Goal: Task Accomplishment & Management: Complete application form

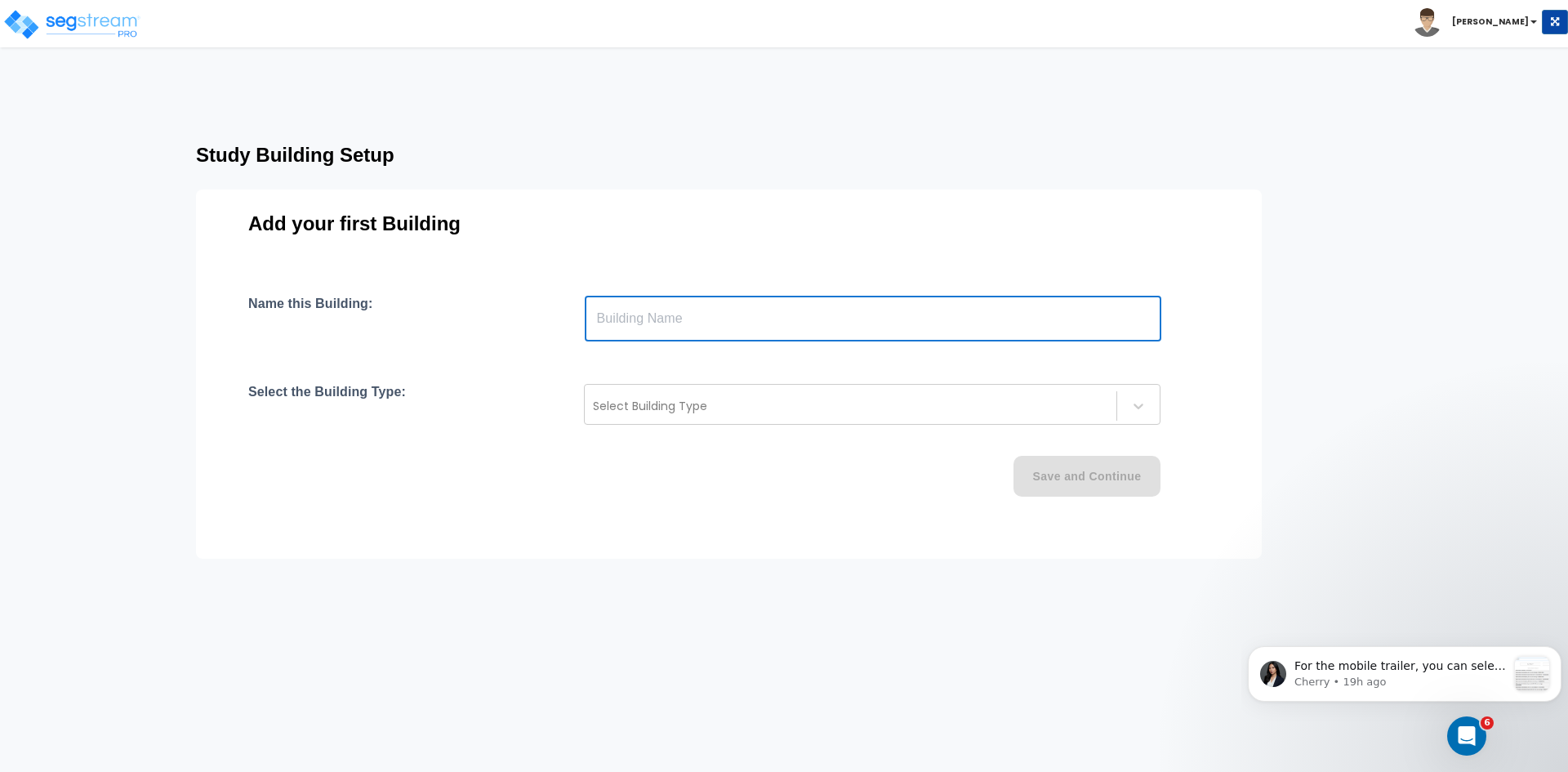
click at [701, 337] on input "text" at bounding box center [873, 319] width 576 height 46
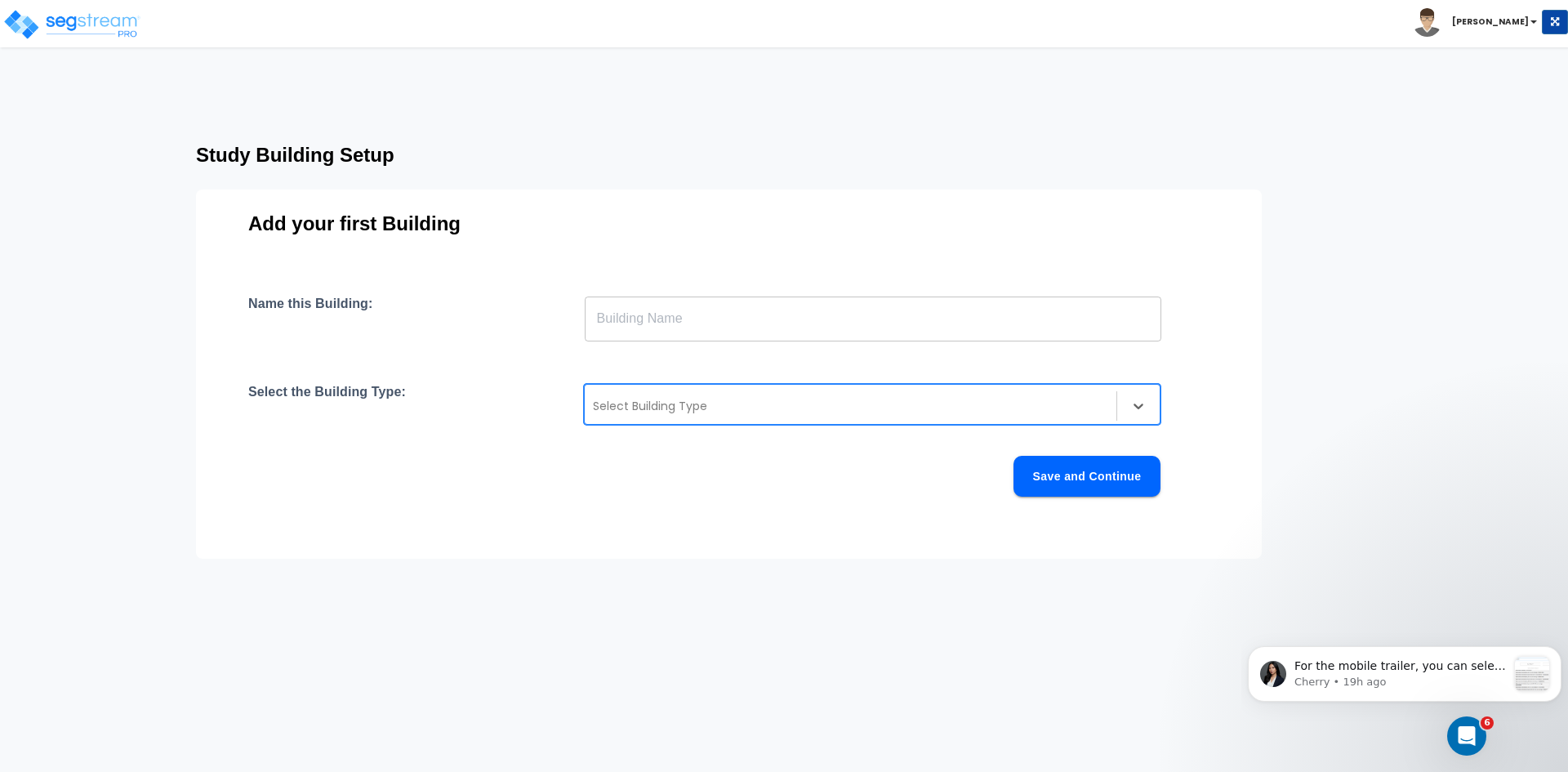
click at [688, 400] on div at bounding box center [850, 406] width 516 height 19
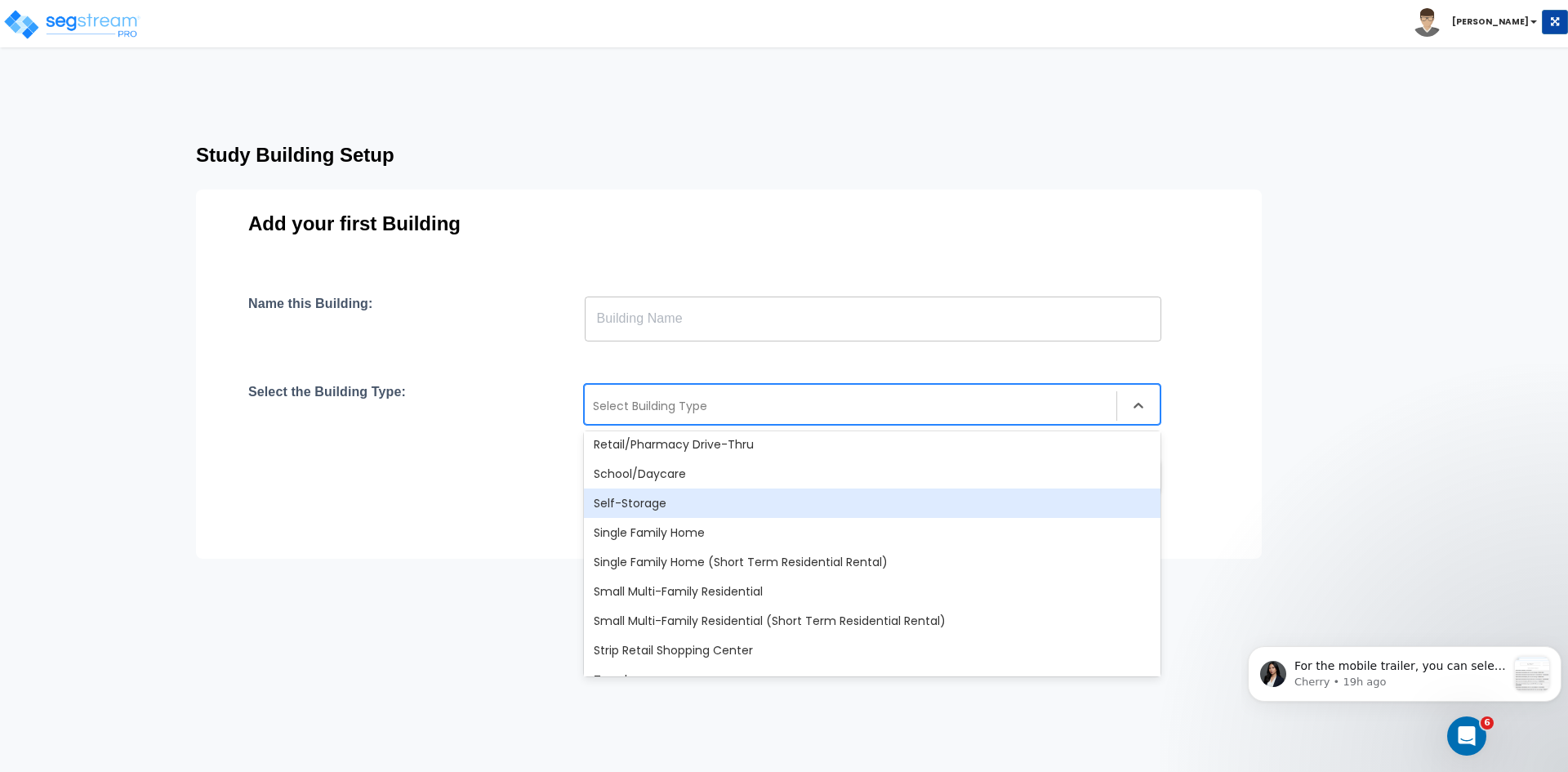
scroll to position [1329, 0]
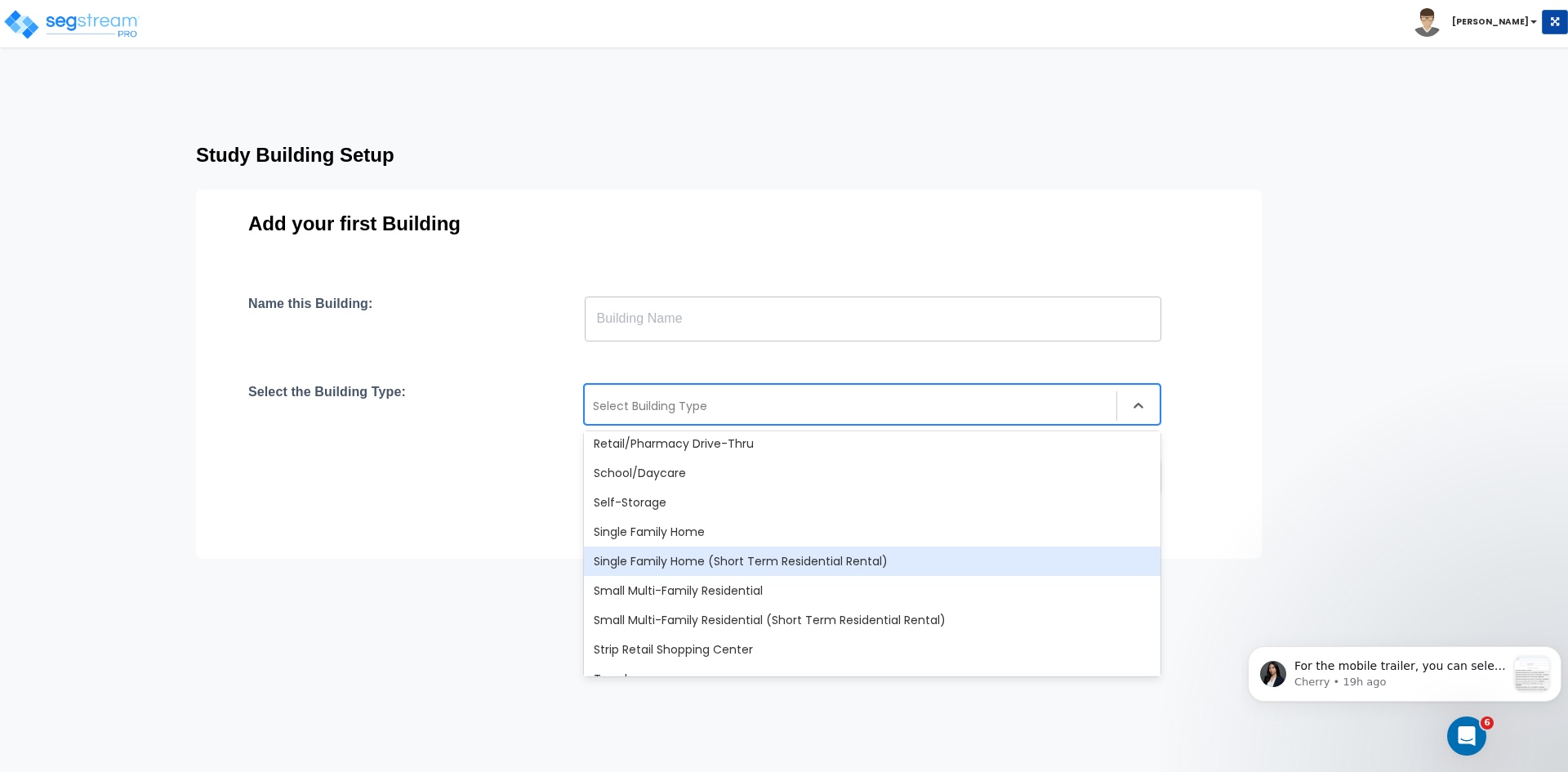
click at [689, 556] on div "Single Family Home (Short Term Residential Rental)" at bounding box center [872, 560] width 576 height 29
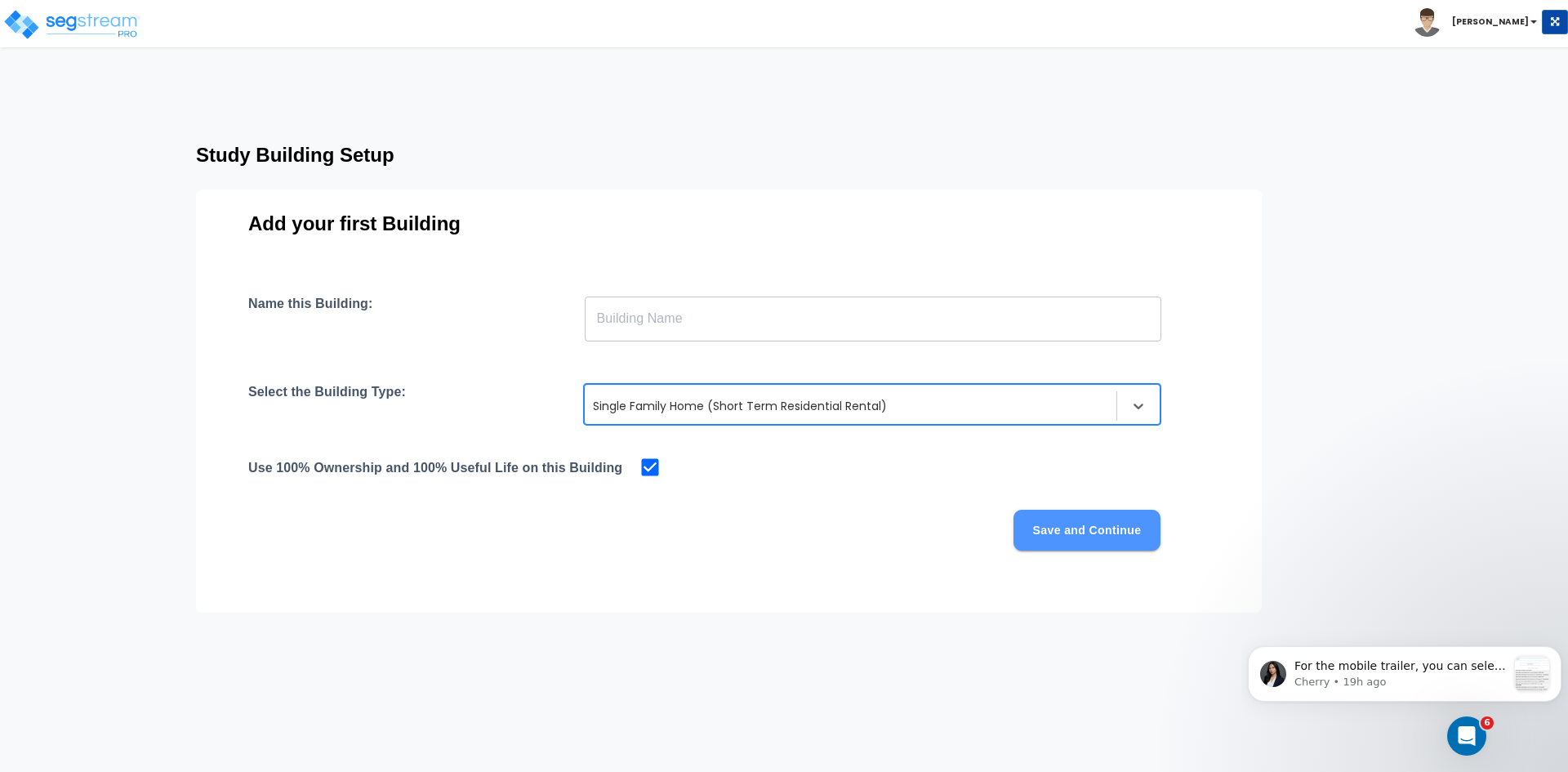
click at [1037, 525] on button "Save and Continue" at bounding box center [1087, 530] width 147 height 40
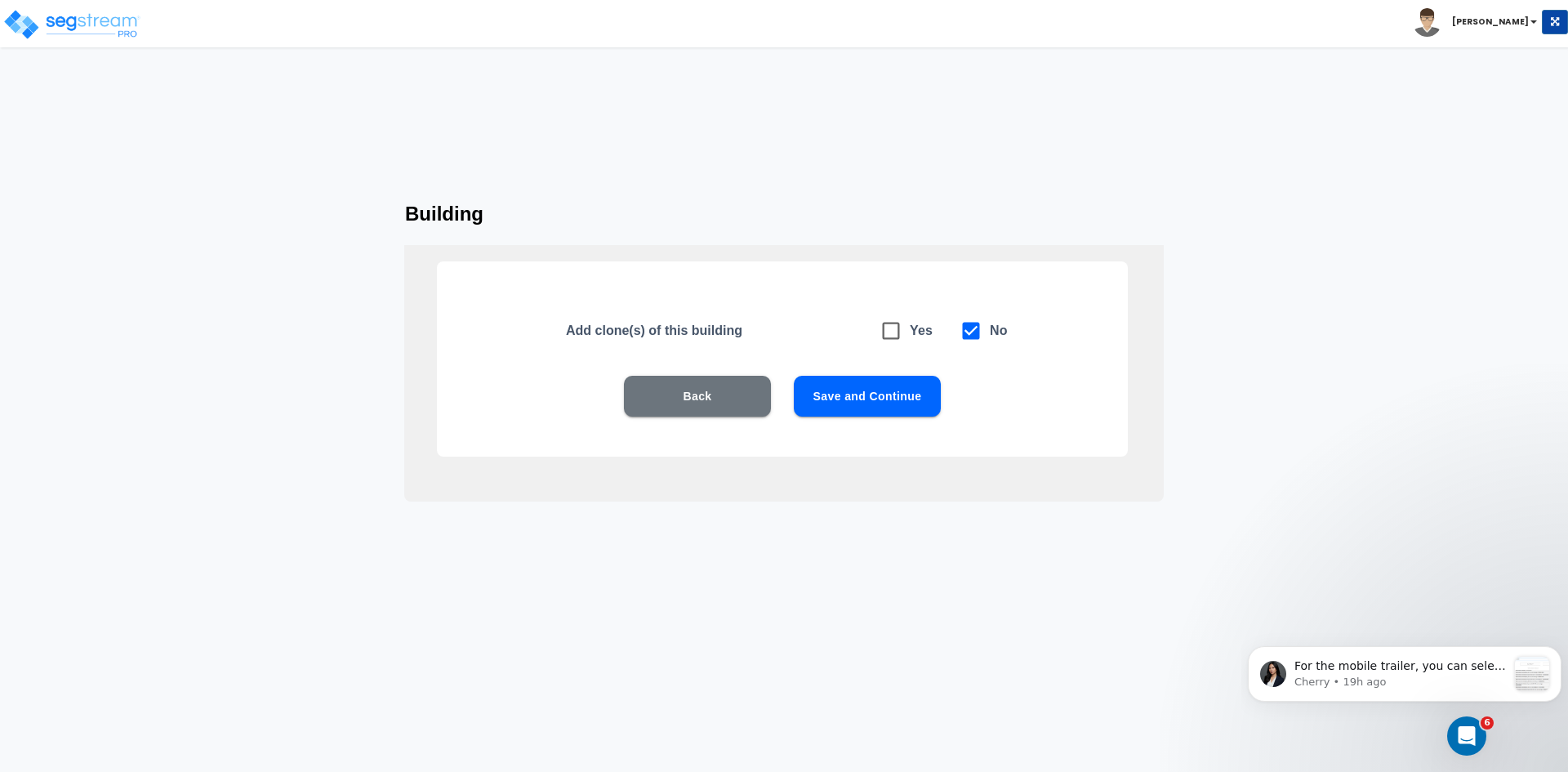
click at [888, 394] on button "Save and Continue" at bounding box center [867, 396] width 147 height 40
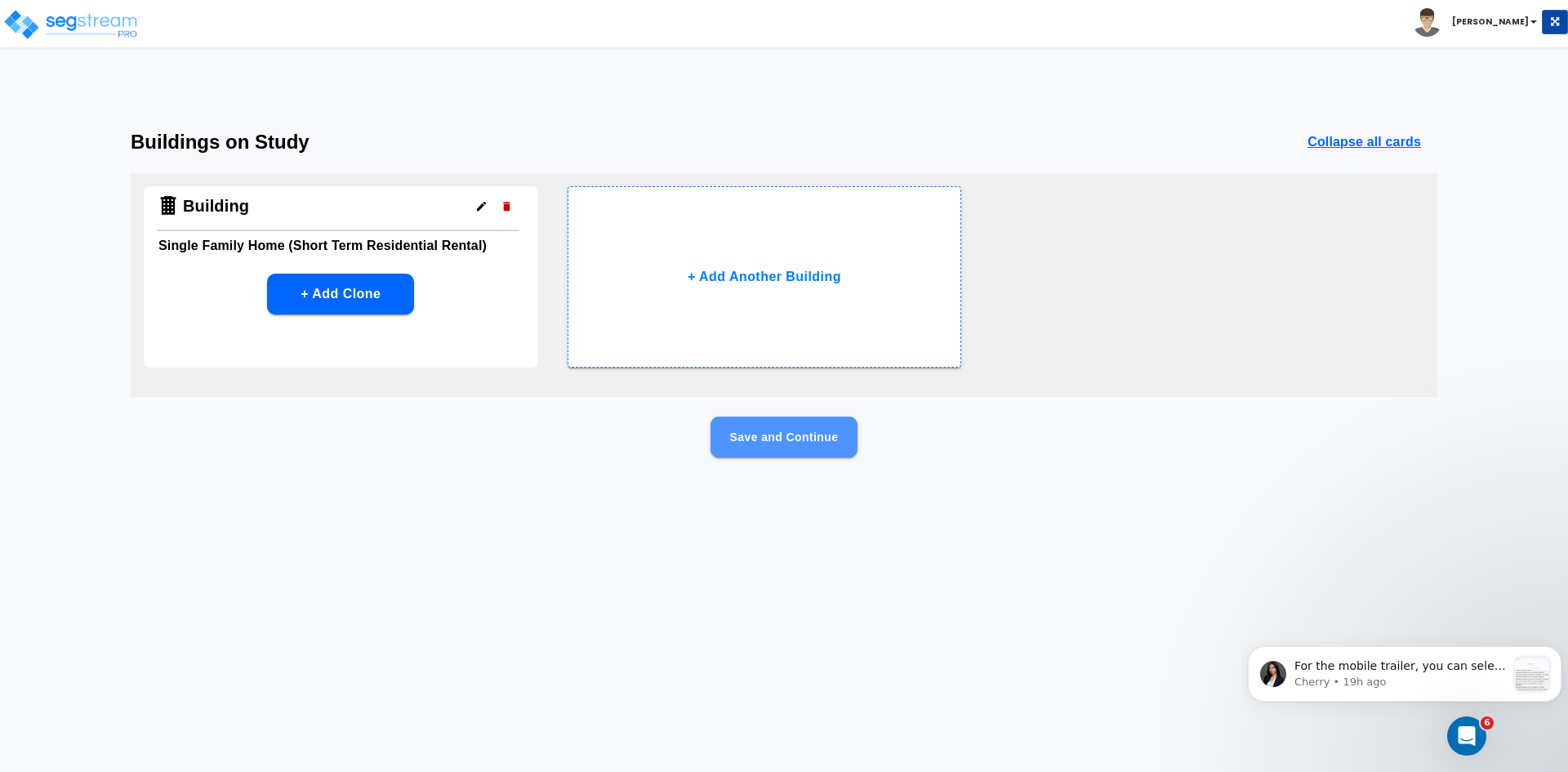
click at [823, 437] on button "Save and Continue" at bounding box center [784, 437] width 147 height 40
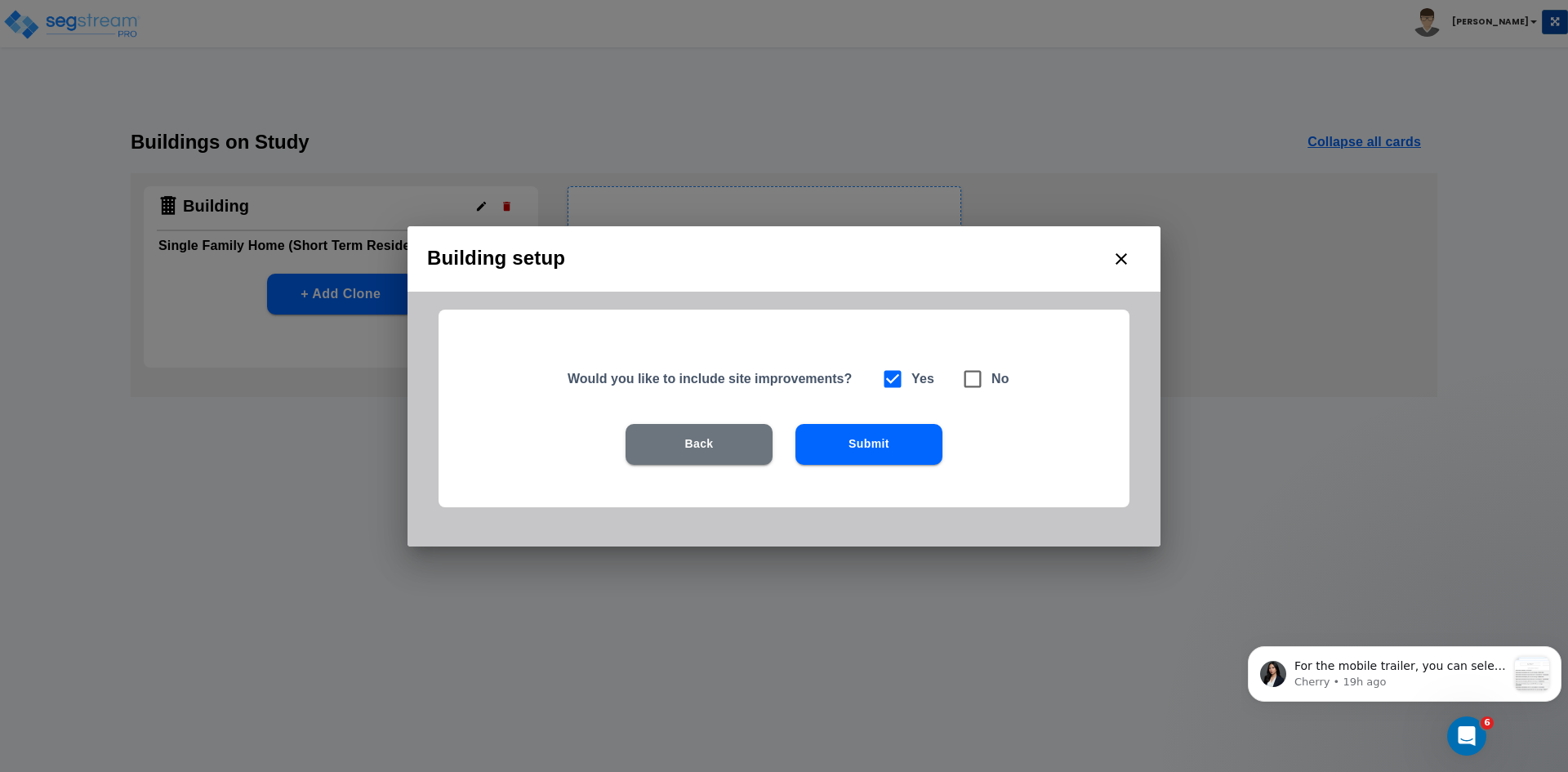
click at [893, 431] on button "Submit" at bounding box center [869, 444] width 147 height 40
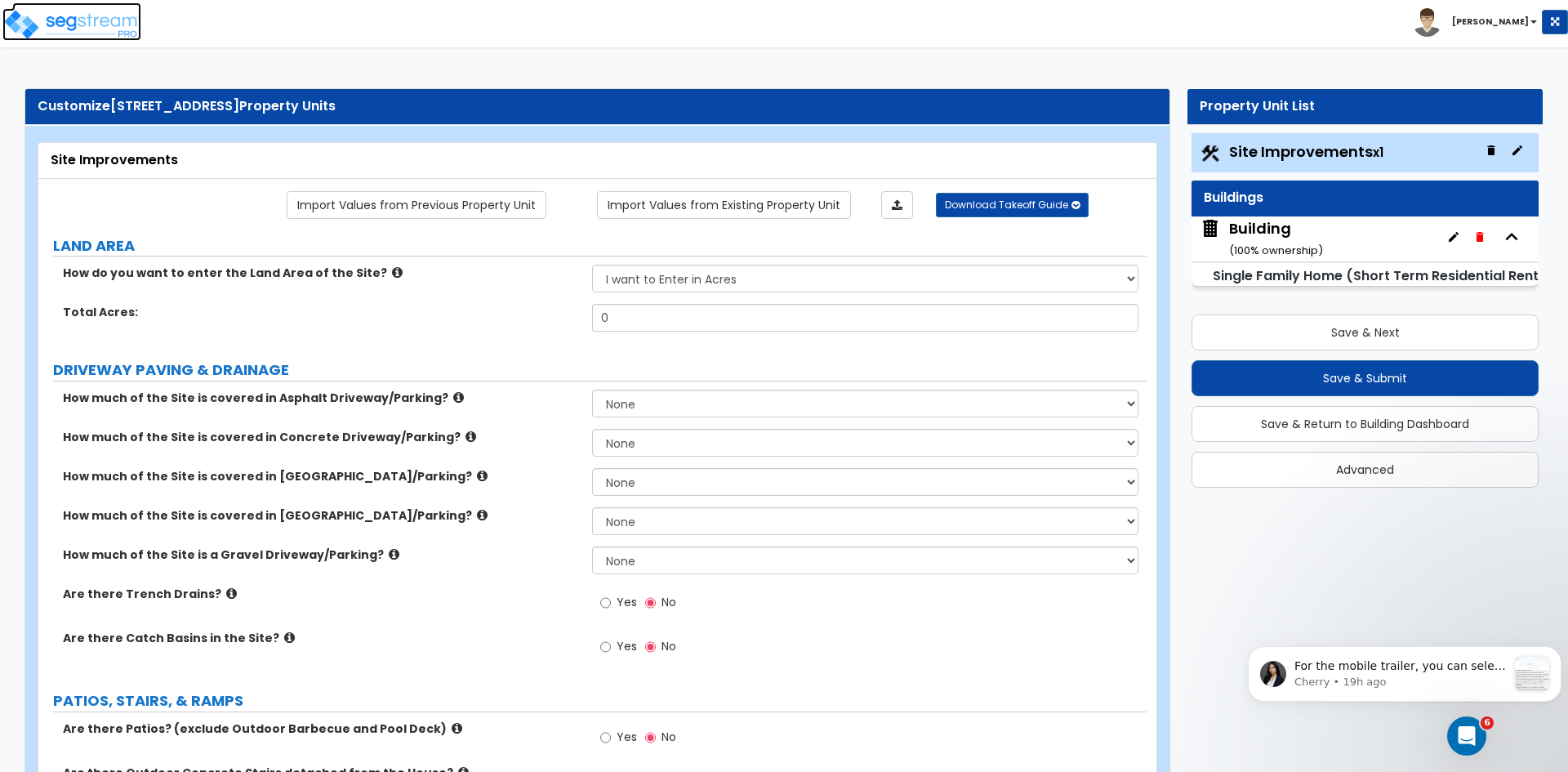
click at [93, 18] on img at bounding box center [72, 24] width 139 height 32
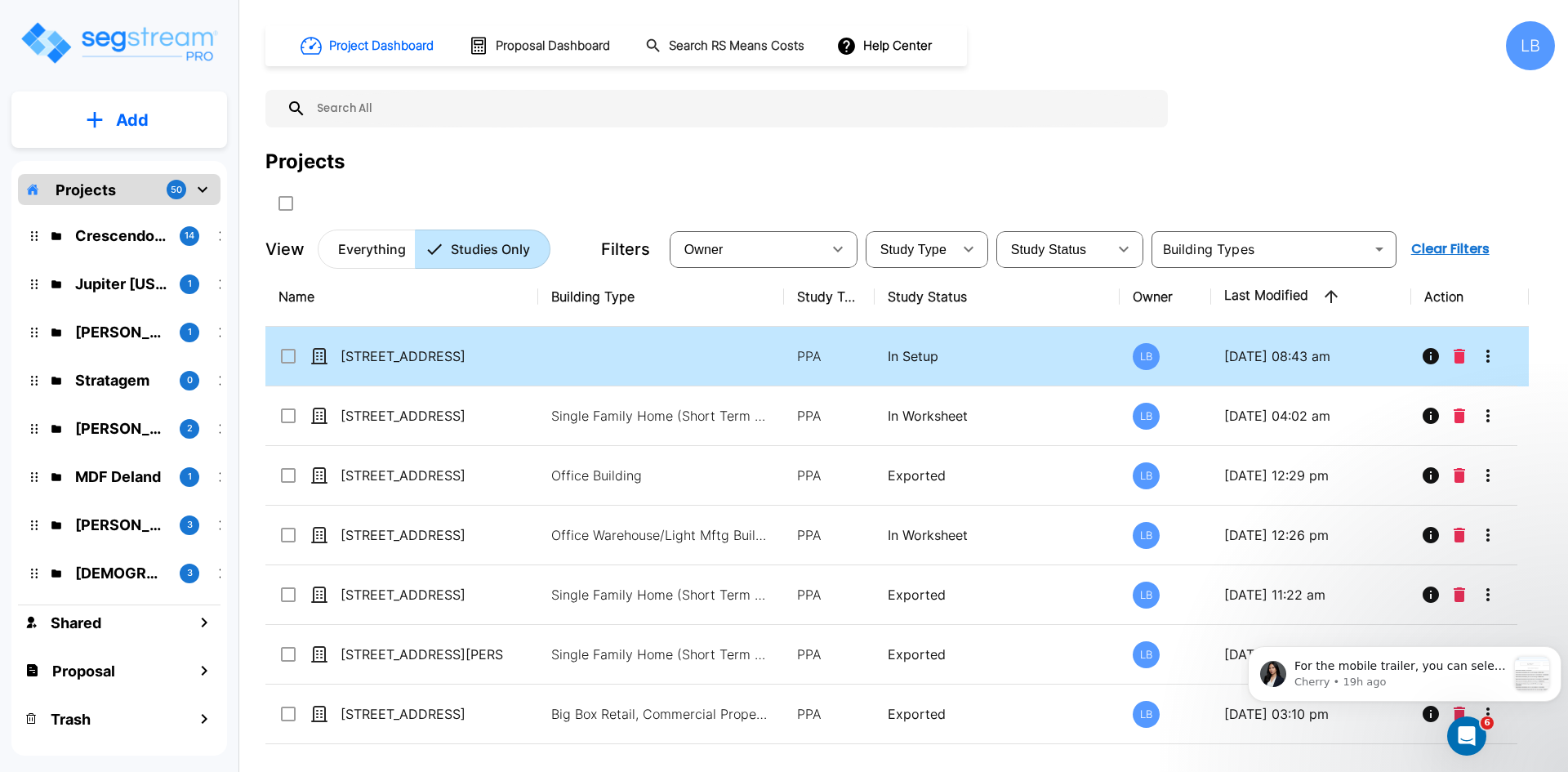
click at [516, 354] on div "[STREET_ADDRESS]" at bounding box center [401, 356] width 245 height 19
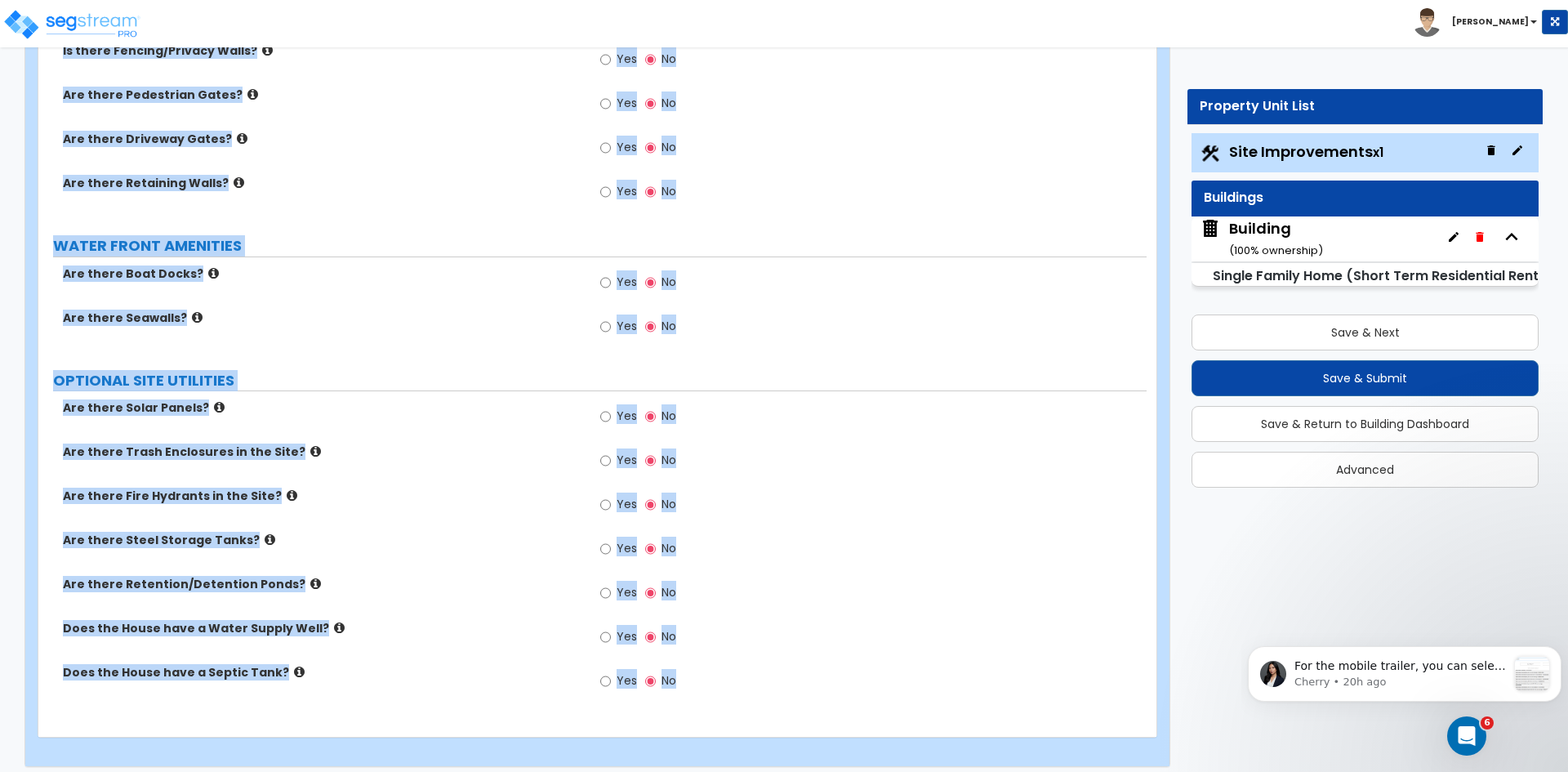
scroll to position [1843, 0]
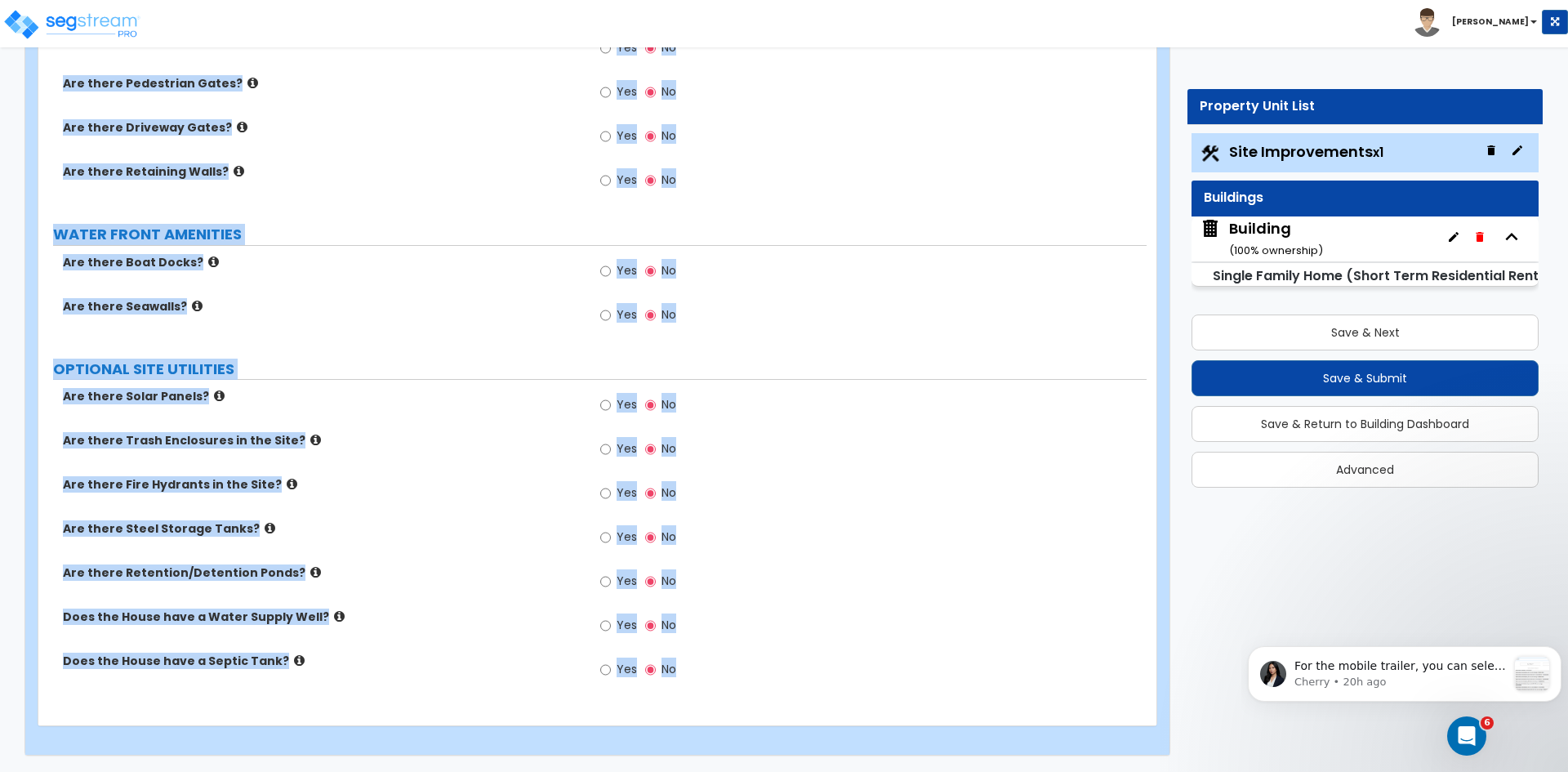
drag, startPoint x: 107, startPoint y: 182, endPoint x: 753, endPoint y: 810, distance: 900.9
copy div "LAND AREA How do you want to enter the Land Area of the Site? I want to Enter i…"
click at [514, 486] on label "Are there Fire Hydrants in the Site?" at bounding box center [322, 484] width 517 height 17
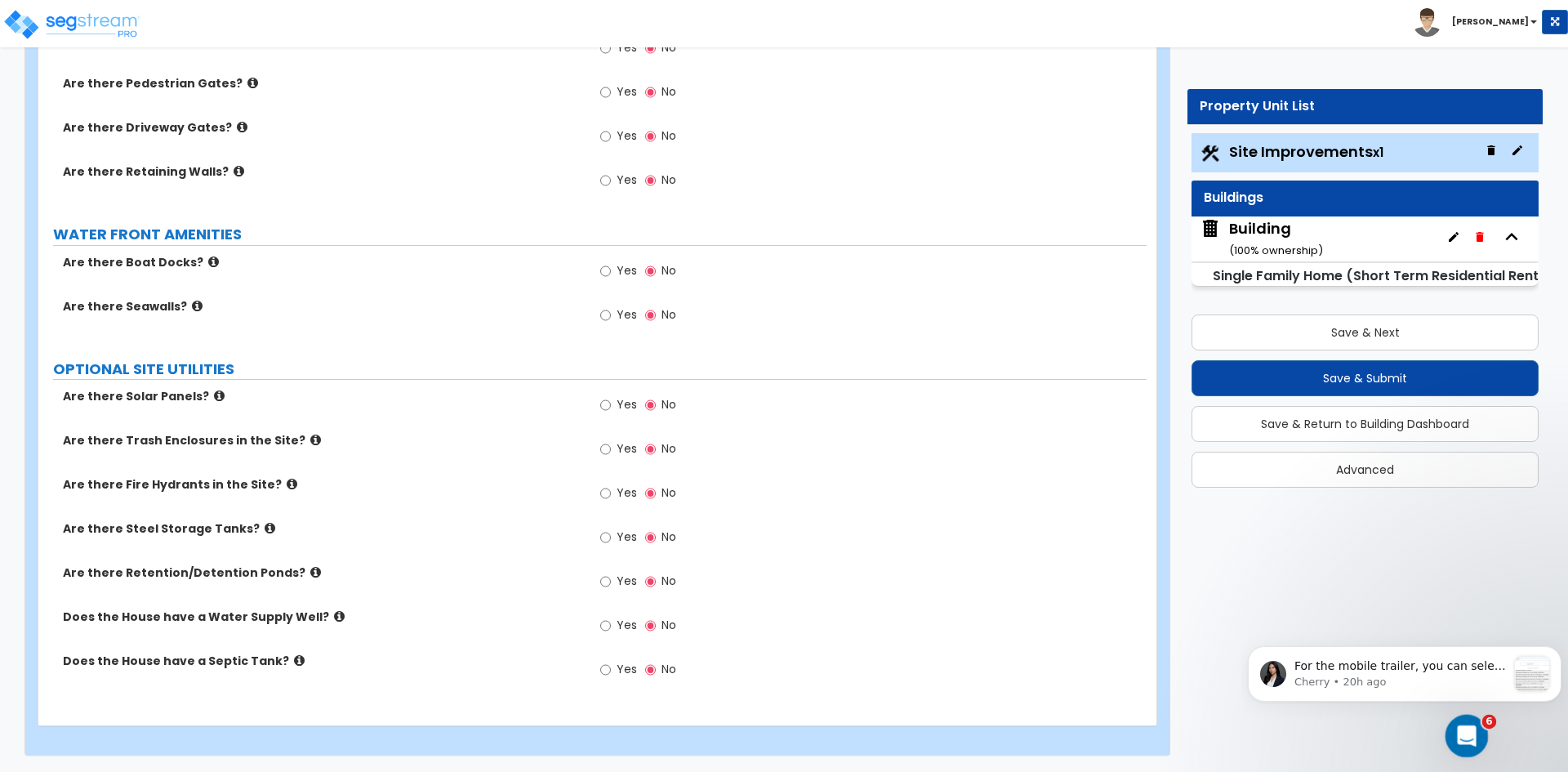
click at [1464, 730] on icon "Open Intercom Messenger" at bounding box center [1464, 733] width 27 height 27
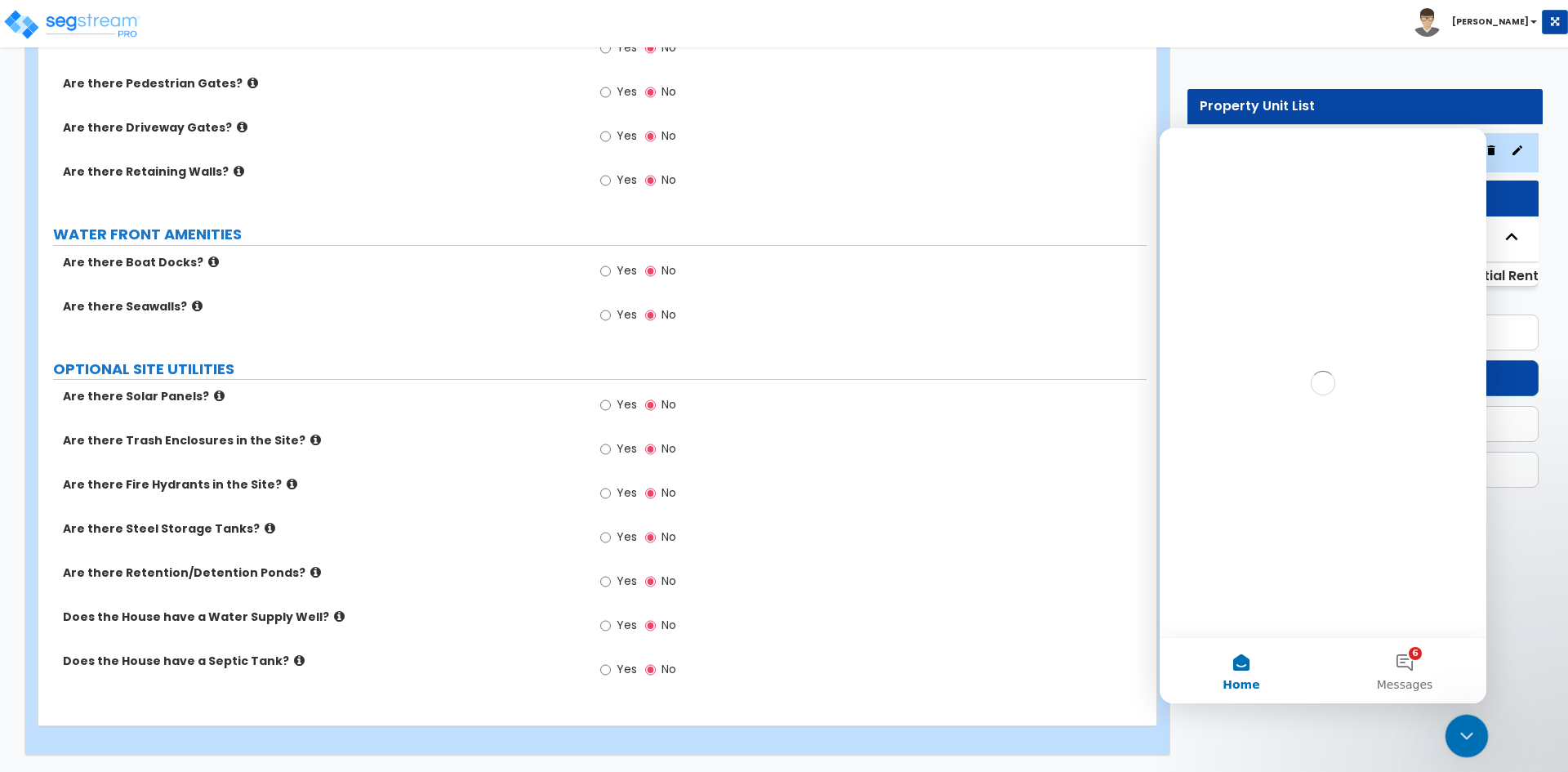
scroll to position [0, 0]
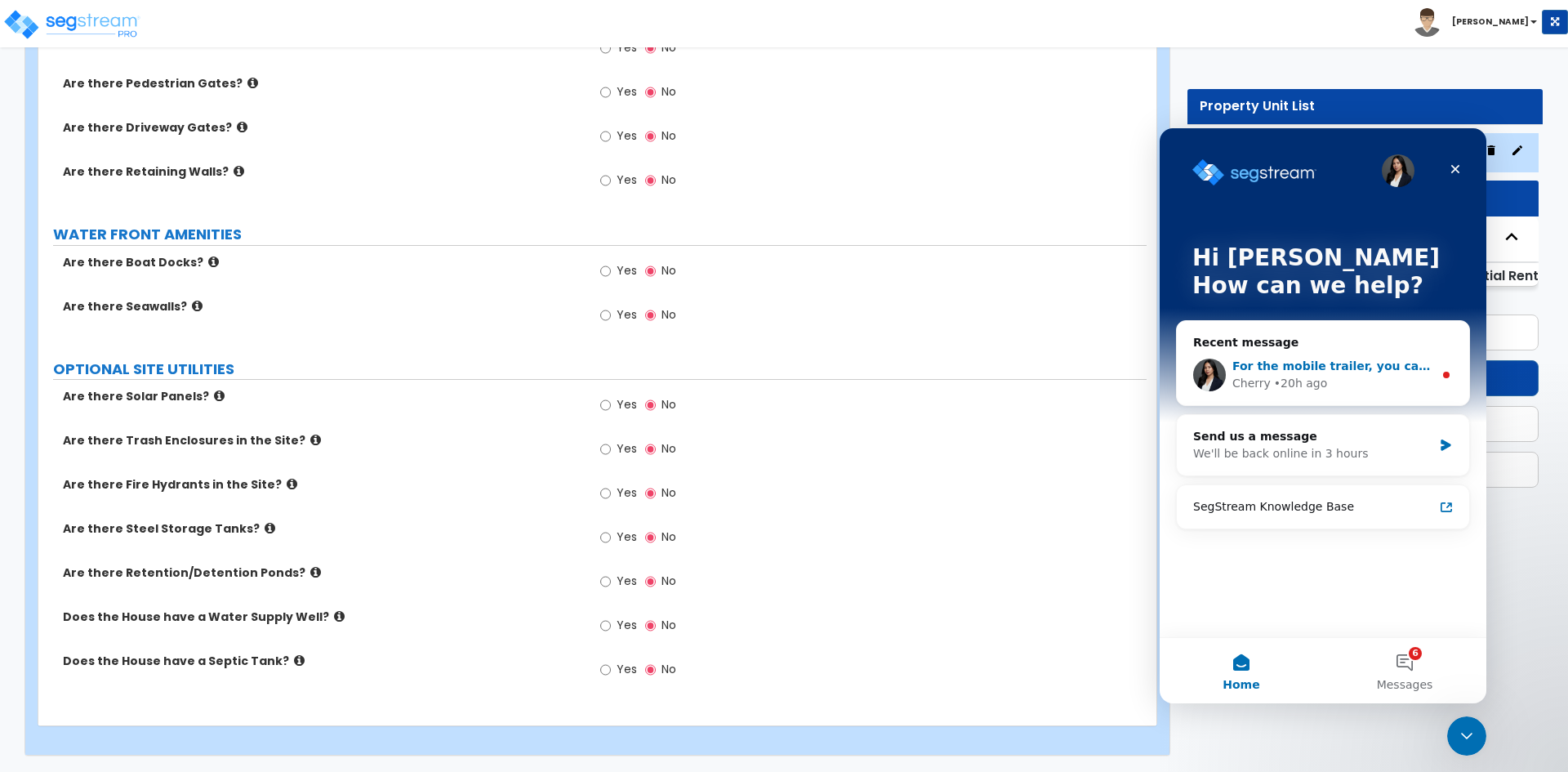
click at [1295, 365] on span "For the mobile trailer, you can select from these items:" at bounding box center [1410, 365] width 355 height 13
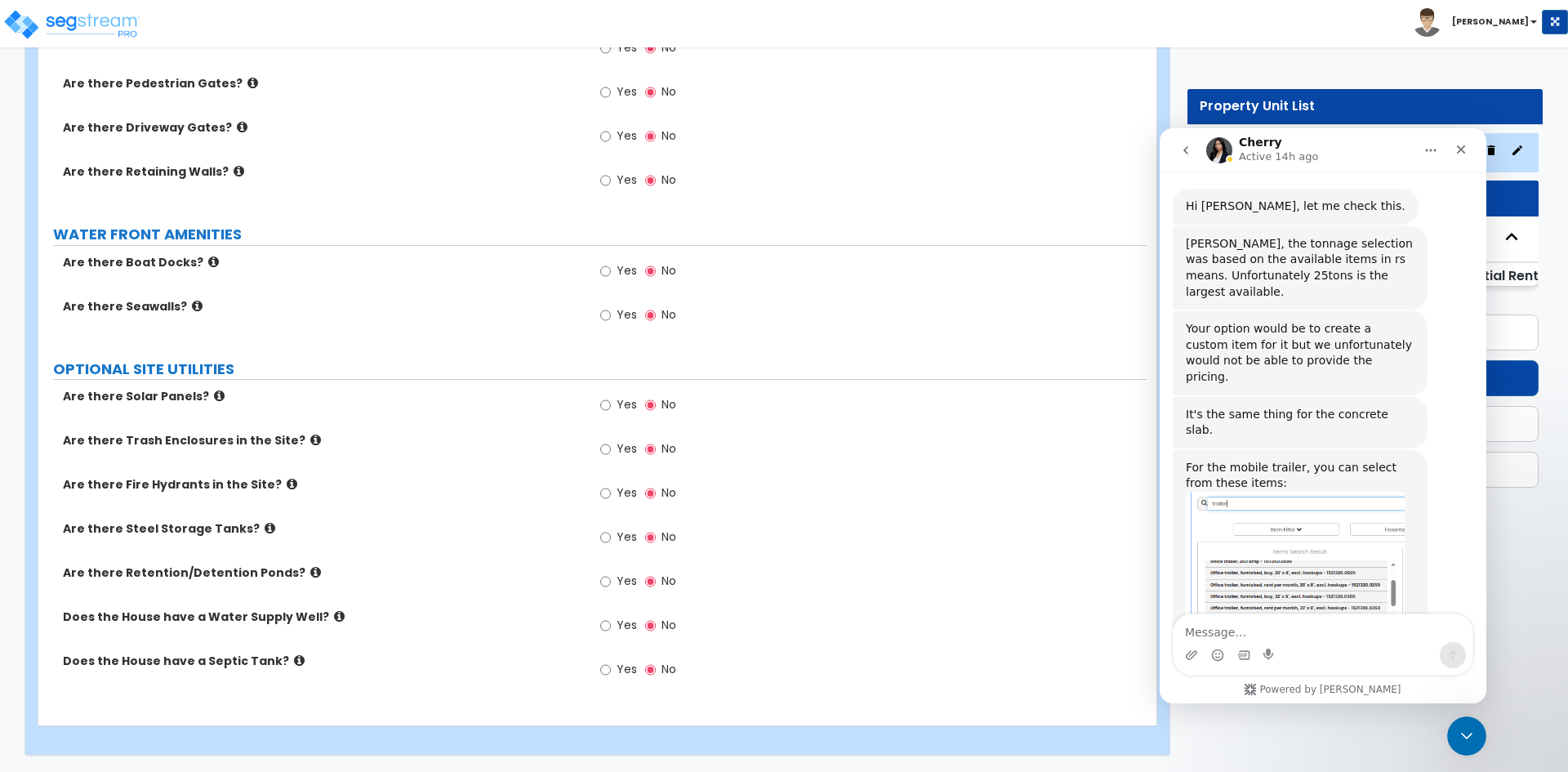
scroll to position [705, 0]
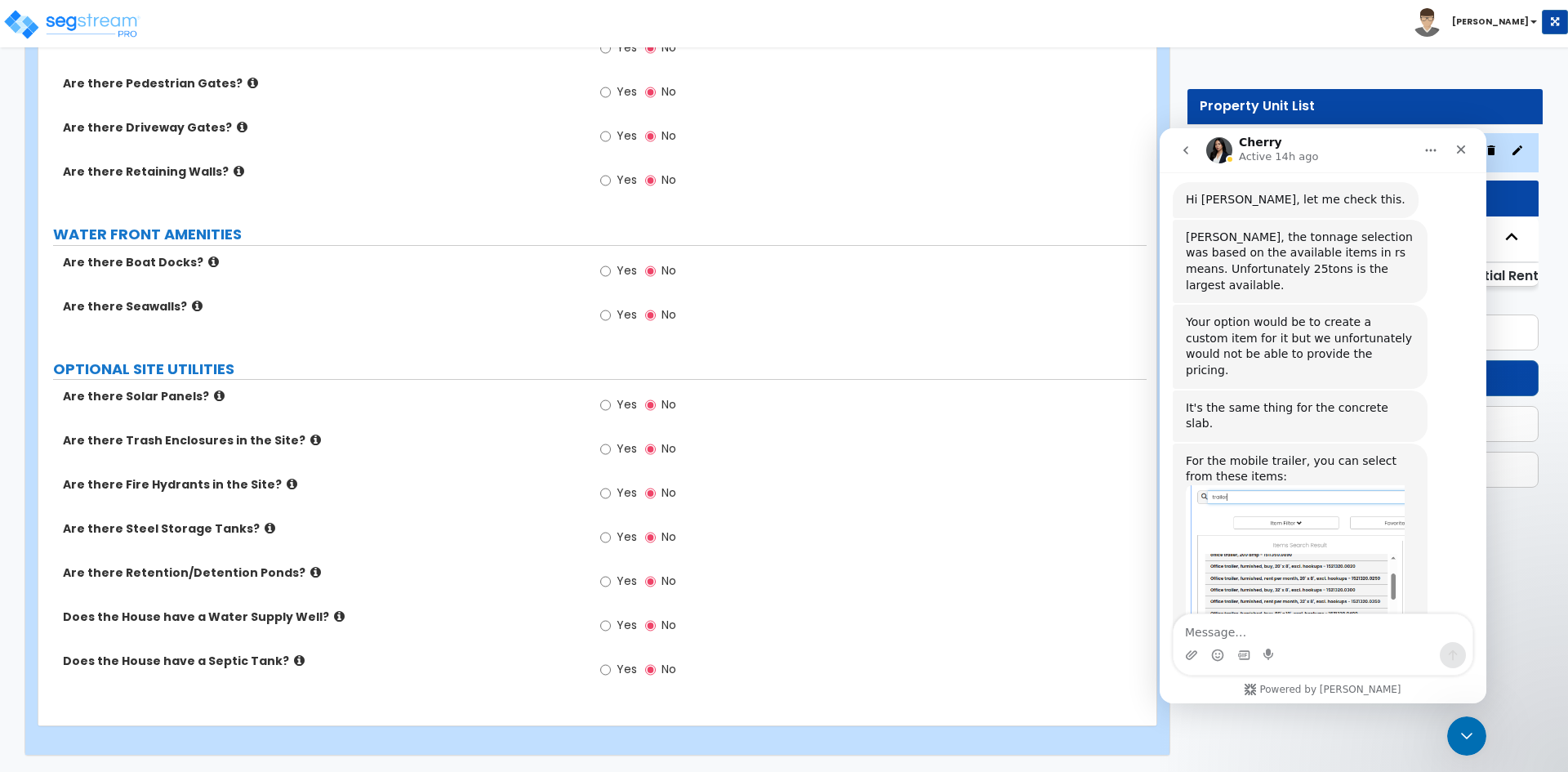
click at [1263, 626] on textarea "Message…" at bounding box center [1323, 628] width 299 height 28
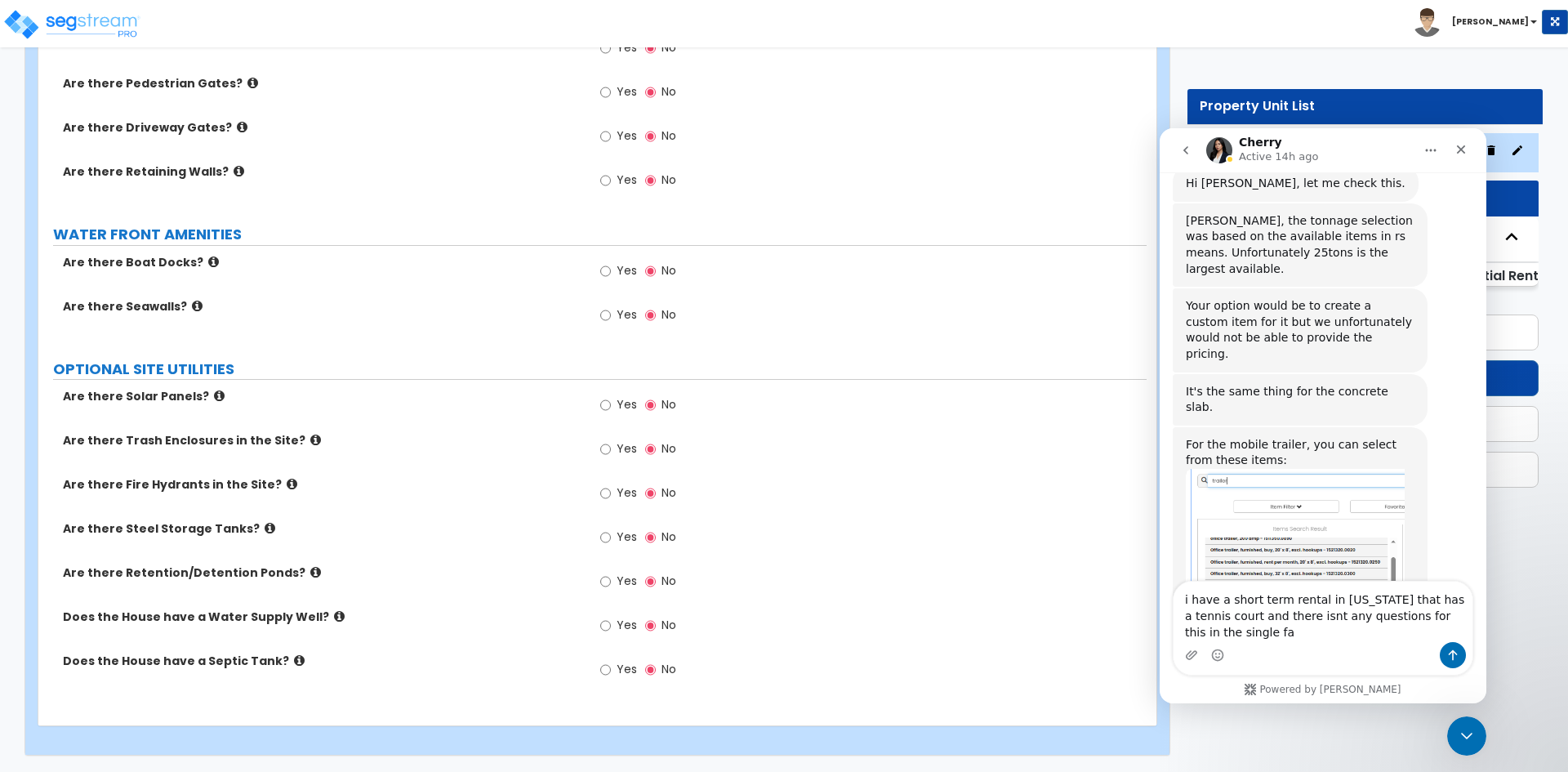
scroll to position [738, 0]
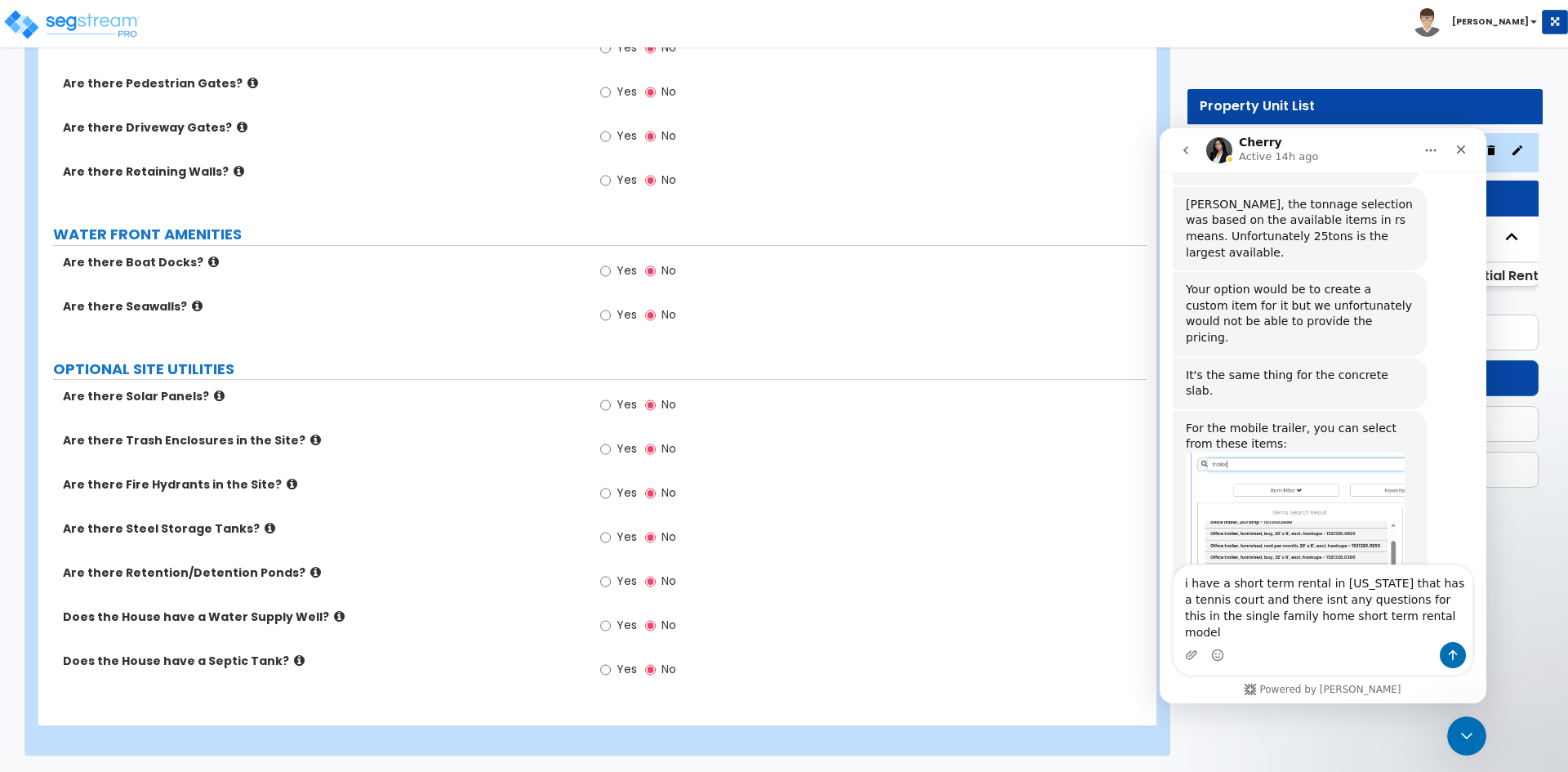
type textarea "i have a short term rental in california that has a tennis court and there isnt…"
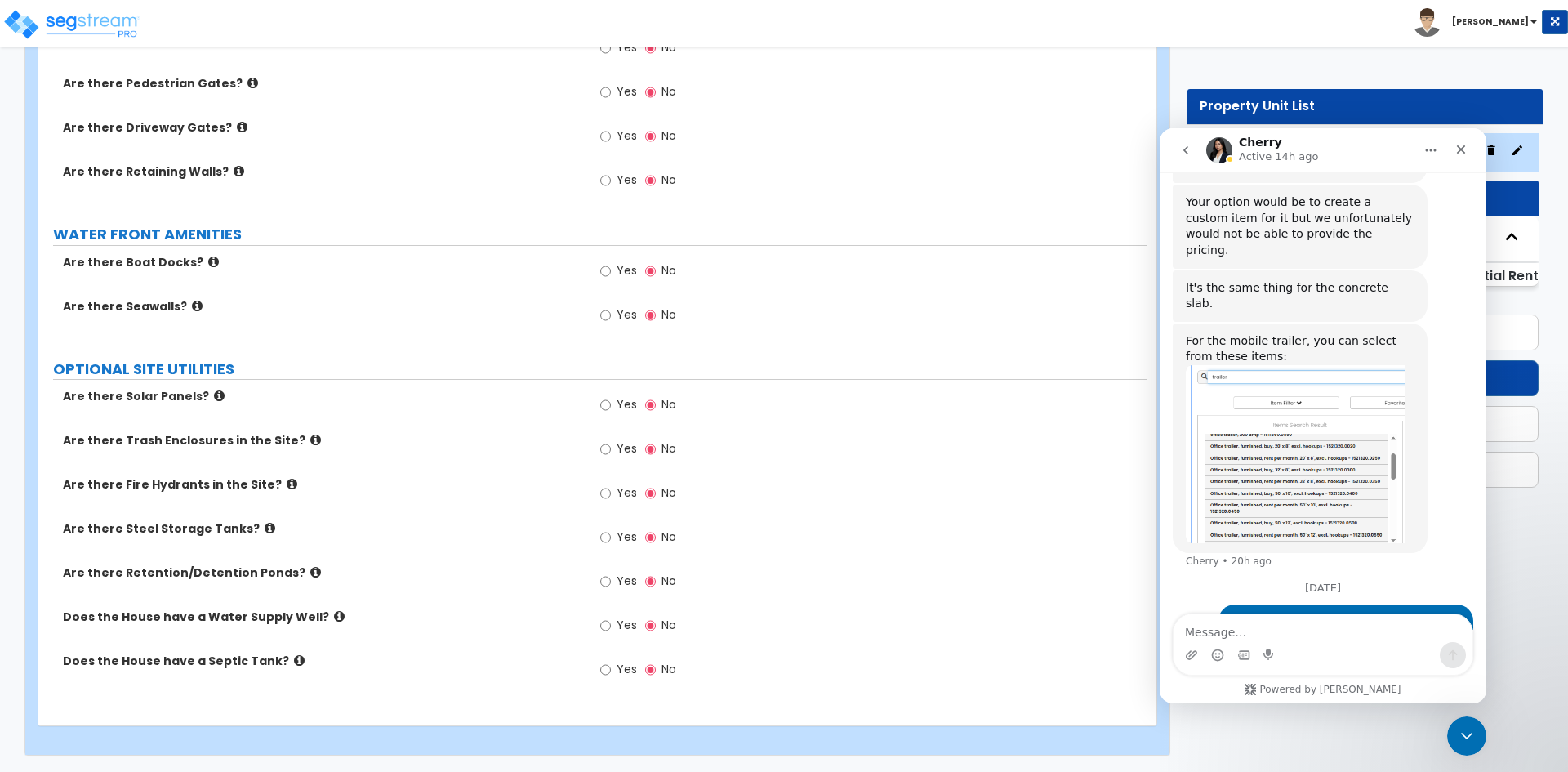
scroll to position [846, 0]
click at [360, 285] on div "Are there Boat Docks? Yes No" at bounding box center [593, 276] width 1109 height 44
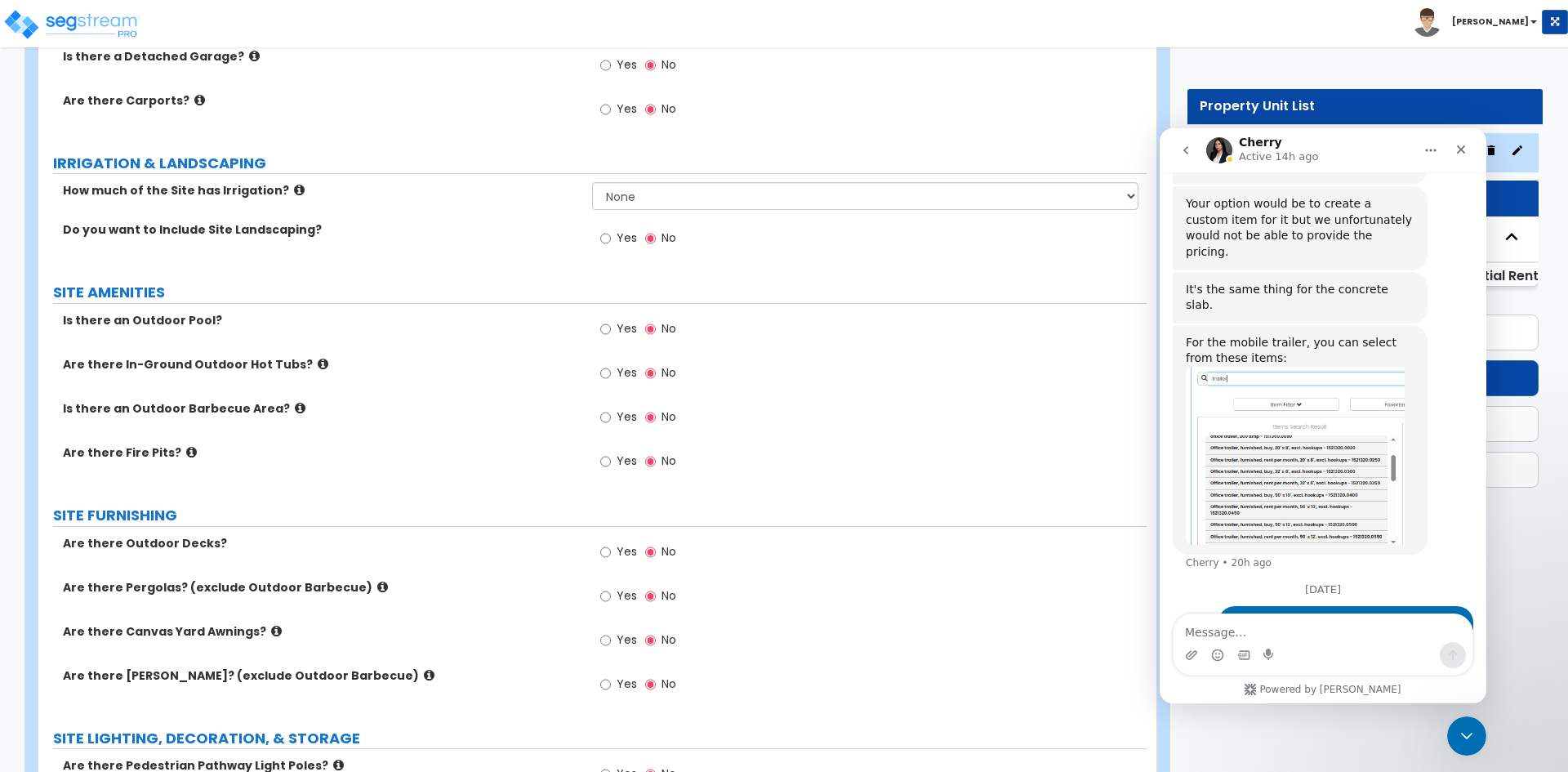
scroll to position [940, 0]
click at [607, 327] on input "Yes" at bounding box center [605, 328] width 11 height 18
radio input "true"
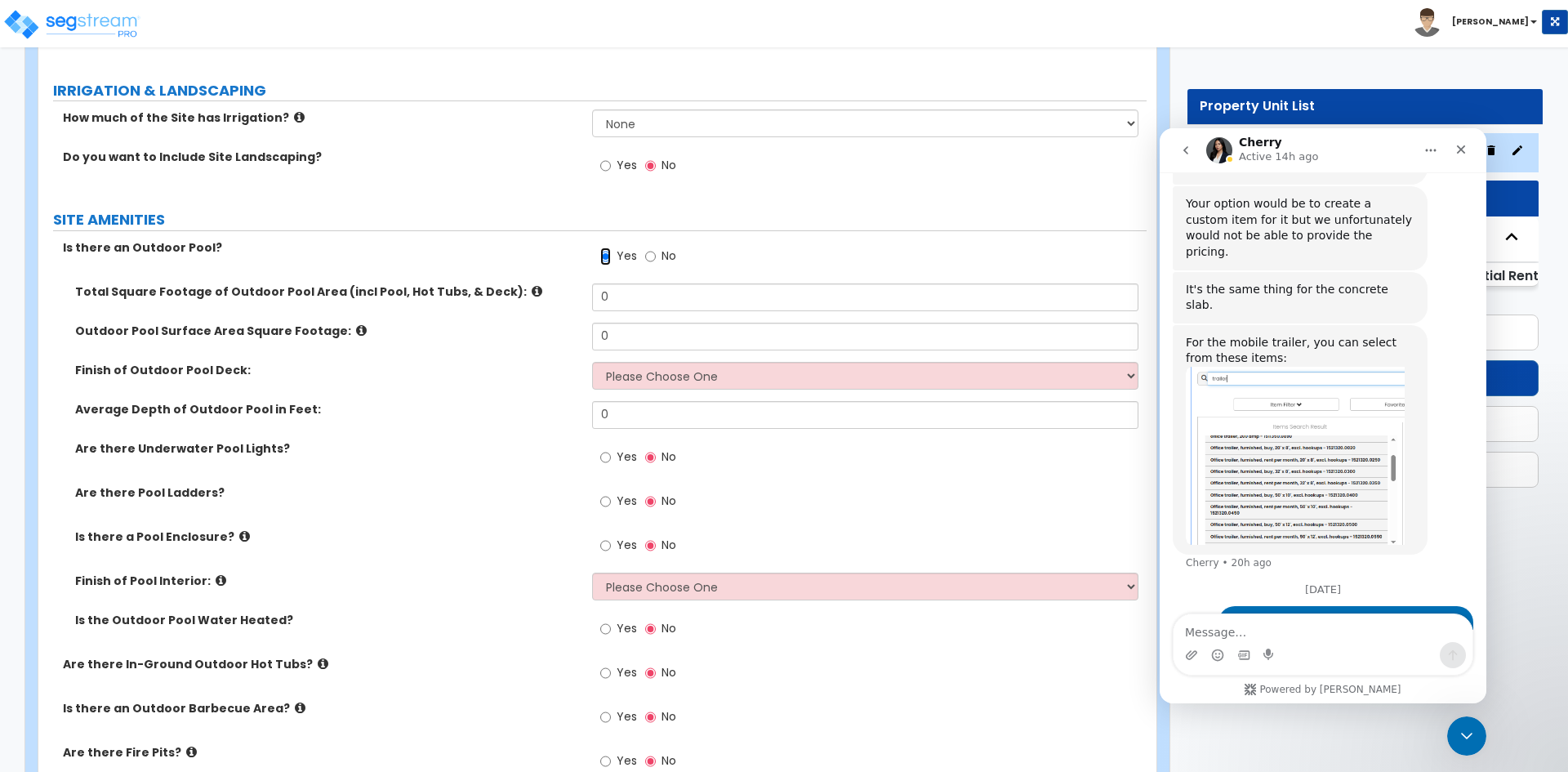
scroll to position [1013, 0]
click at [632, 294] on input "0" at bounding box center [864, 297] width 546 height 28
type input "1,230"
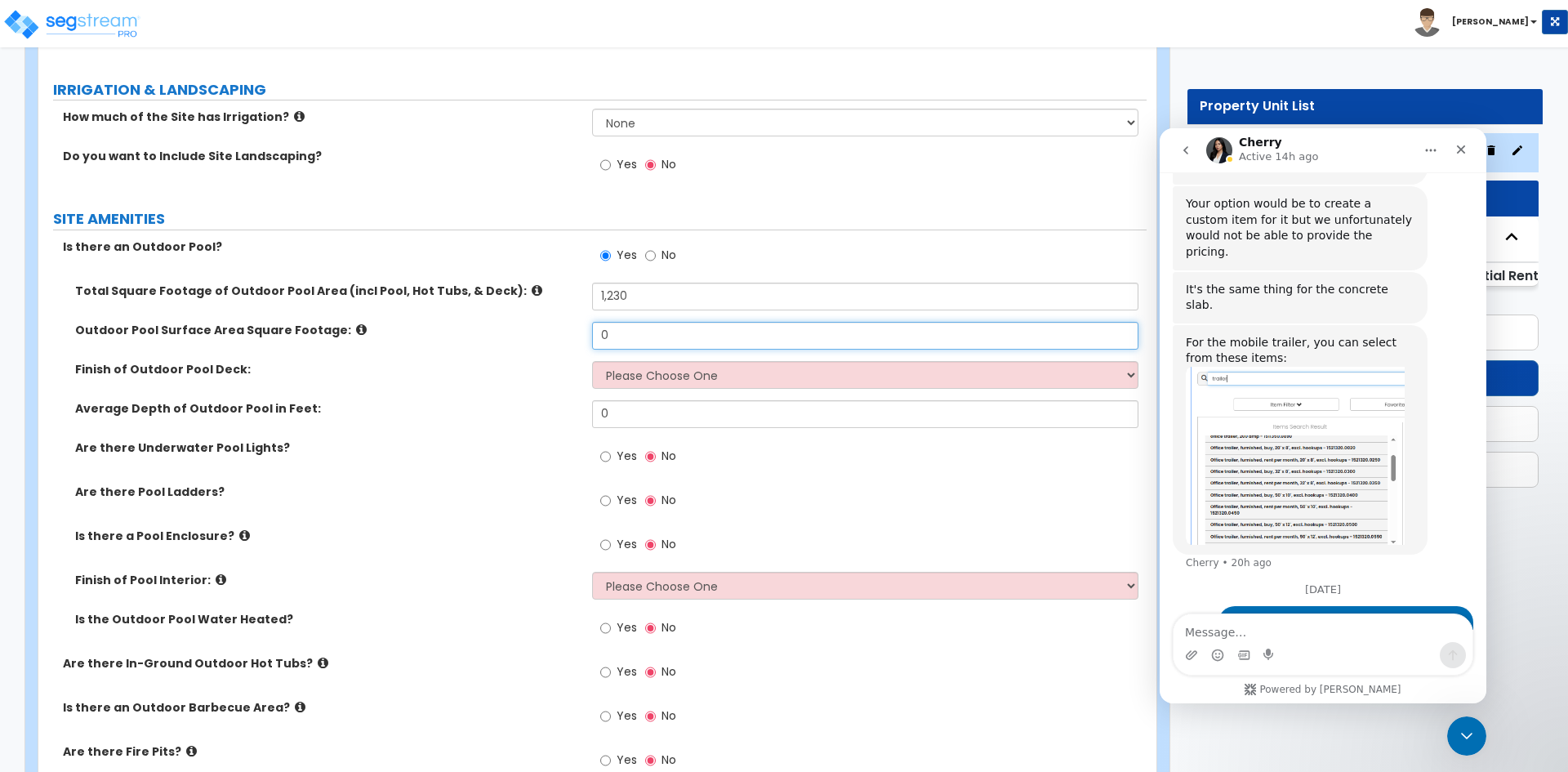
click at [621, 331] on input "0" at bounding box center [864, 335] width 546 height 28
type input "800"
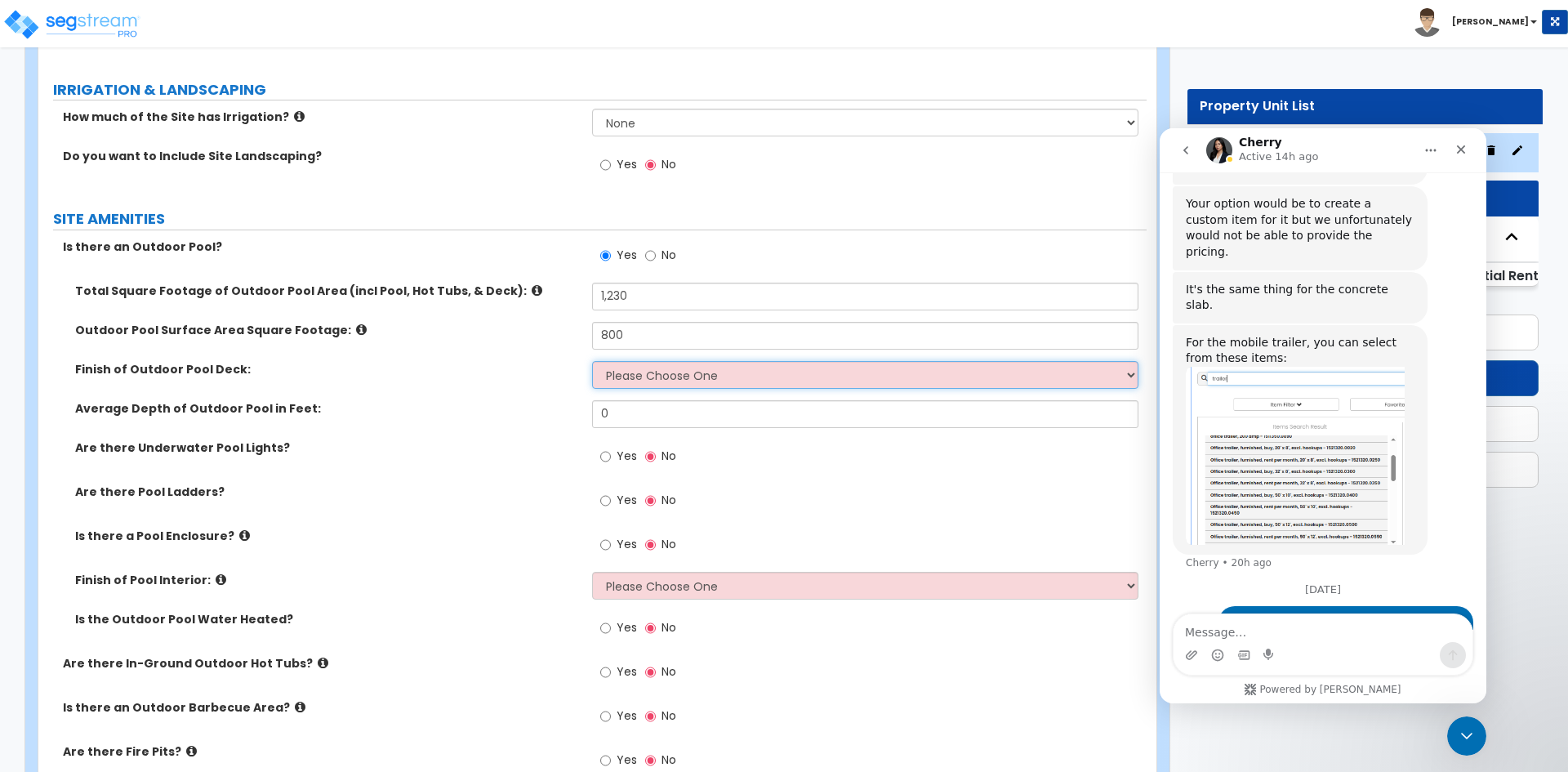
click at [646, 372] on select "Please Choose One Bare Concrete Stamped Concrete Brick Pavers Stone Pavers Wood…" at bounding box center [864, 375] width 546 height 28
click at [651, 375] on select "Please Choose One Bare Concrete Stamped Concrete Brick Pavers Stone Pavers Wood…" at bounding box center [864, 375] width 546 height 28
select select "2"
click at [592, 361] on select "Please Choose One Bare Concrete Stamped Concrete Brick Pavers Stone Pavers Wood…" at bounding box center [864, 375] width 546 height 28
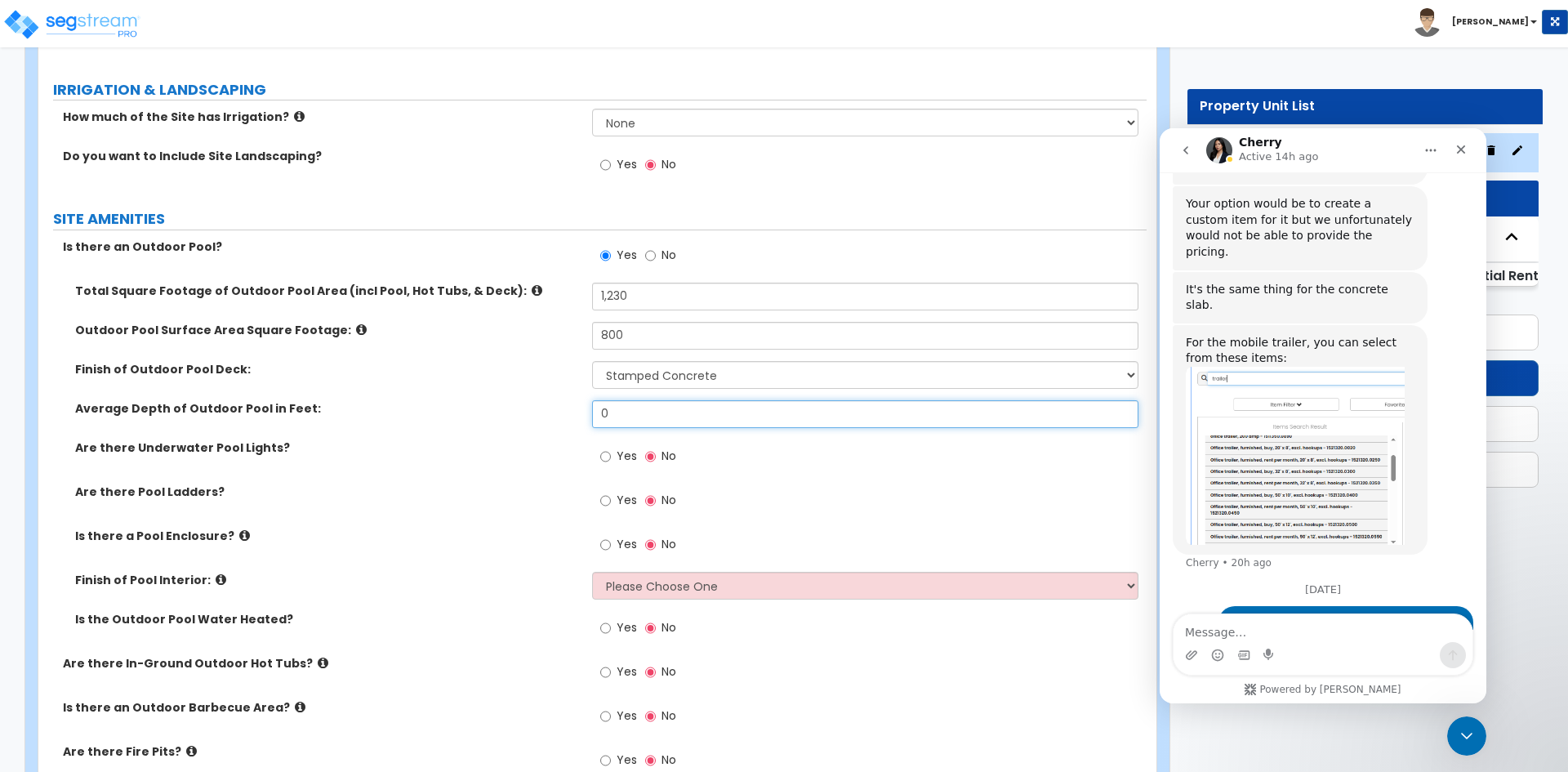
click at [631, 408] on input "0" at bounding box center [864, 415] width 546 height 28
type input "4"
click at [490, 461] on div "Are there Underwater Pool Lights? Yes No" at bounding box center [593, 461] width 1109 height 44
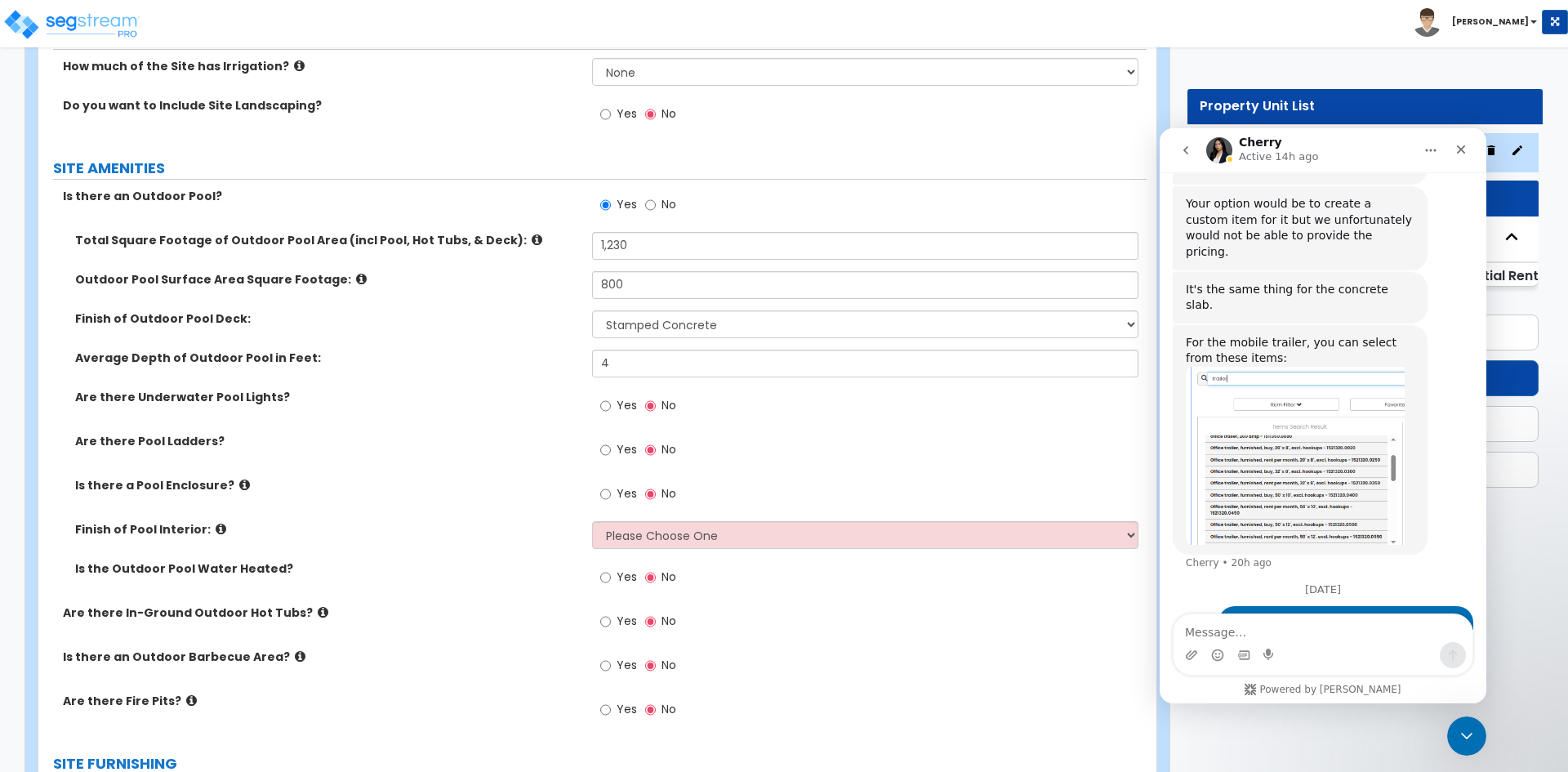
click at [459, 360] on label "Average Depth of Outdoor Pool in Feet:" at bounding box center [328, 357] width 505 height 17
click at [605, 402] on input "Yes" at bounding box center [605, 406] width 11 height 18
radio input "true"
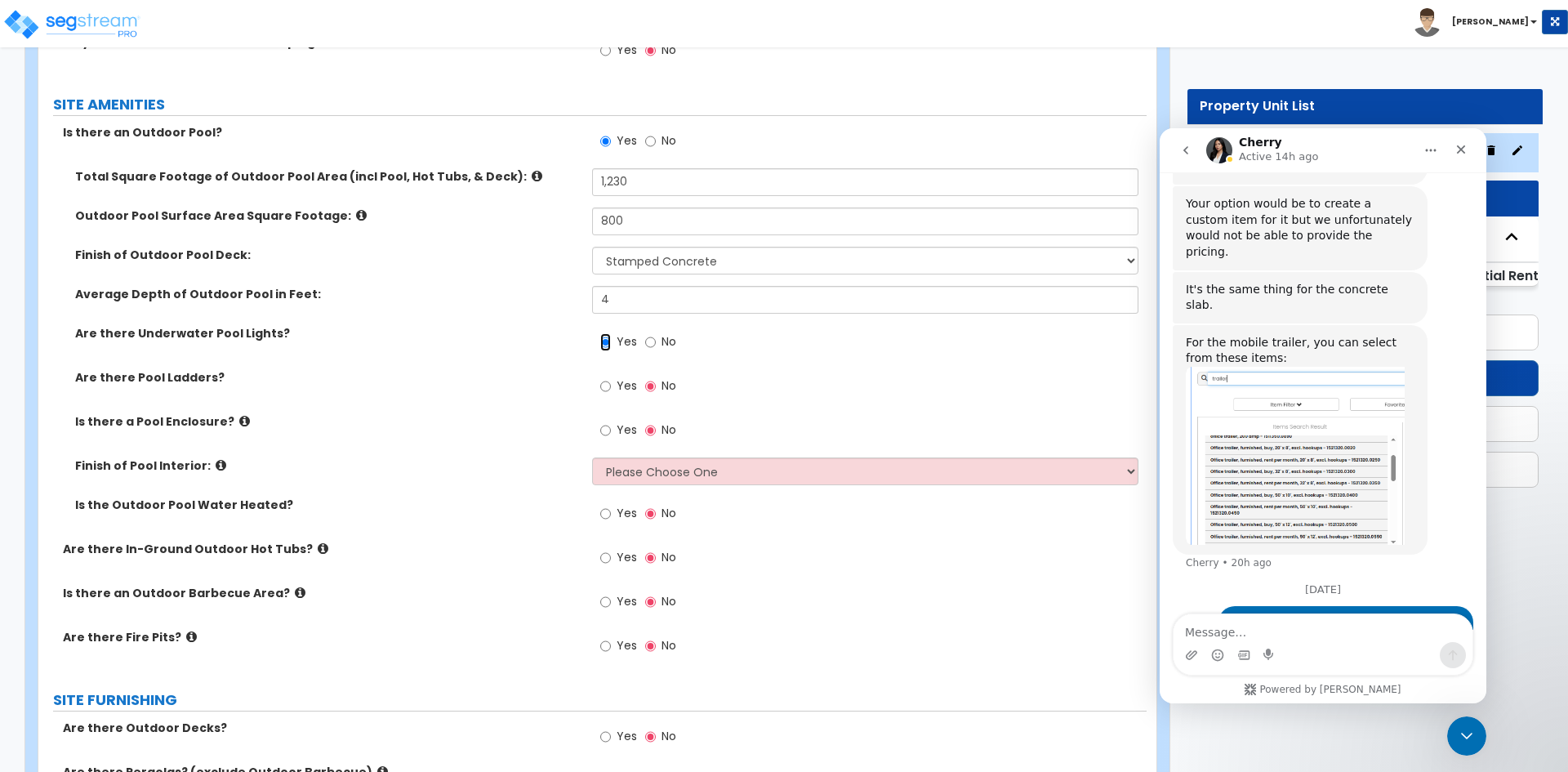
scroll to position [1128, 0]
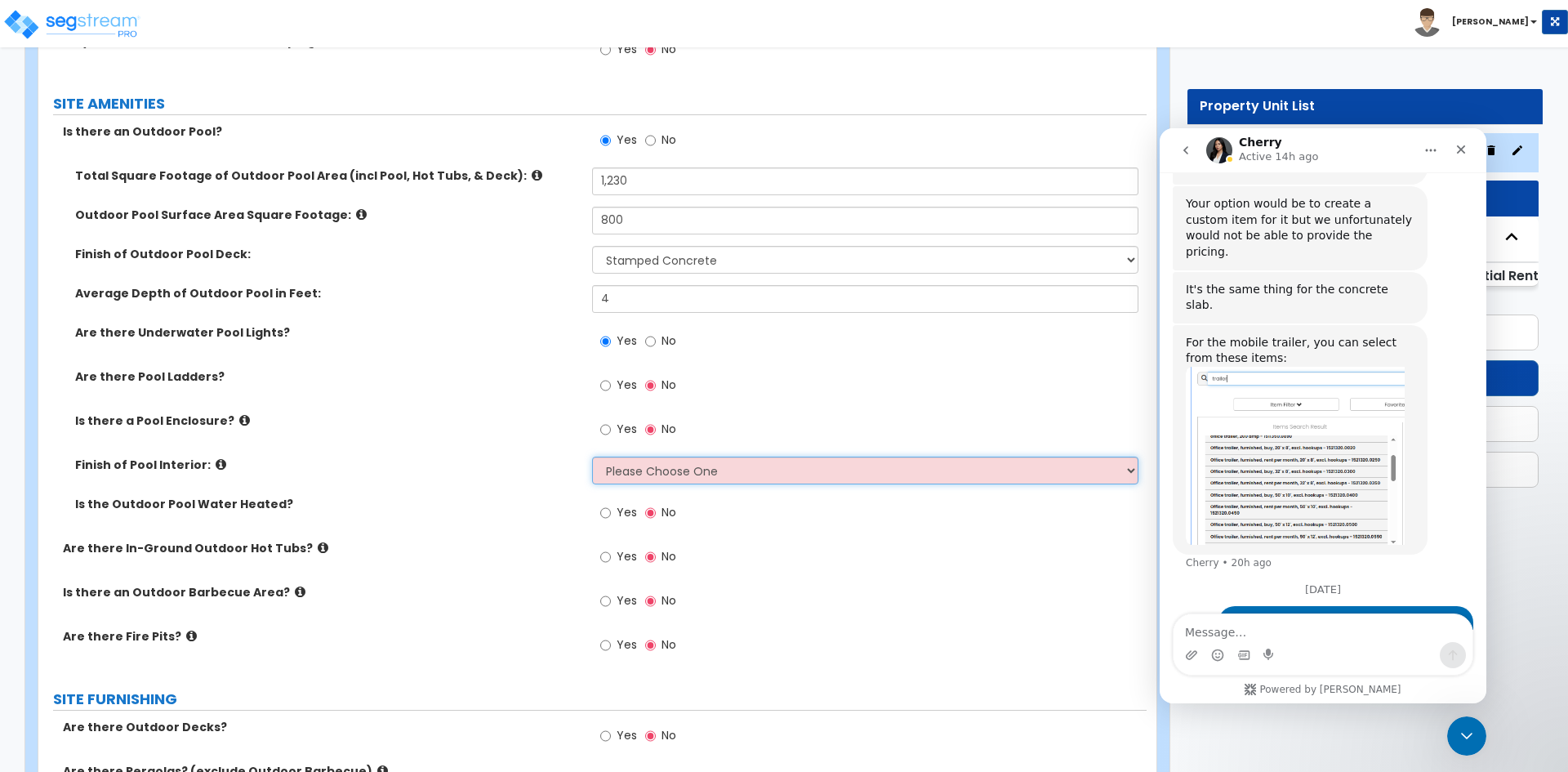
click at [626, 468] on select "Please Choose One Tile Plaster Vinyl" at bounding box center [864, 471] width 546 height 28
select select "1"
click at [592, 457] on select "Please Choose One Tile Plaster Vinyl" at bounding box center [864, 471] width 546 height 28
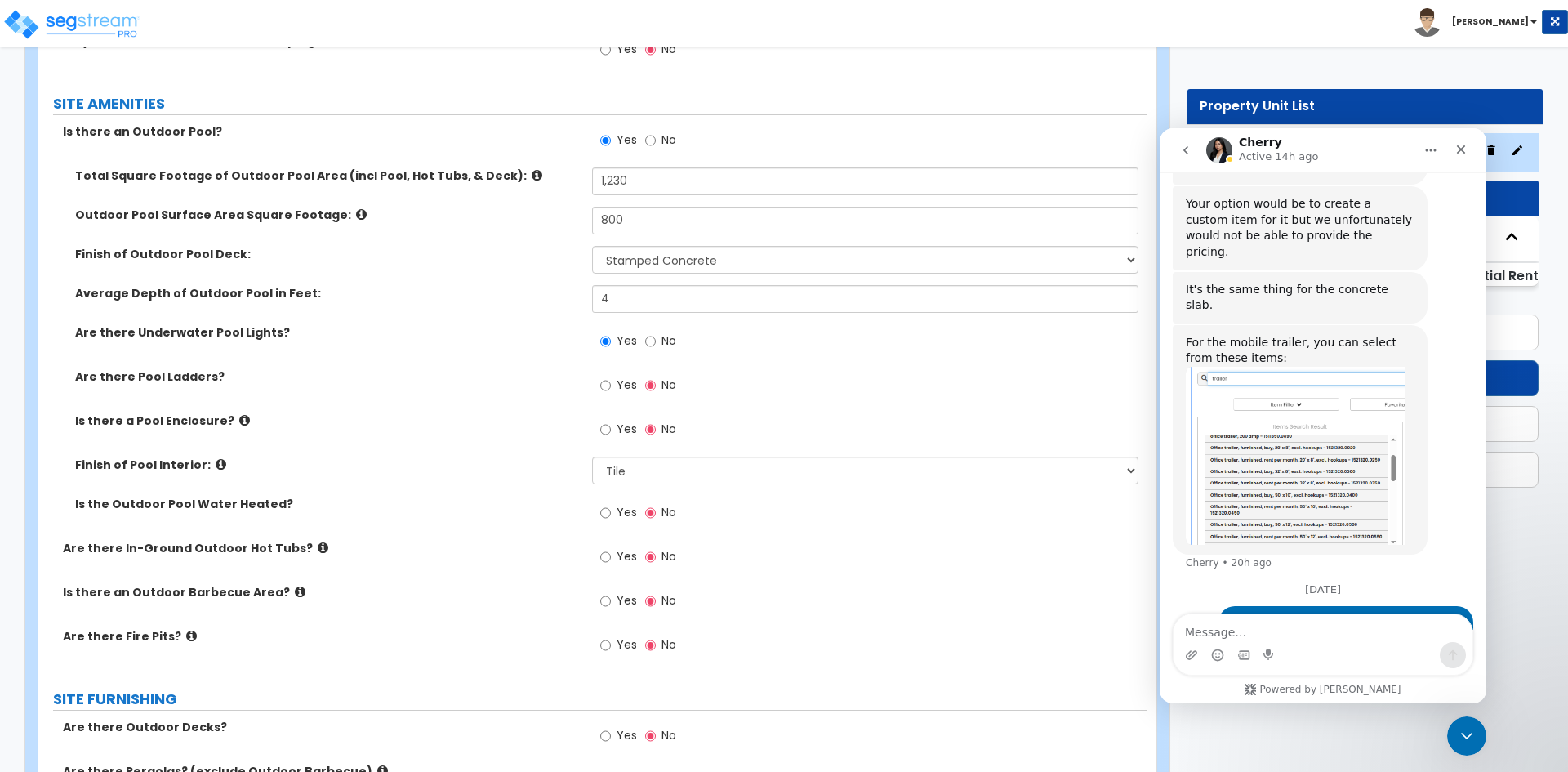
click at [518, 495] on label "Is the Outdoor Pool Water Heated?" at bounding box center [328, 503] width 505 height 17
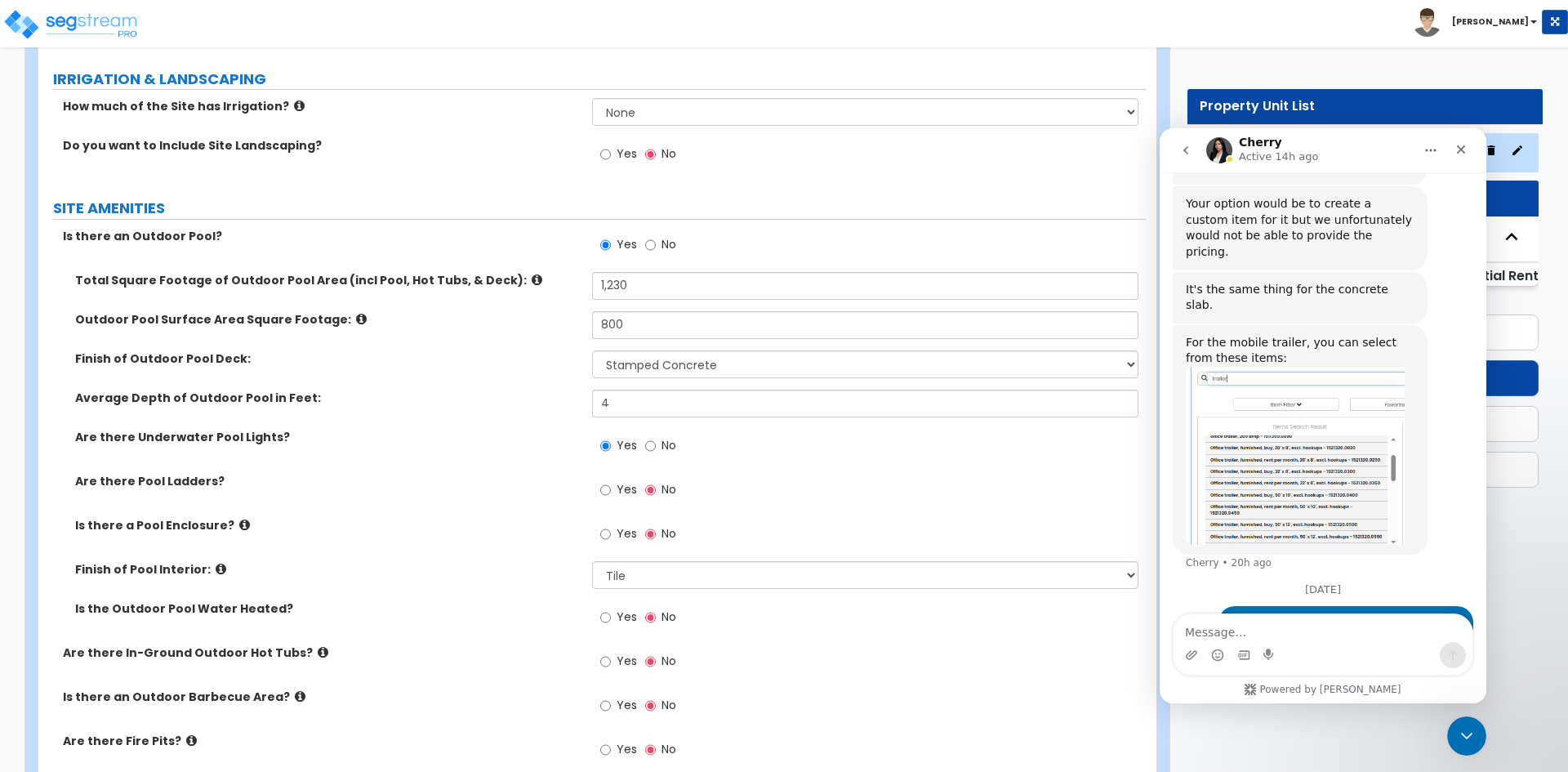
scroll to position [1022, 0]
click at [1275, 386] on img "Cherry says…" at bounding box center [1295, 455] width 219 height 178
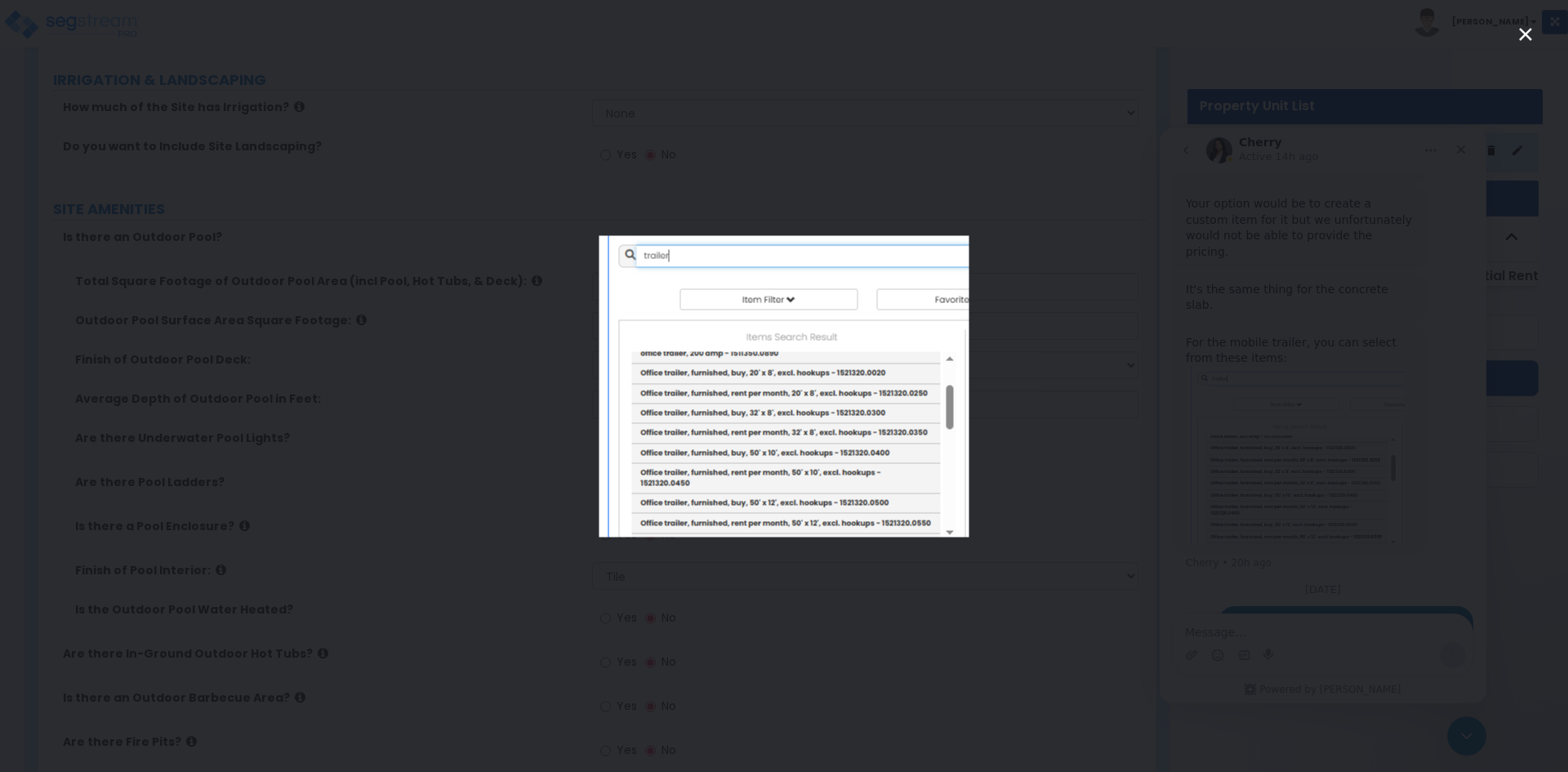
click at [1527, 32] on icon "Close" at bounding box center [1525, 34] width 13 height 13
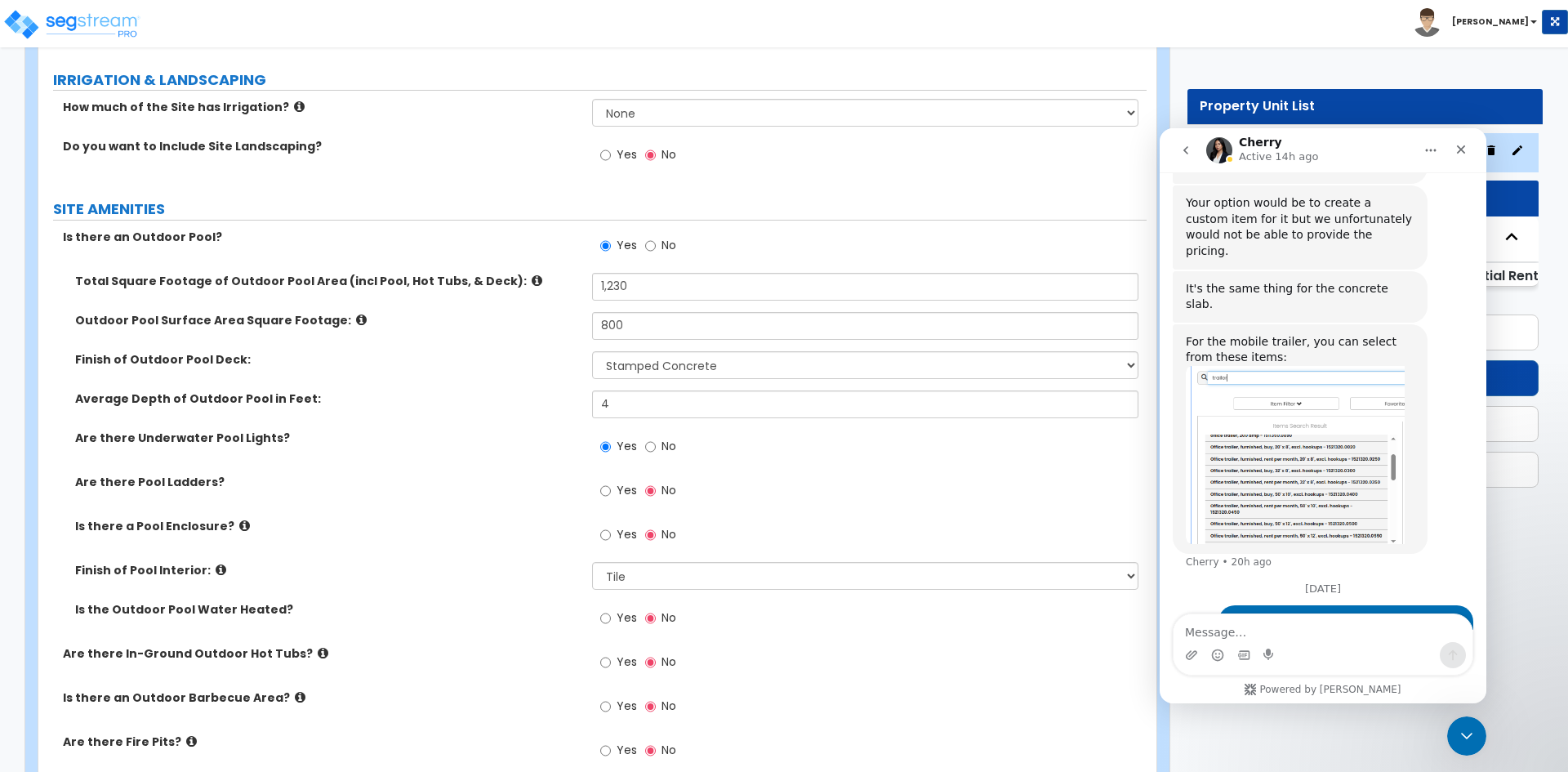
scroll to position [846, 0]
click at [504, 381] on div "Finish of Outdoor Pool Deck: Please Choose One Bare Concrete Stamped Concrete B…" at bounding box center [593, 371] width 1109 height 40
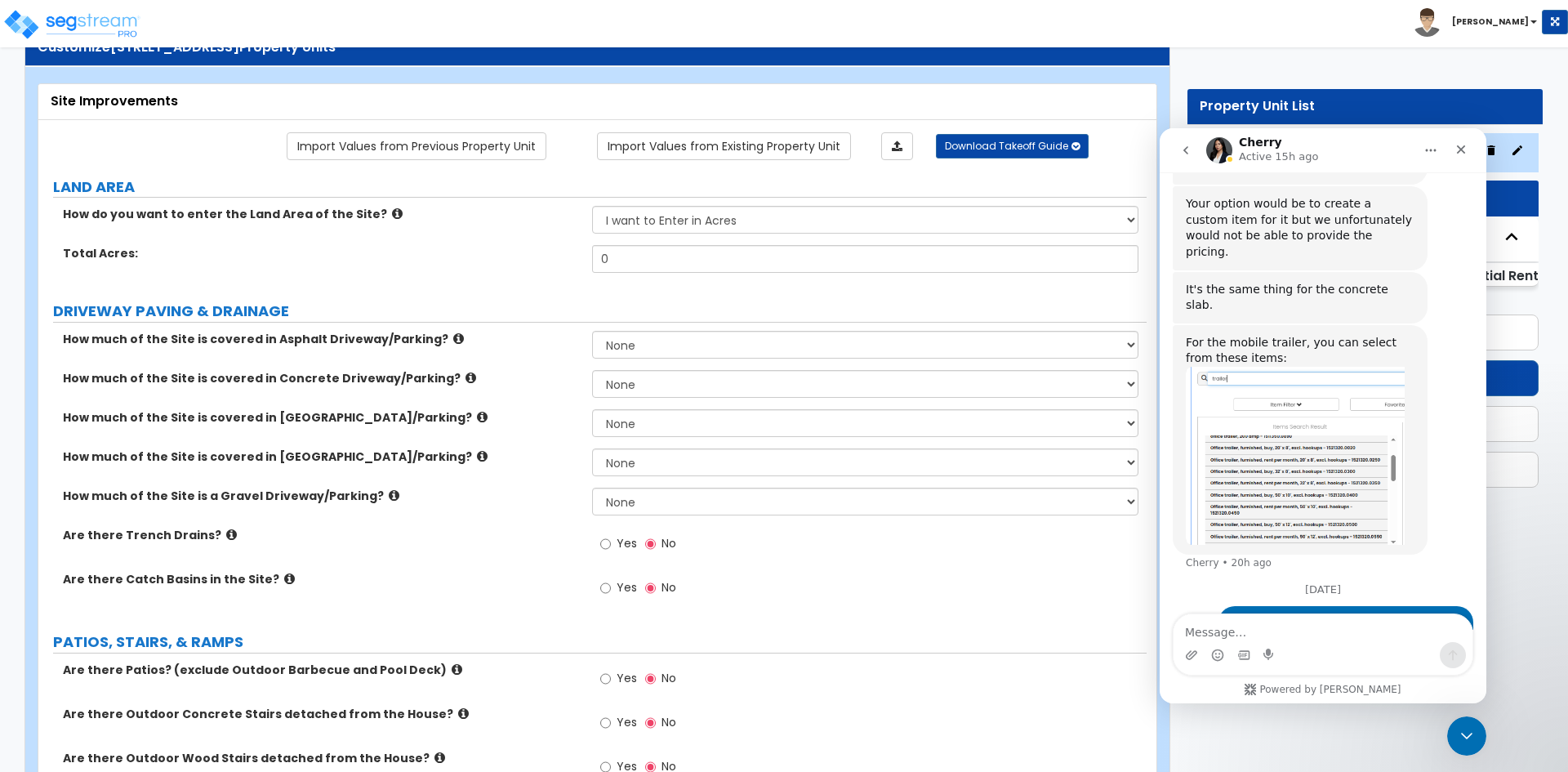
scroll to position [61, 0]
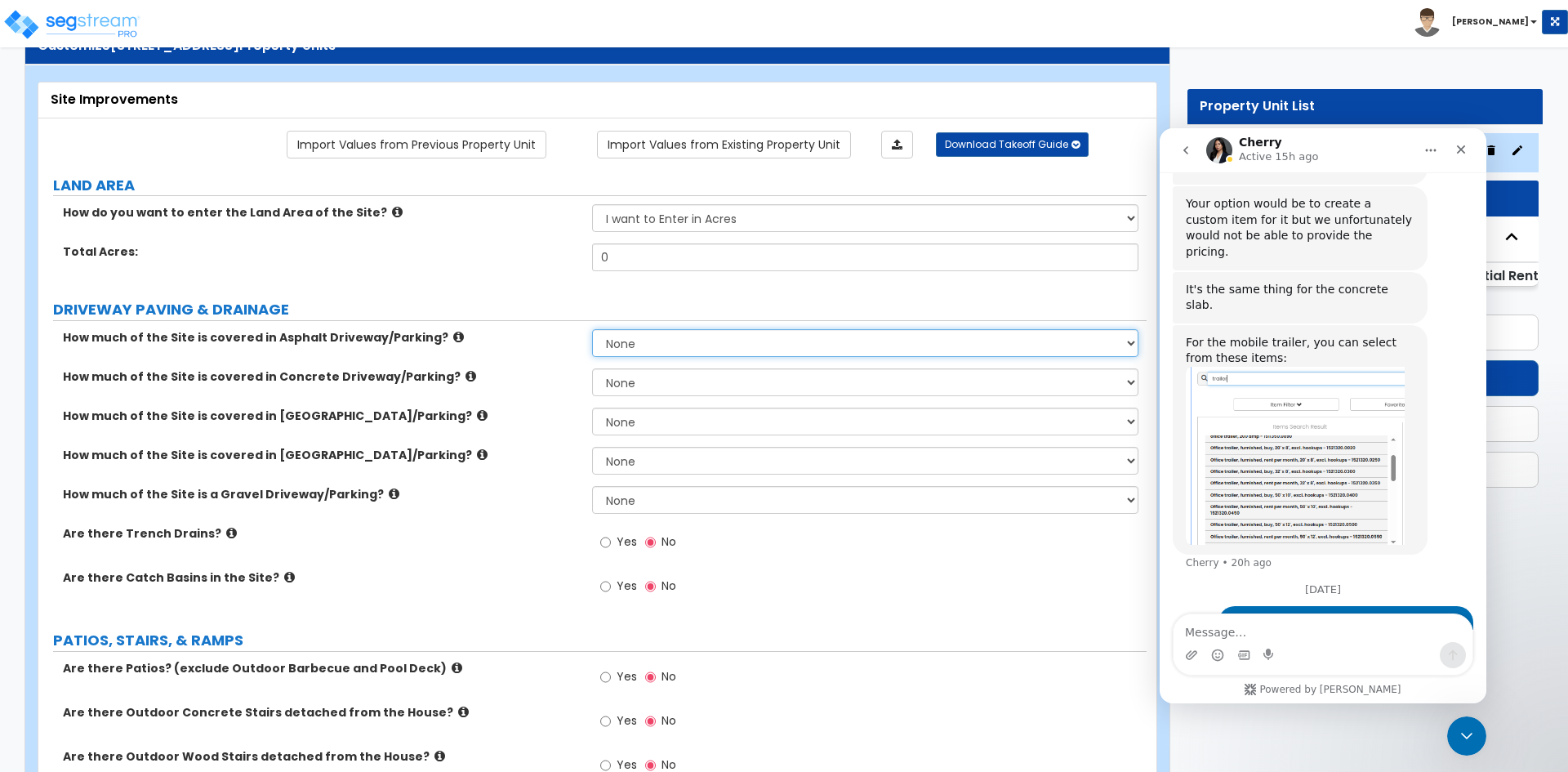
click at [633, 347] on select "None I want to Enter an Approximate Percentage I want to Enter the Square Foota…" at bounding box center [864, 343] width 546 height 28
select select "2"
click at [592, 329] on select "None I want to Enter an Approximate Percentage I want to Enter the Square Foota…" at bounding box center [864, 343] width 546 height 28
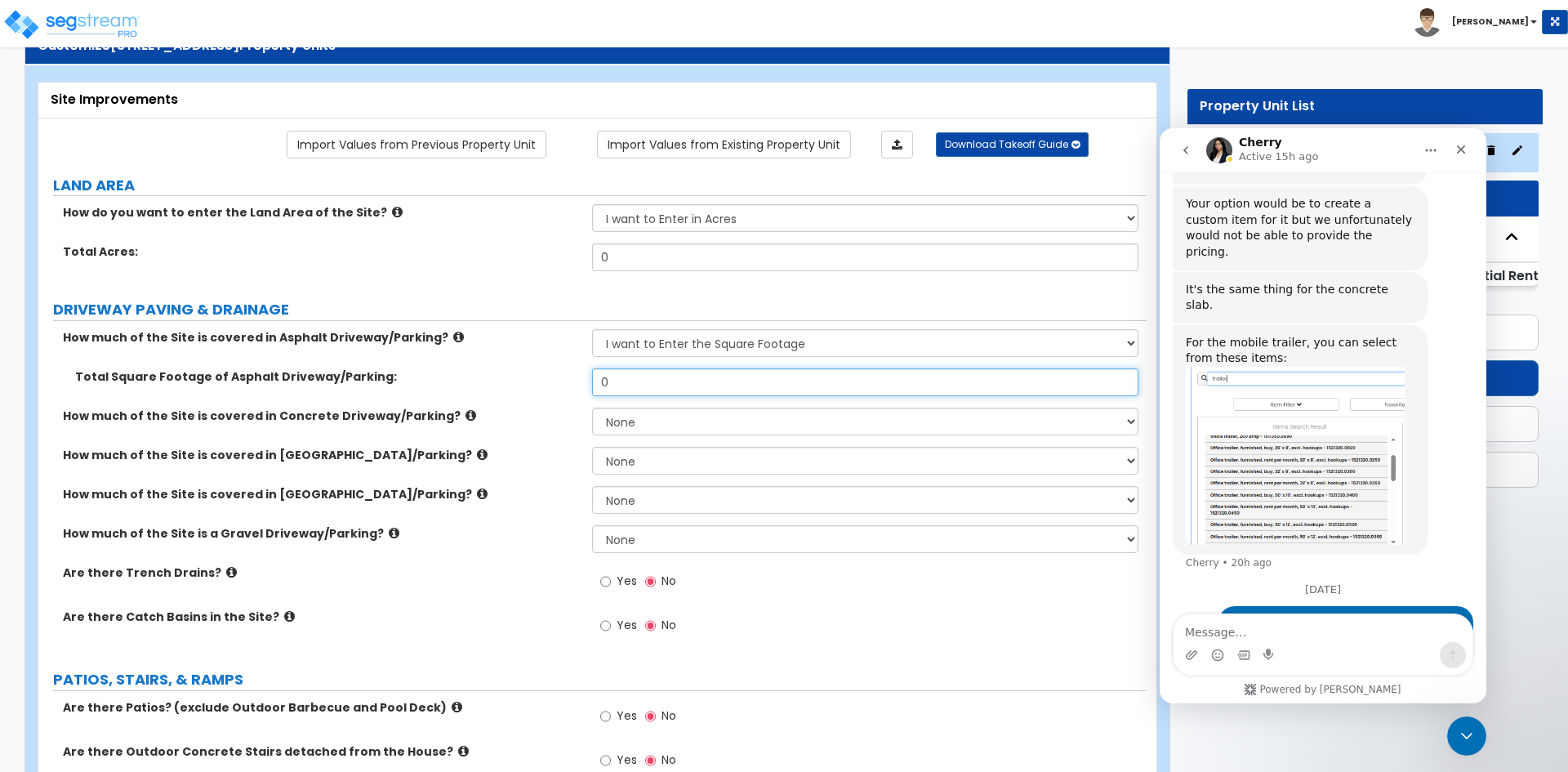
click at [638, 380] on input "0" at bounding box center [864, 382] width 546 height 28
type input "3,000"
click at [520, 392] on div "Total Square Footage of Asphalt Driveway/Parking: 3,000" at bounding box center [593, 387] width 1109 height 40
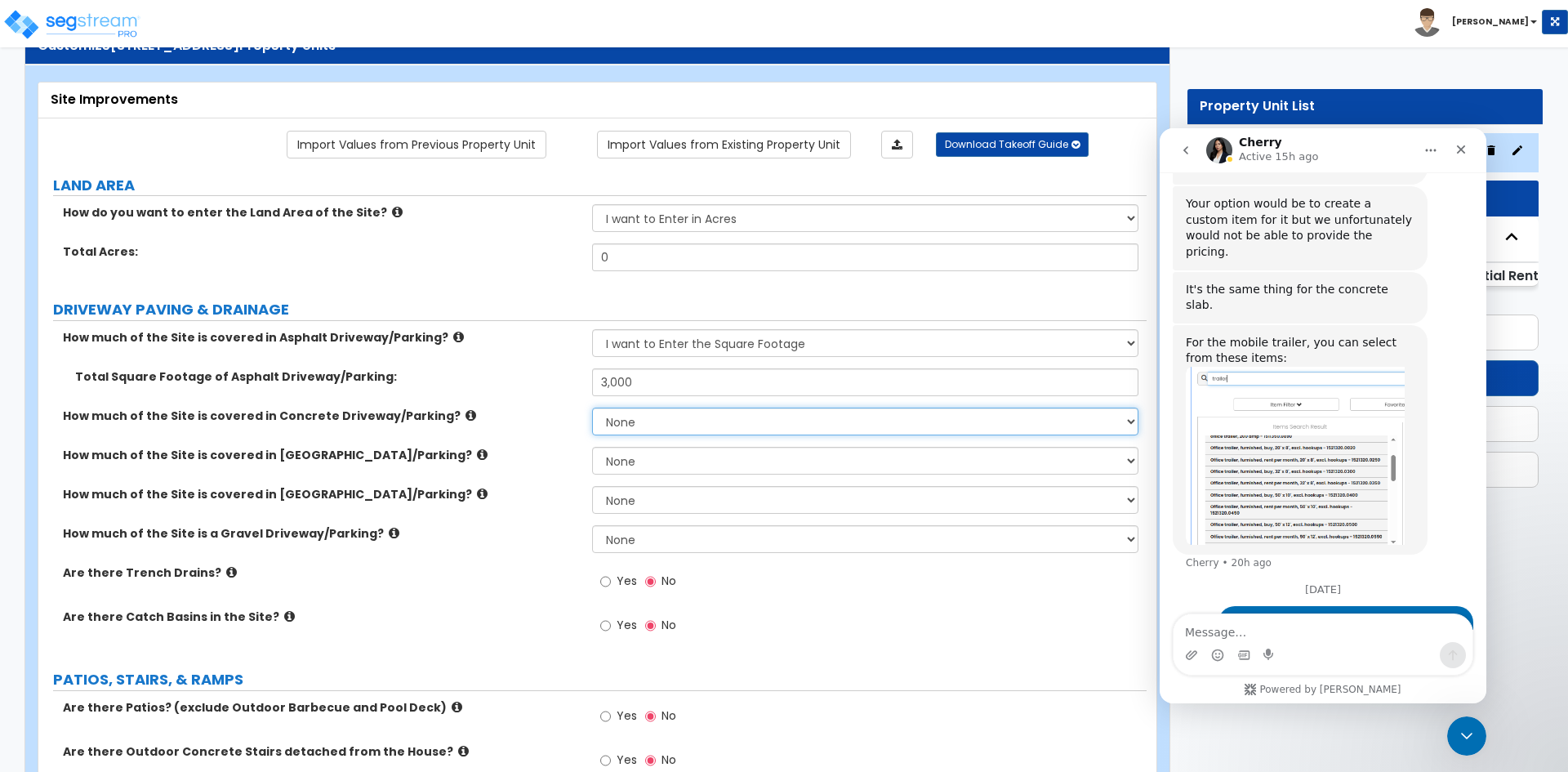
click at [649, 418] on select "None I want to Enter an Approximate Percentage I want to Enter the Square Foota…" at bounding box center [864, 422] width 546 height 28
select select "2"
click at [592, 408] on select "None I want to Enter an Approximate Percentage I want to Enter the Square Foota…" at bounding box center [864, 422] width 546 height 28
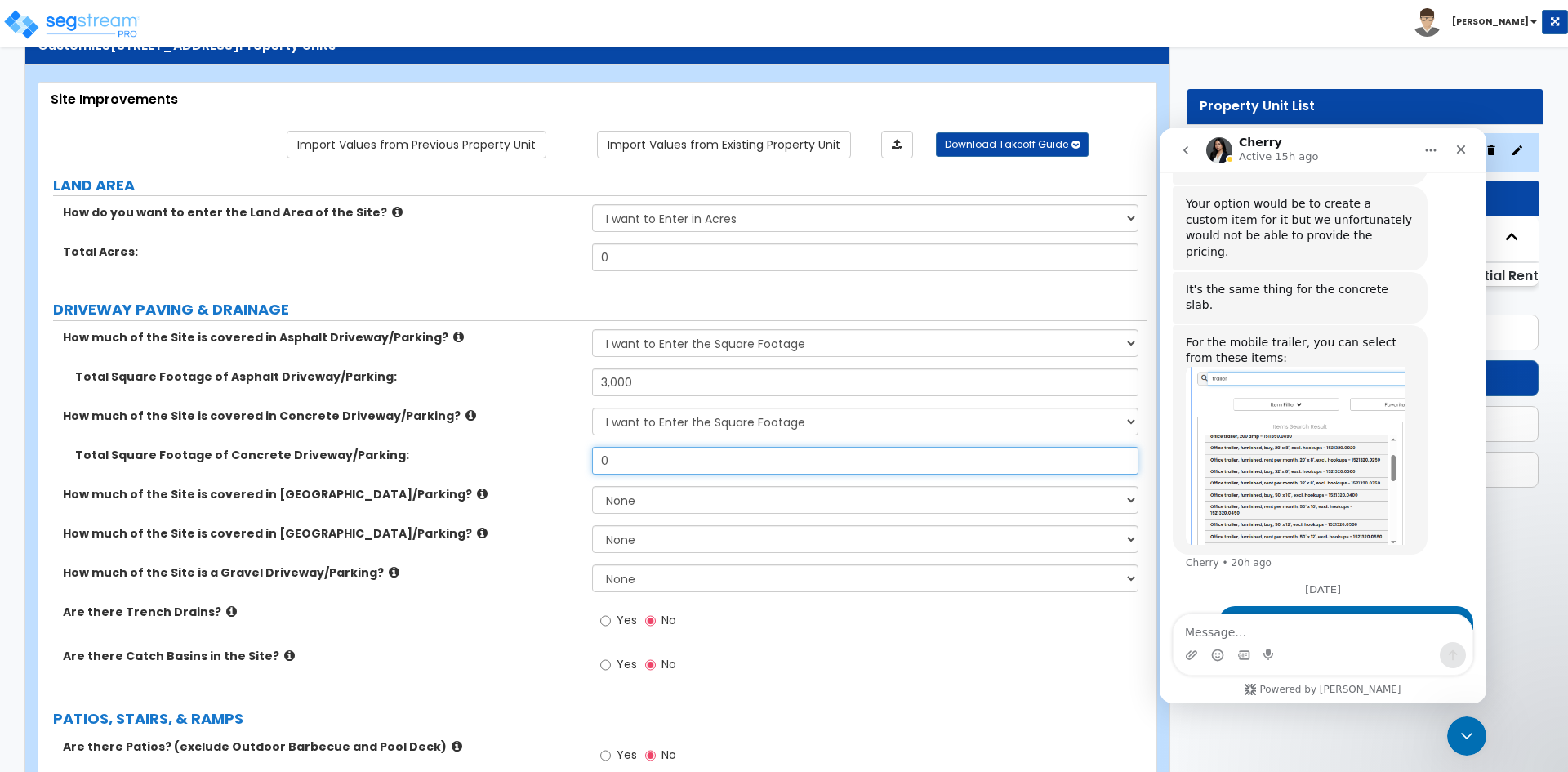
click at [641, 461] on input "0" at bounding box center [864, 461] width 546 height 28
type input "2,000"
click at [435, 258] on label "Total Acres:" at bounding box center [322, 251] width 517 height 17
click at [609, 541] on select "None I want to Enter an Approximate Percentage I want to Enter the Square Foota…" at bounding box center [864, 539] width 546 height 28
select select "2"
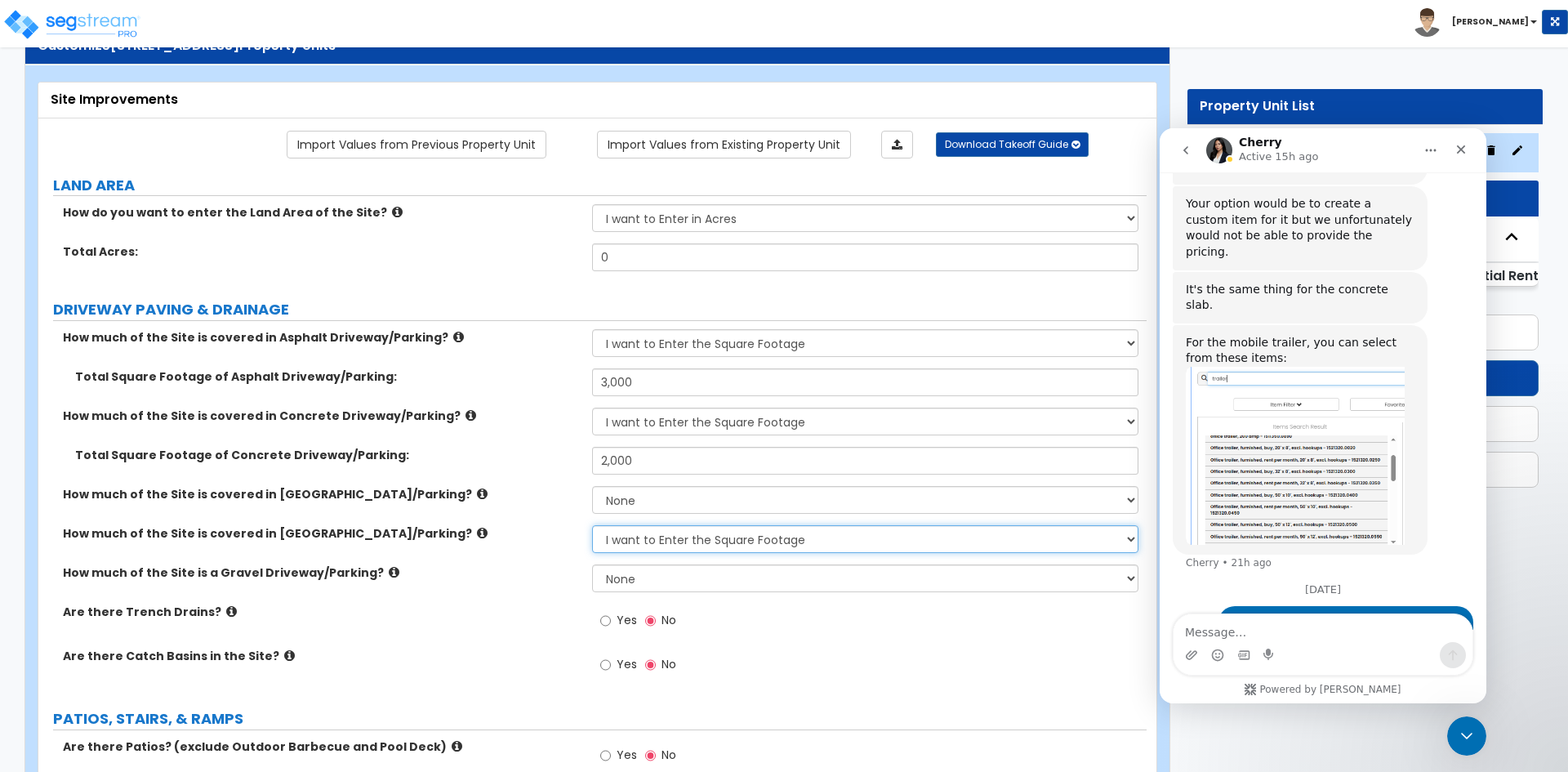
click at [592, 525] on select "None I want to Enter an Approximate Percentage I want to Enter the Square Foota…" at bounding box center [864, 539] width 546 height 28
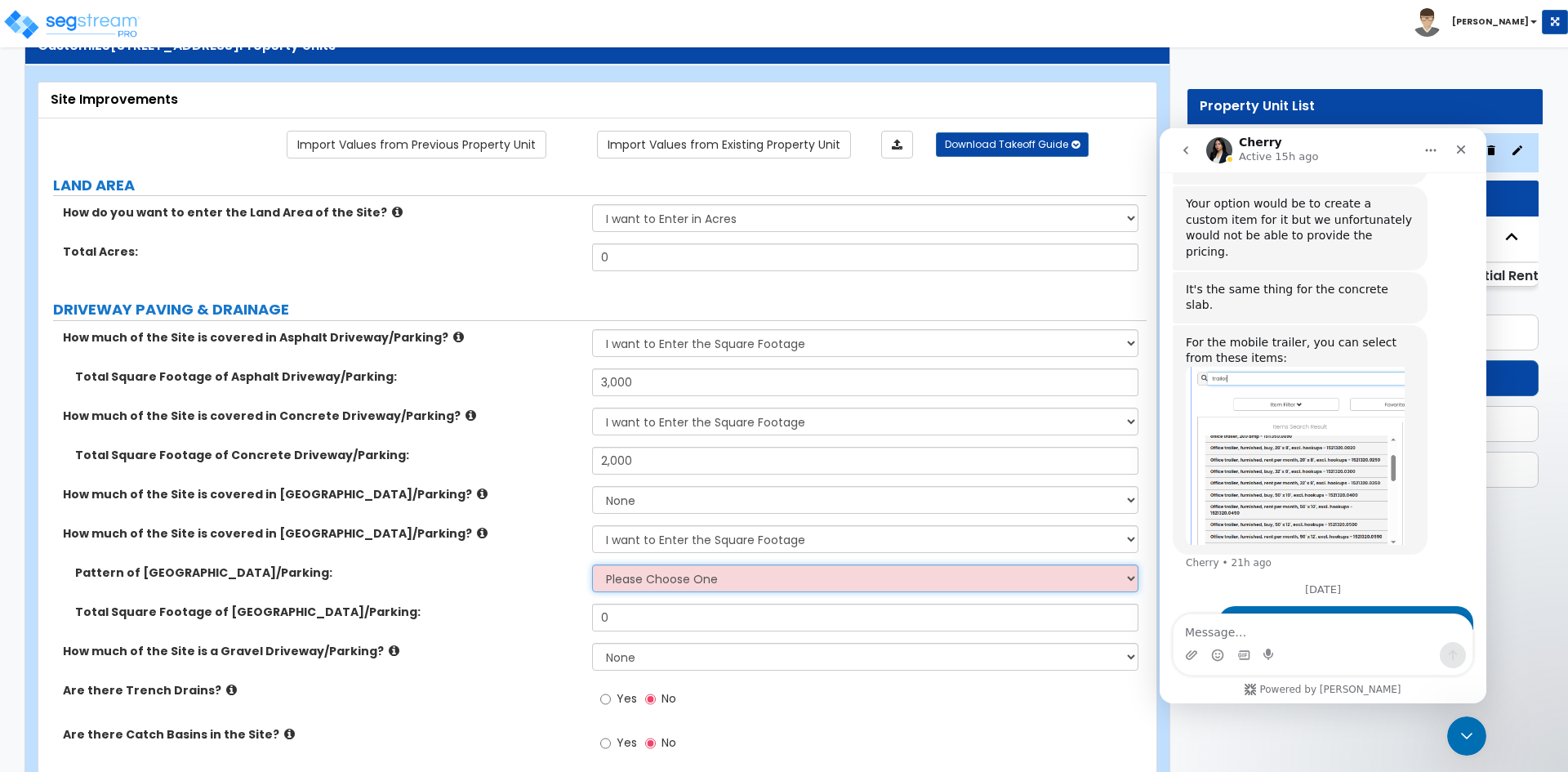
click at [632, 581] on select "Please Choose One Irregular Rectangular" at bounding box center [864, 578] width 546 height 28
select select "1"
click at [592, 564] on select "Please Choose One Irregular Rectangular" at bounding box center [864, 578] width 546 height 28
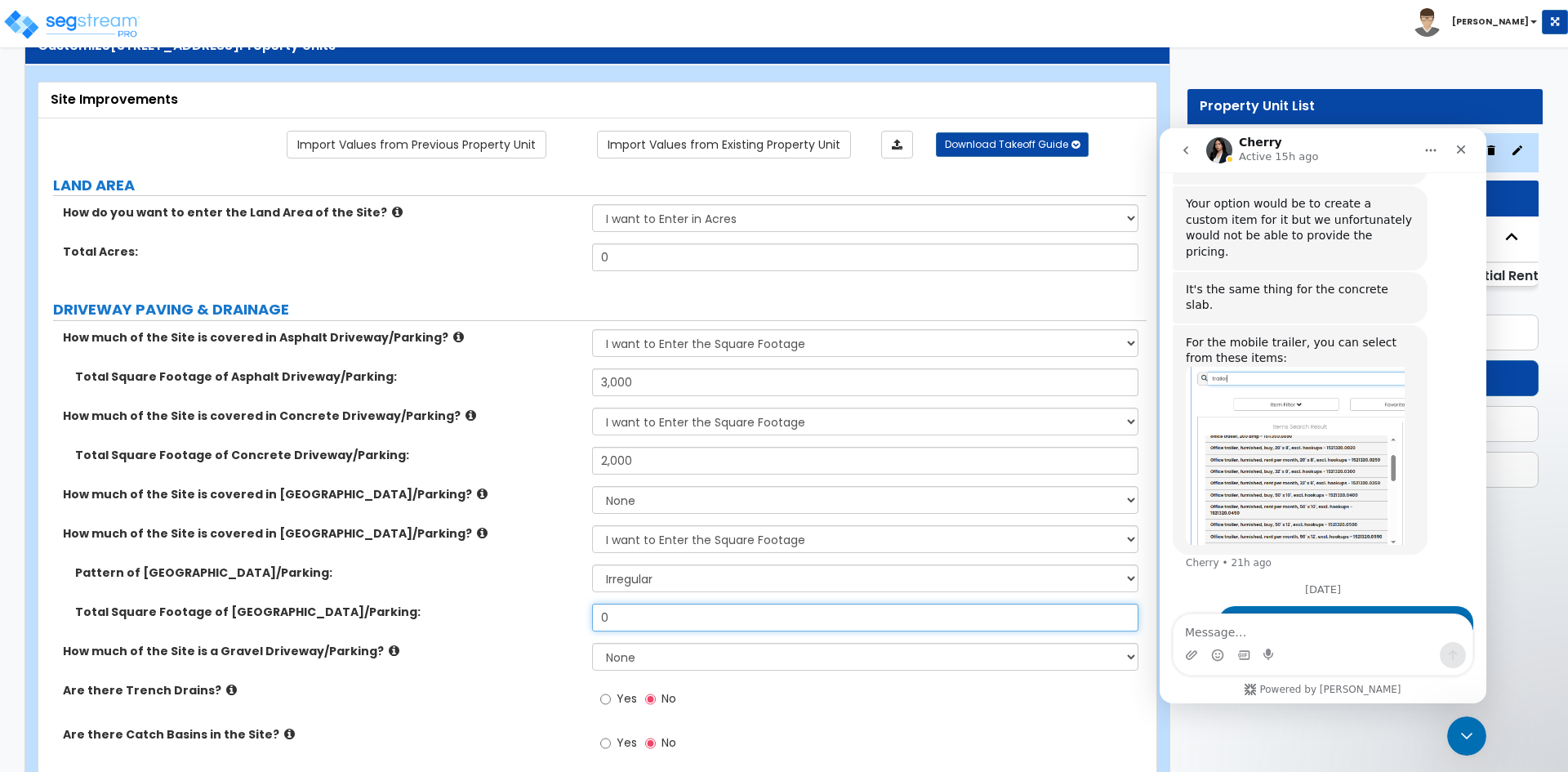
click at [636, 617] on input "0" at bounding box center [864, 617] width 546 height 28
type input "1,000"
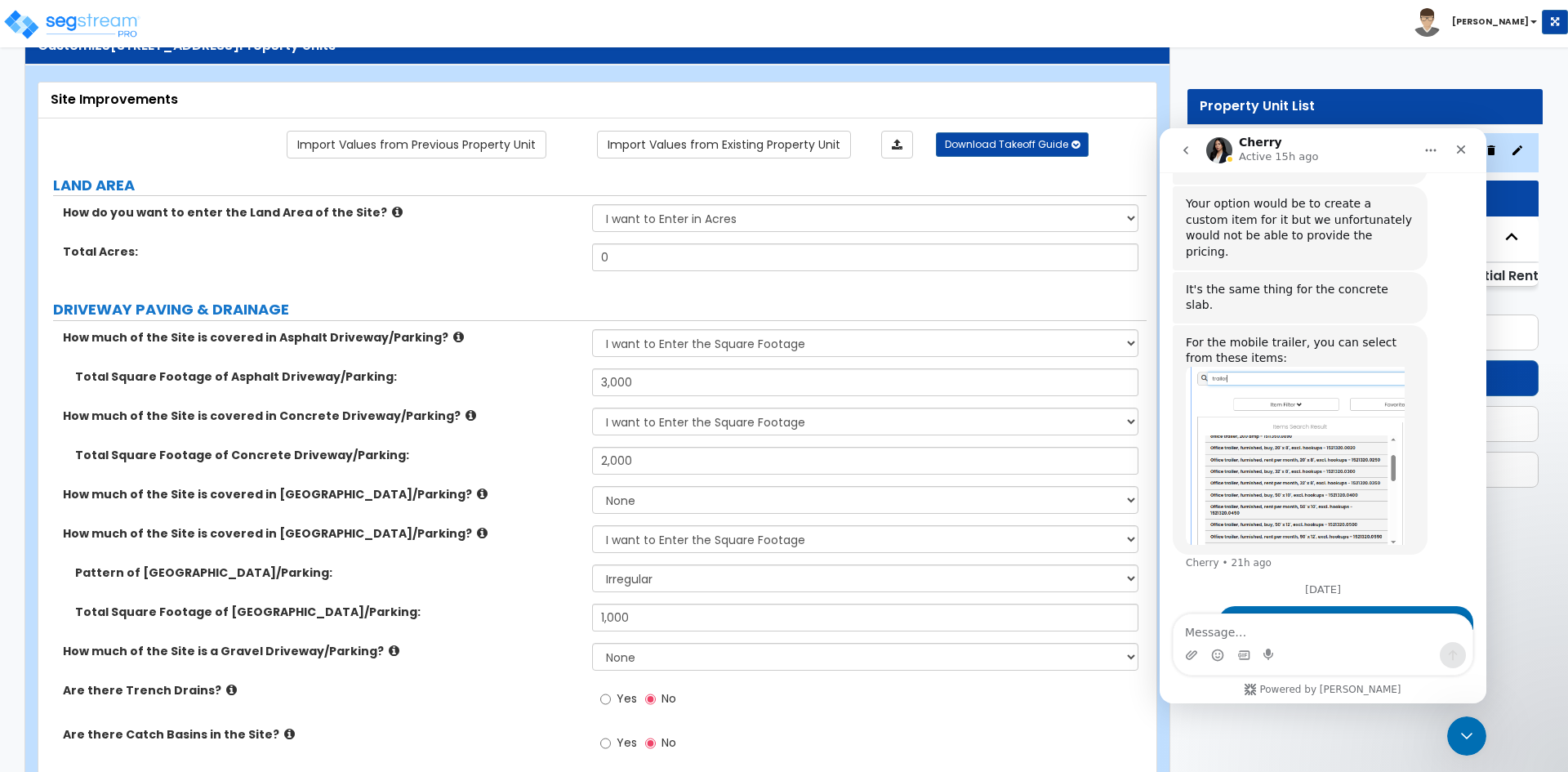
click at [513, 585] on div "Pattern of Stone Driveway/Parking: Please Choose One Irregular Rectangular" at bounding box center [593, 583] width 1109 height 40
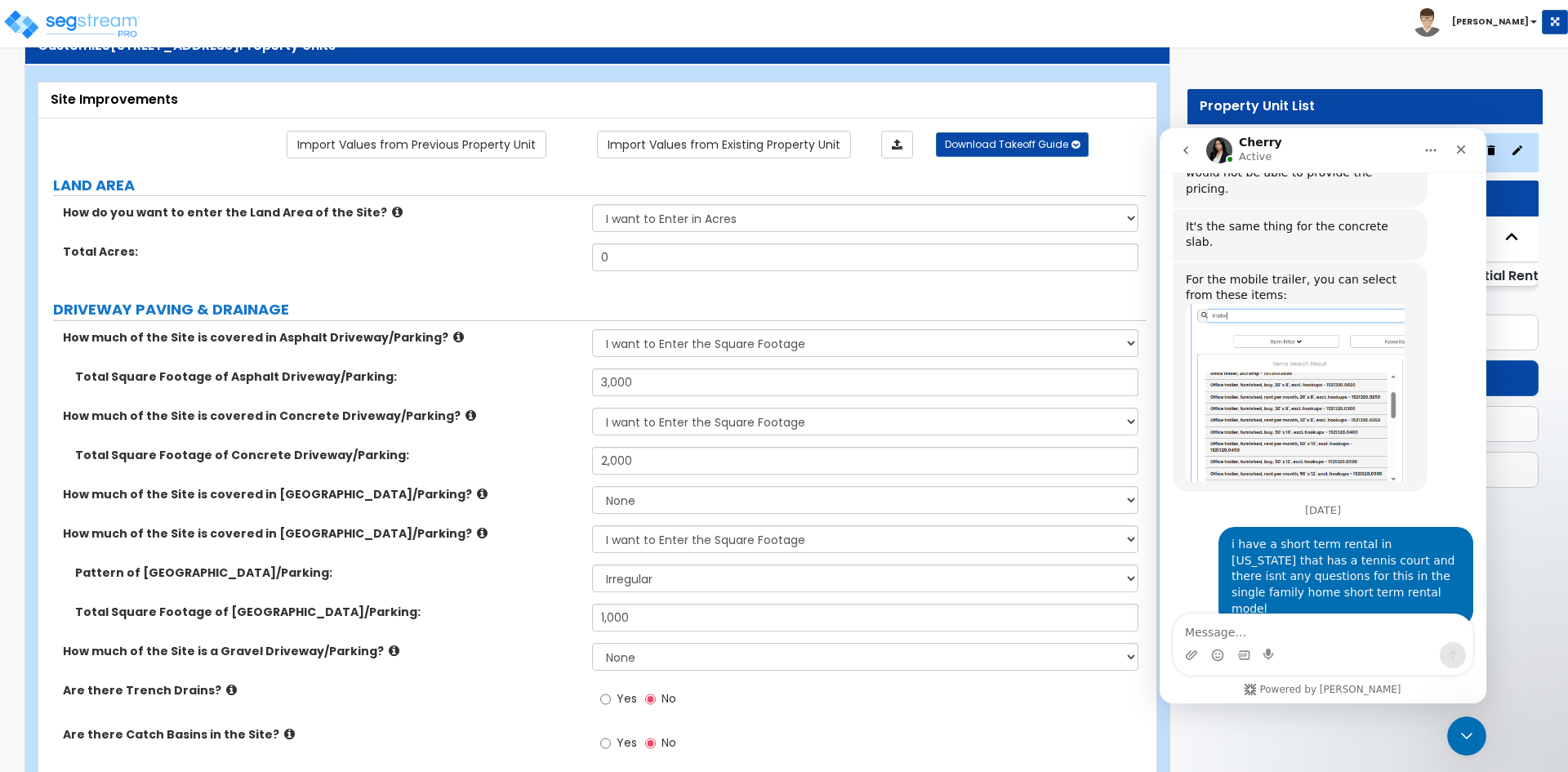
scroll to position [895, 0]
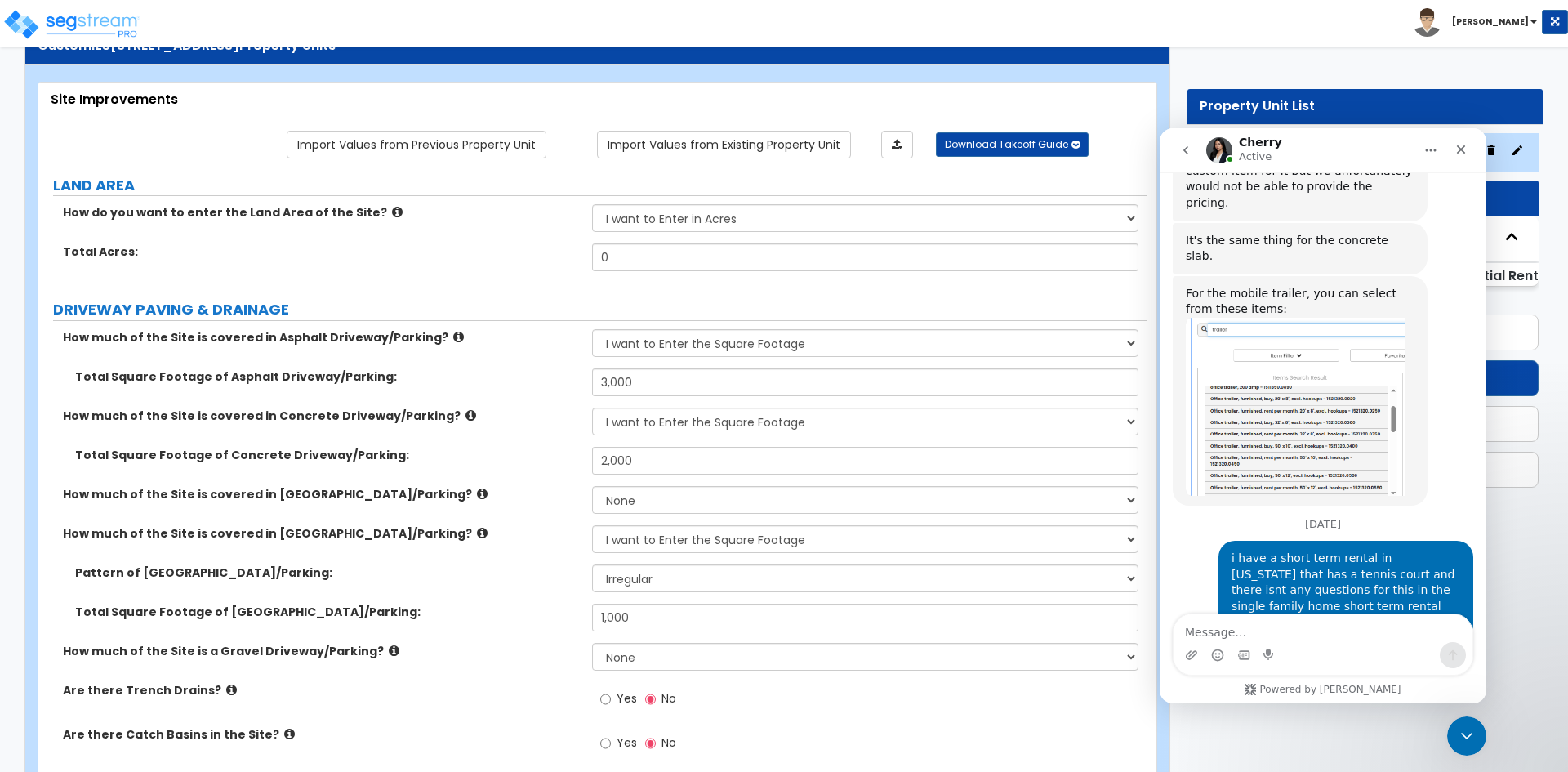
click at [455, 458] on label "Total Square Footage of Concrete Driveway/Parking:" at bounding box center [328, 455] width 505 height 17
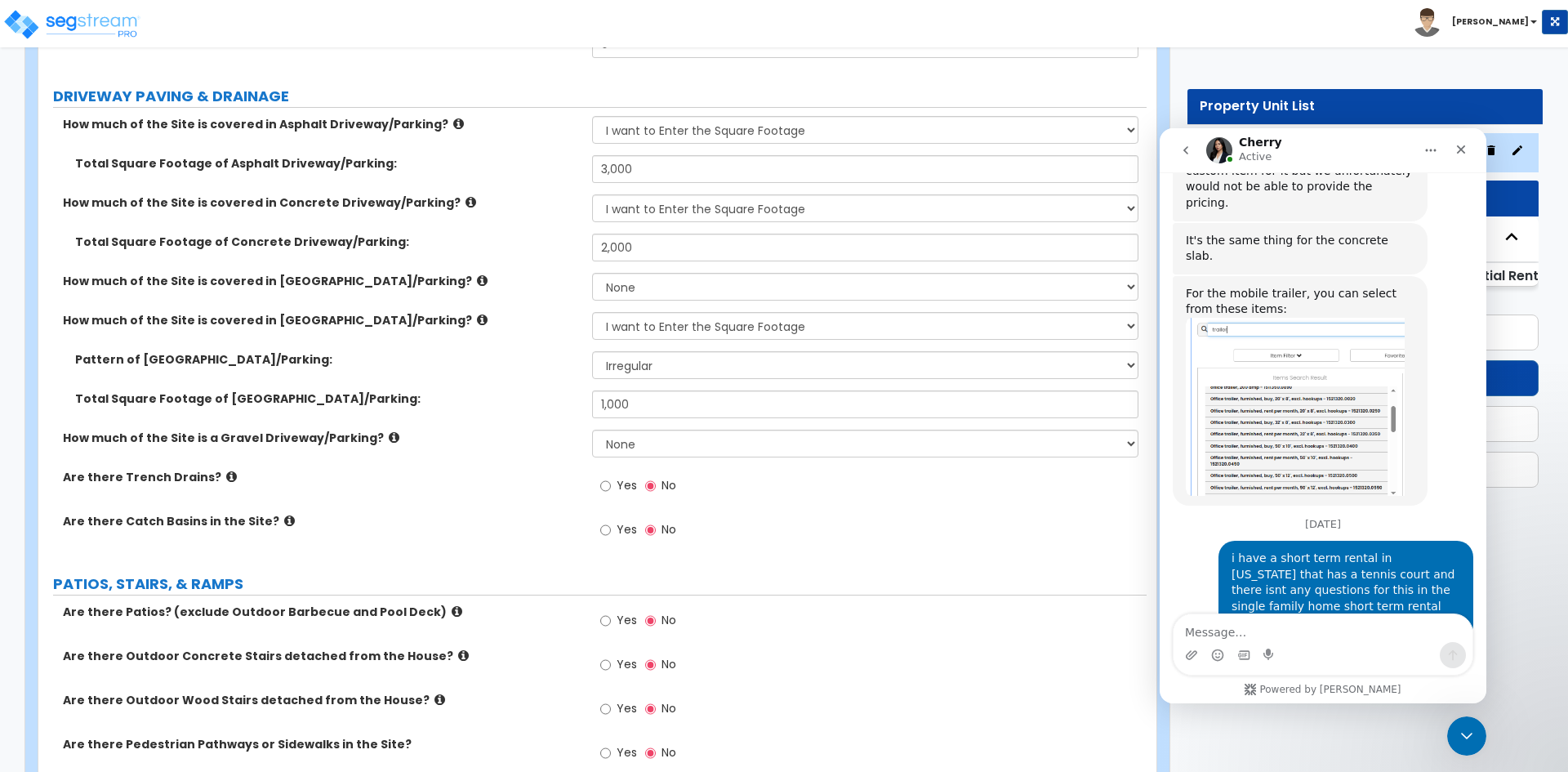
scroll to position [273, 0]
click at [645, 249] on input "2,000" at bounding box center [864, 249] width 546 height 28
type input "2"
type input "4,255"
click at [547, 236] on label "Total Square Footage of Concrete Driveway/Parking:" at bounding box center [328, 242] width 505 height 17
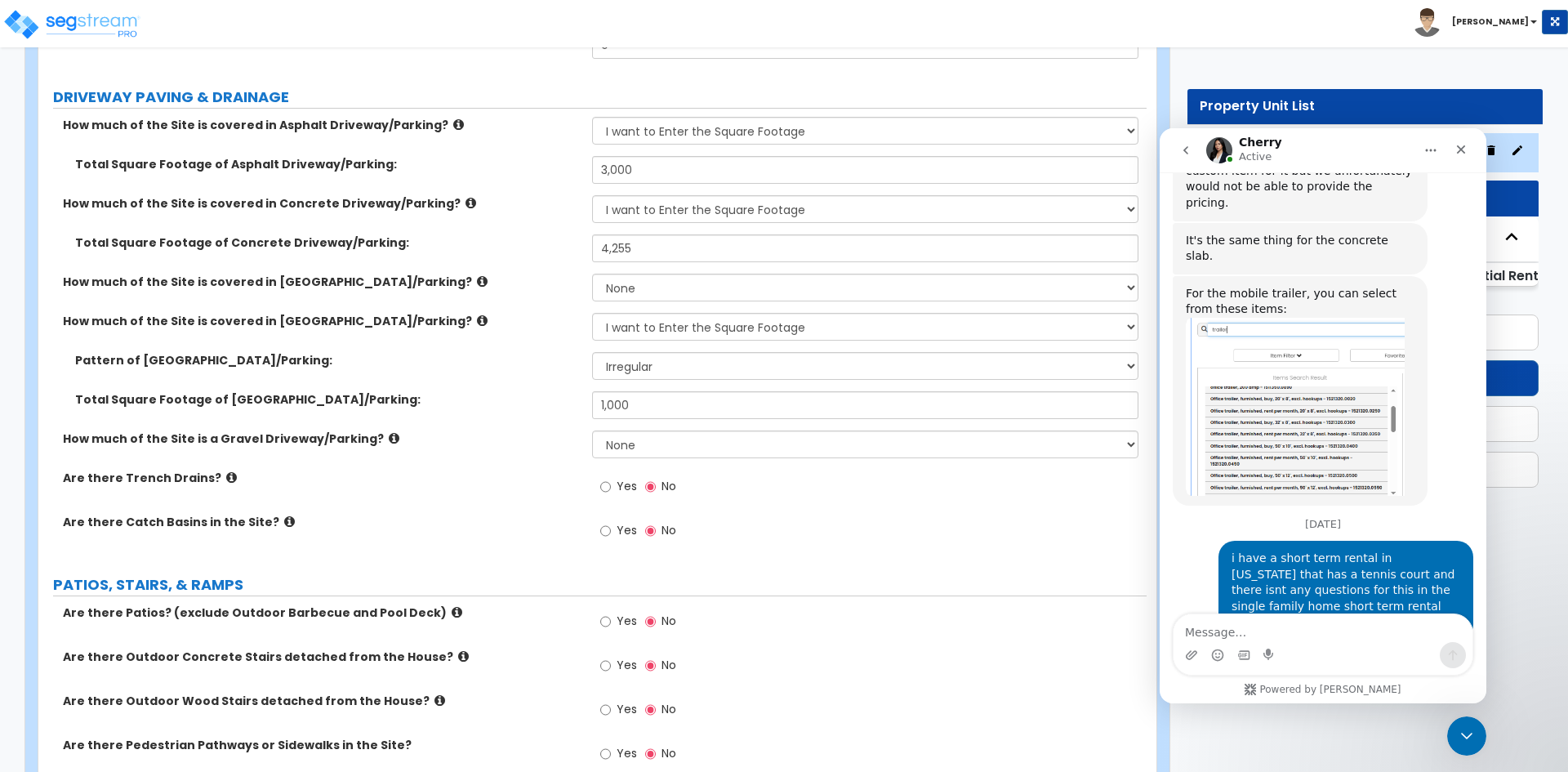
click at [515, 320] on label "How much of the Site is covered in [GEOGRAPHIC_DATA]/Parking?" at bounding box center [322, 321] width 517 height 17
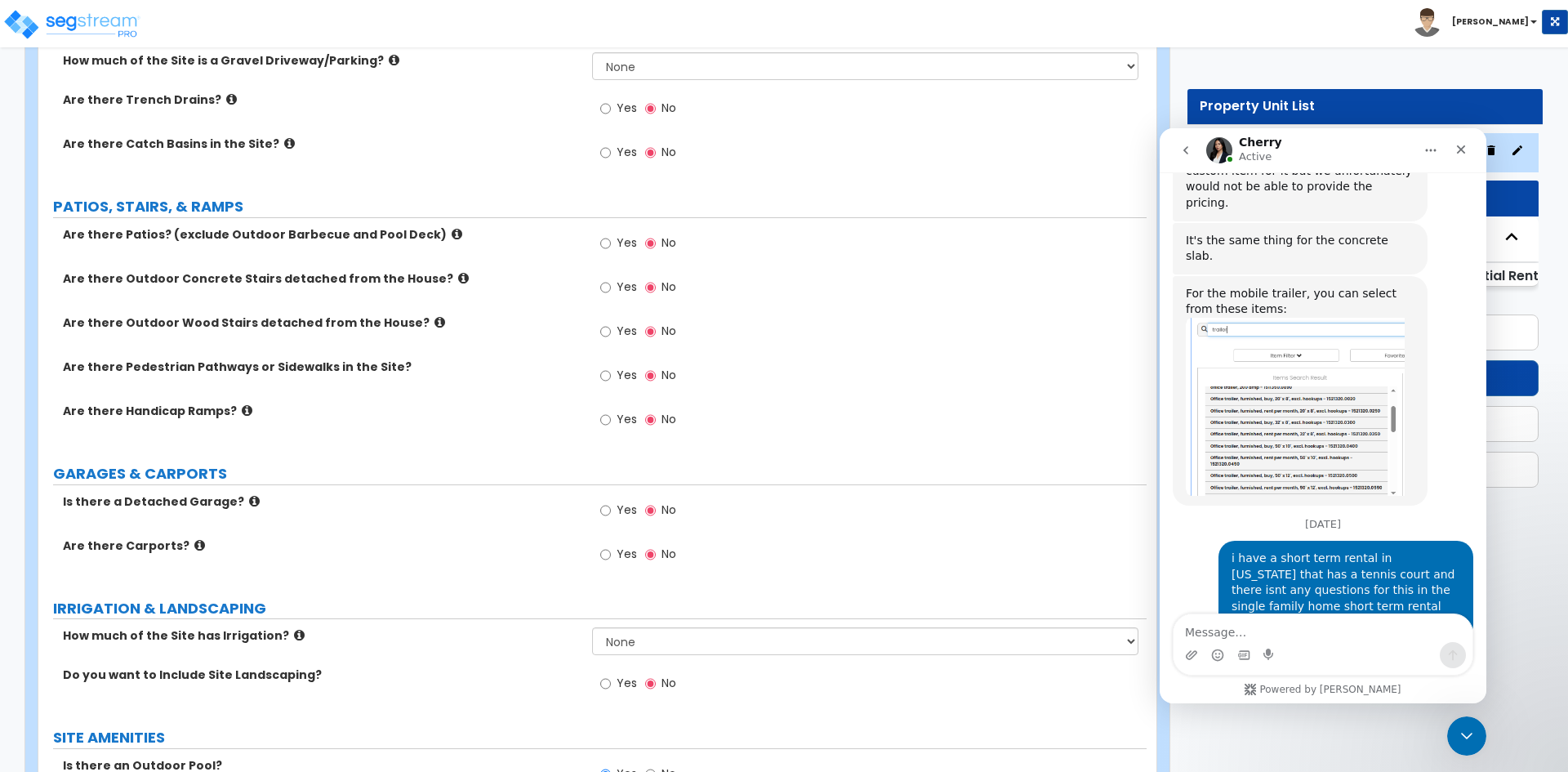
scroll to position [652, 0]
click at [602, 375] on input "Yes" at bounding box center [605, 374] width 11 height 18
radio input "true"
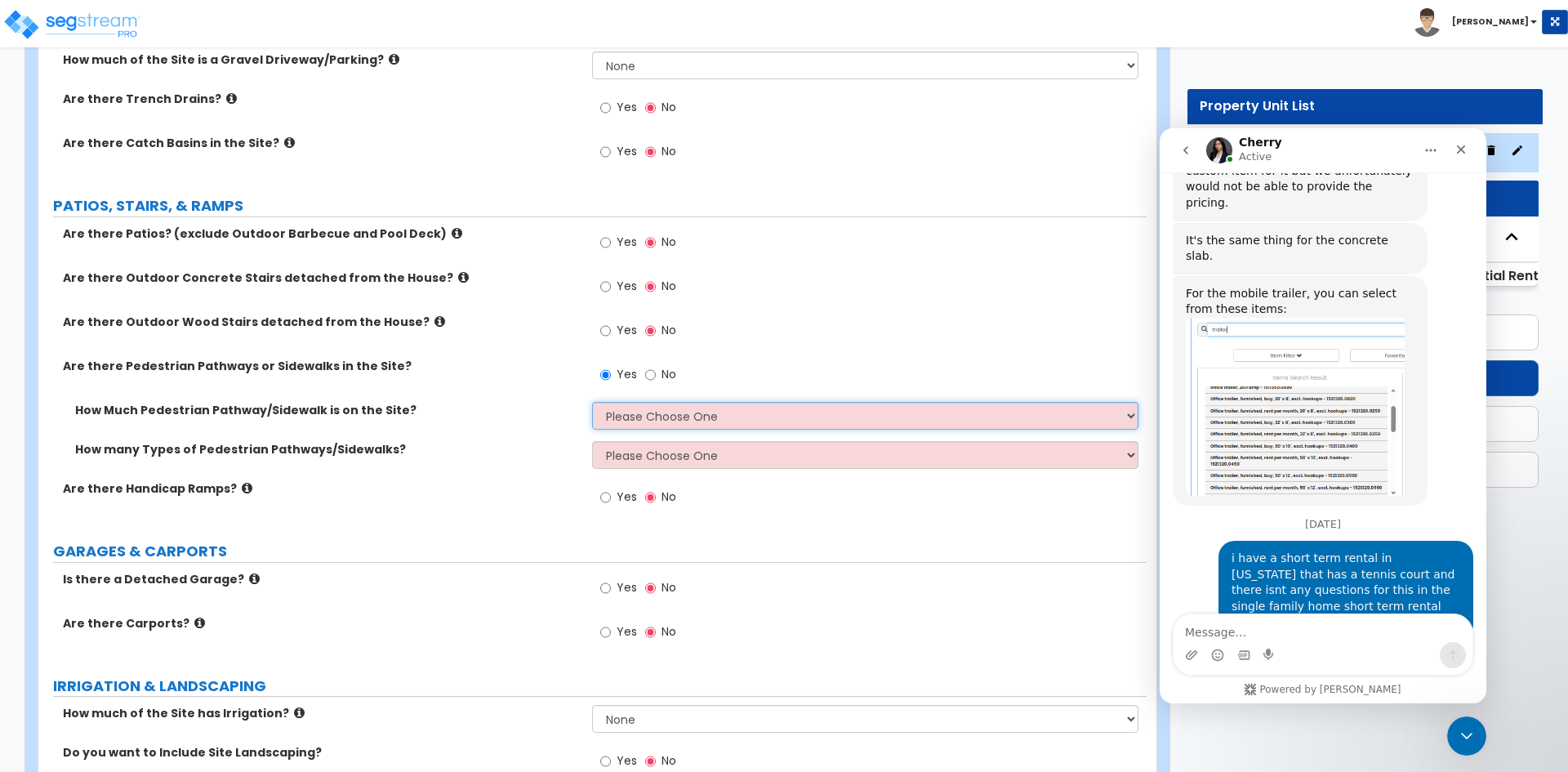
click at [619, 414] on select "Please Choose One I Don't Know, Please Estimate For Me Enter Linear Footage" at bounding box center [864, 415] width 546 height 28
select select "2"
click at [592, 401] on select "Please Choose One I Don't Know, Please Estimate For Me Enter Linear Footage" at bounding box center [864, 415] width 546 height 28
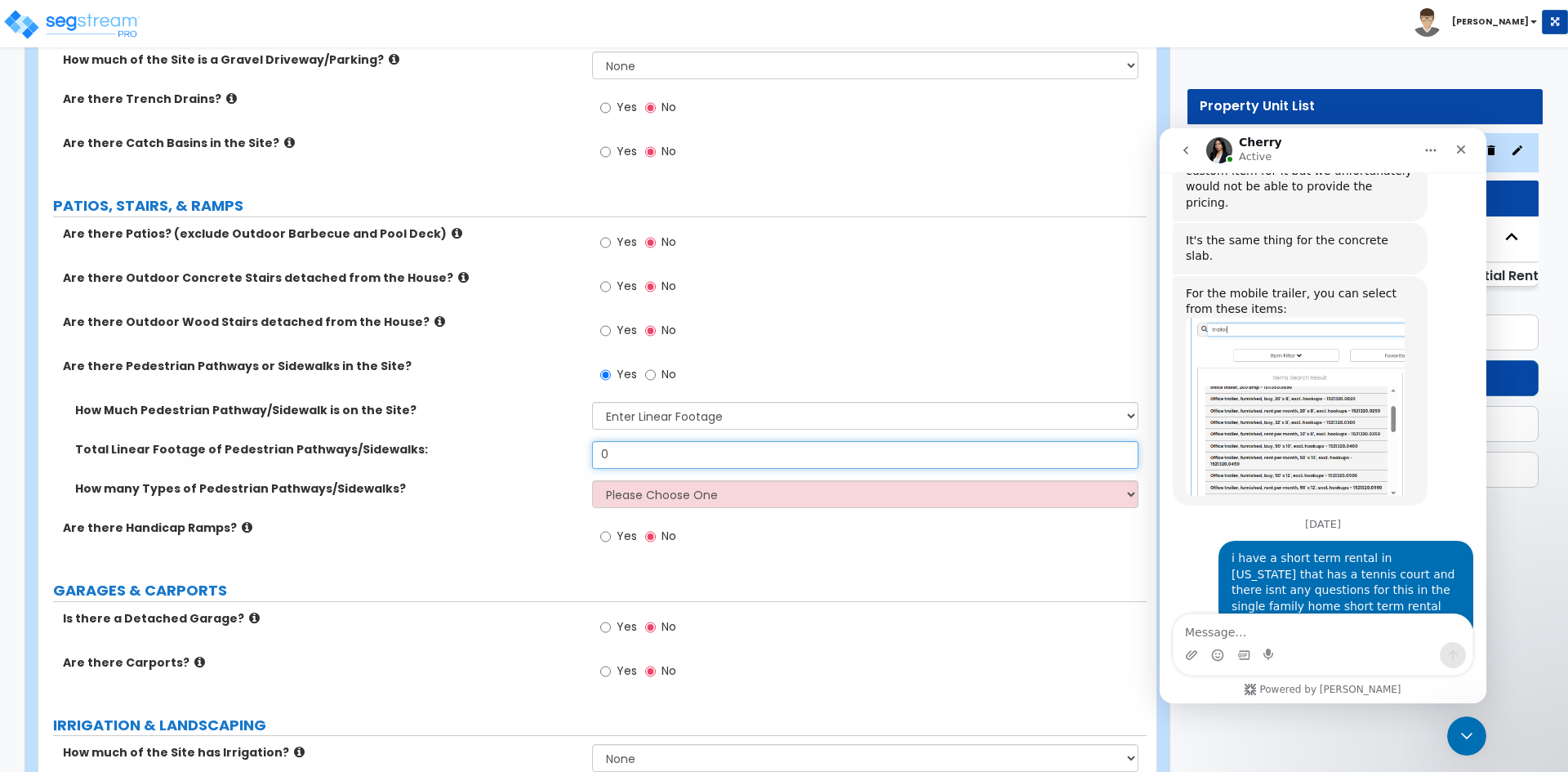
click at [626, 457] on input "0" at bounding box center [864, 455] width 546 height 28
type input "451"
click at [625, 496] on select "Please Choose One 1 2 3" at bounding box center [864, 494] width 546 height 28
select select "1"
click at [592, 480] on select "Please Choose One 1 2 3" at bounding box center [864, 494] width 546 height 28
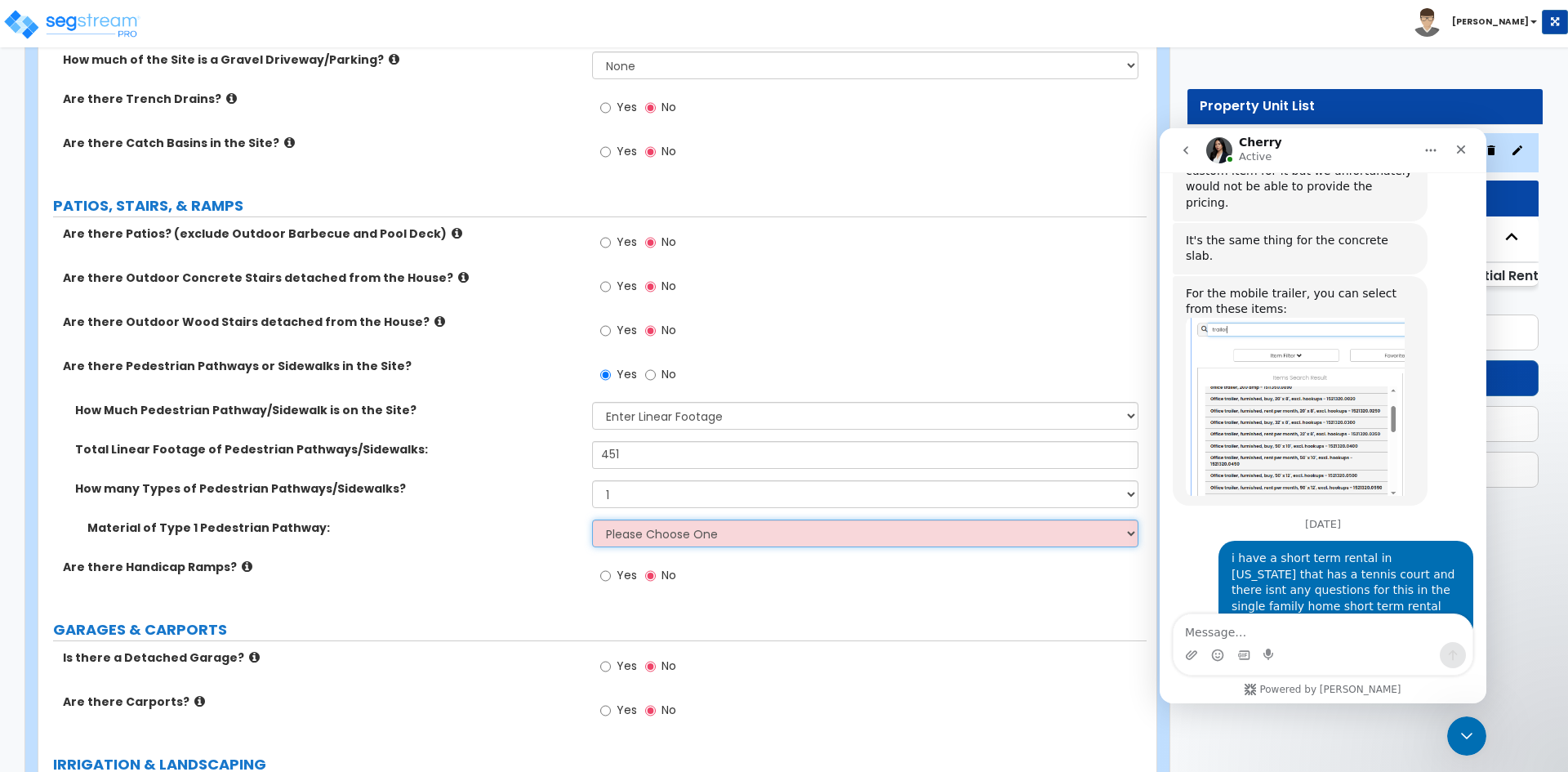
click at [632, 533] on select "Please Choose One Bare Concrete Stamped Concrete Brick Pavers Stone Pavers Wood…" at bounding box center [864, 533] width 546 height 28
click at [676, 536] on select "Please Choose One Bare Concrete Stamped Concrete Brick Pavers Stone Pavers Wood…" at bounding box center [864, 533] width 546 height 28
select select "9"
click at [592, 519] on select "Please Choose One Bare Concrete Stamped Concrete Brick Pavers Stone Pavers Wood…" at bounding box center [864, 533] width 546 height 28
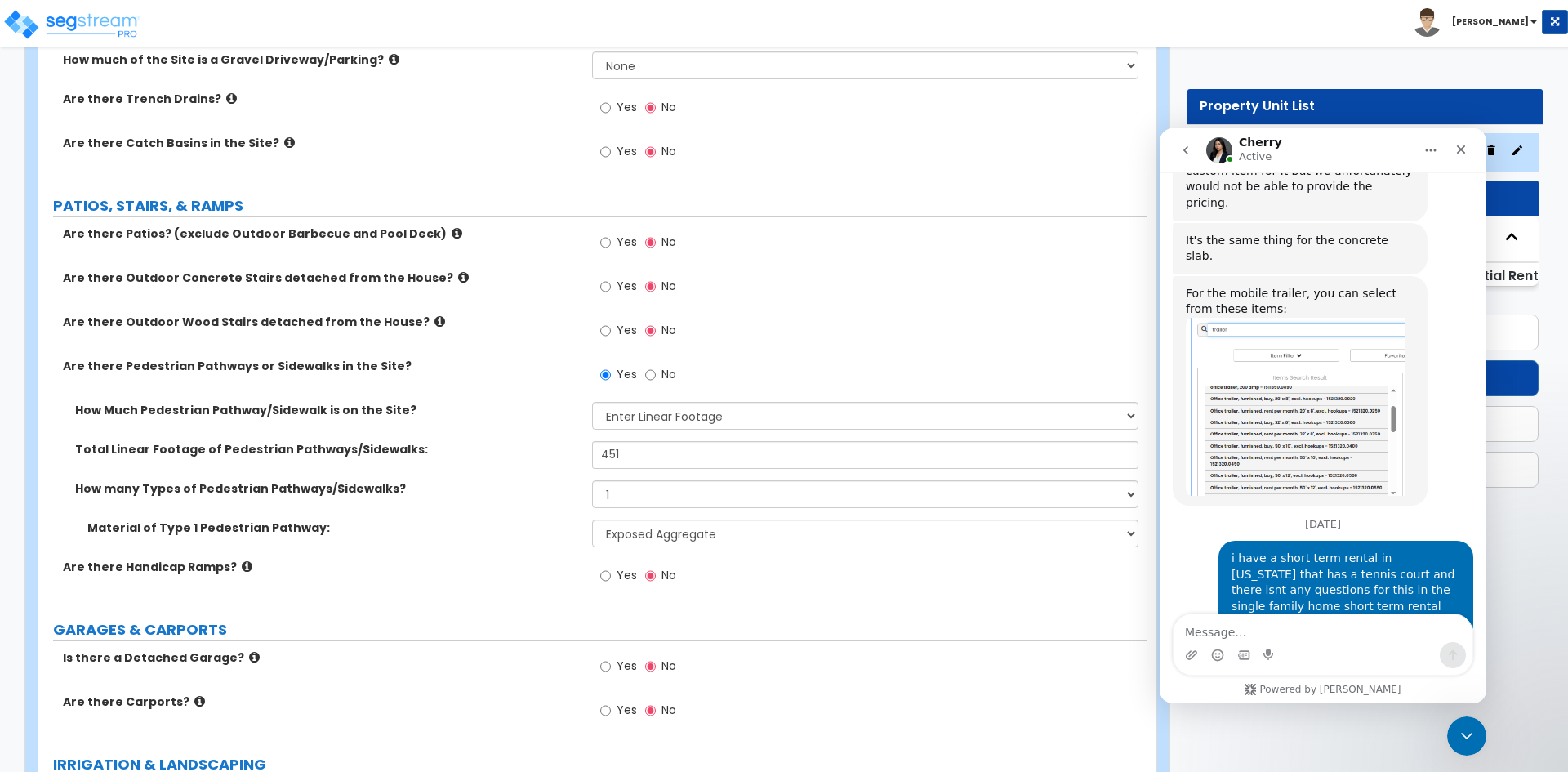
click at [490, 464] on div "Total Linear Footage of Pedestrian Pathways/Sidewalks: 451" at bounding box center [593, 460] width 1109 height 40
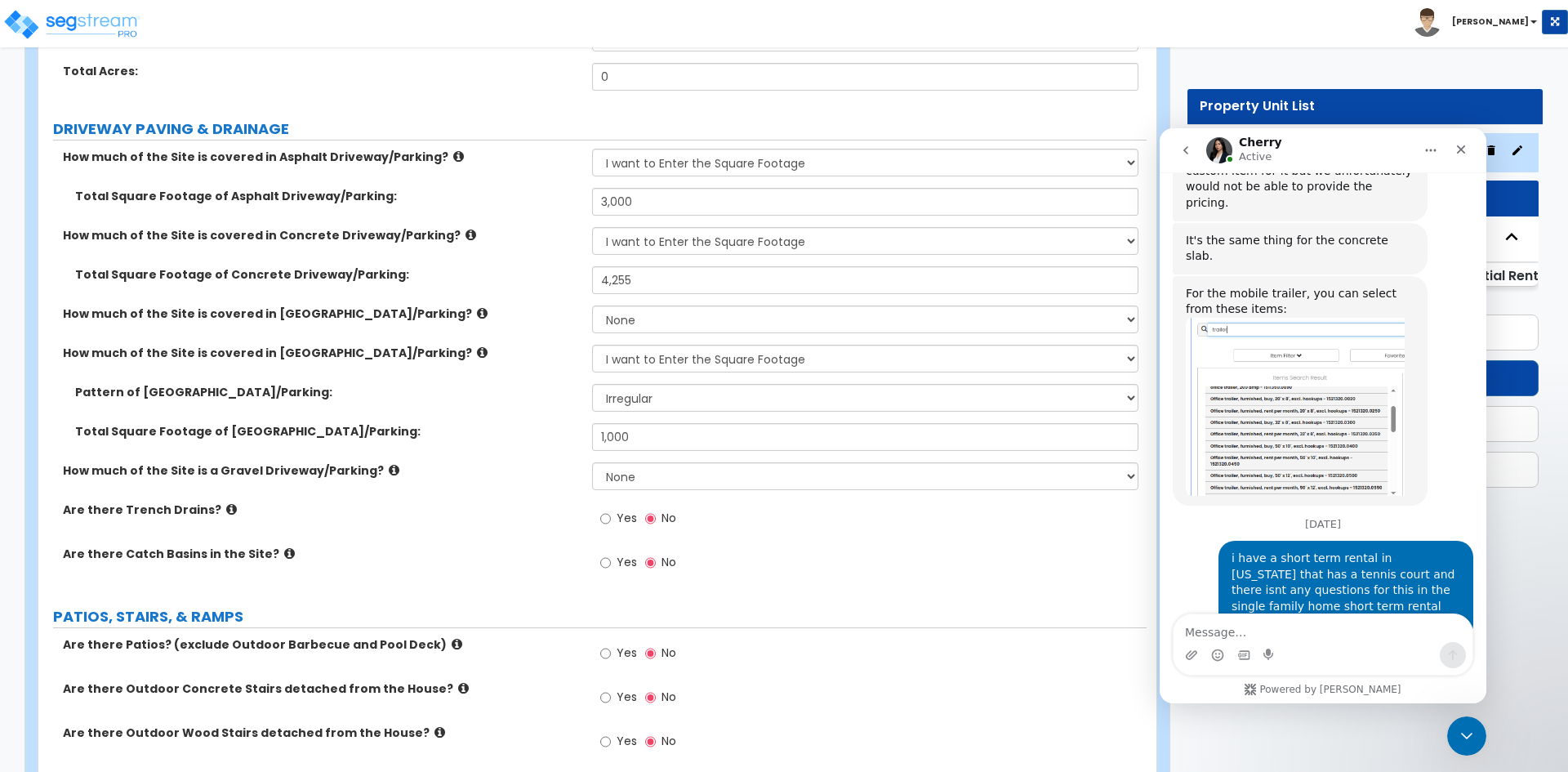
scroll to position [239, 0]
click at [640, 282] on input "4,255" at bounding box center [864, 282] width 546 height 28
type input "4"
type input "2,000"
click at [502, 278] on label "Total Square Footage of Concrete Driveway/Parking:" at bounding box center [328, 276] width 505 height 17
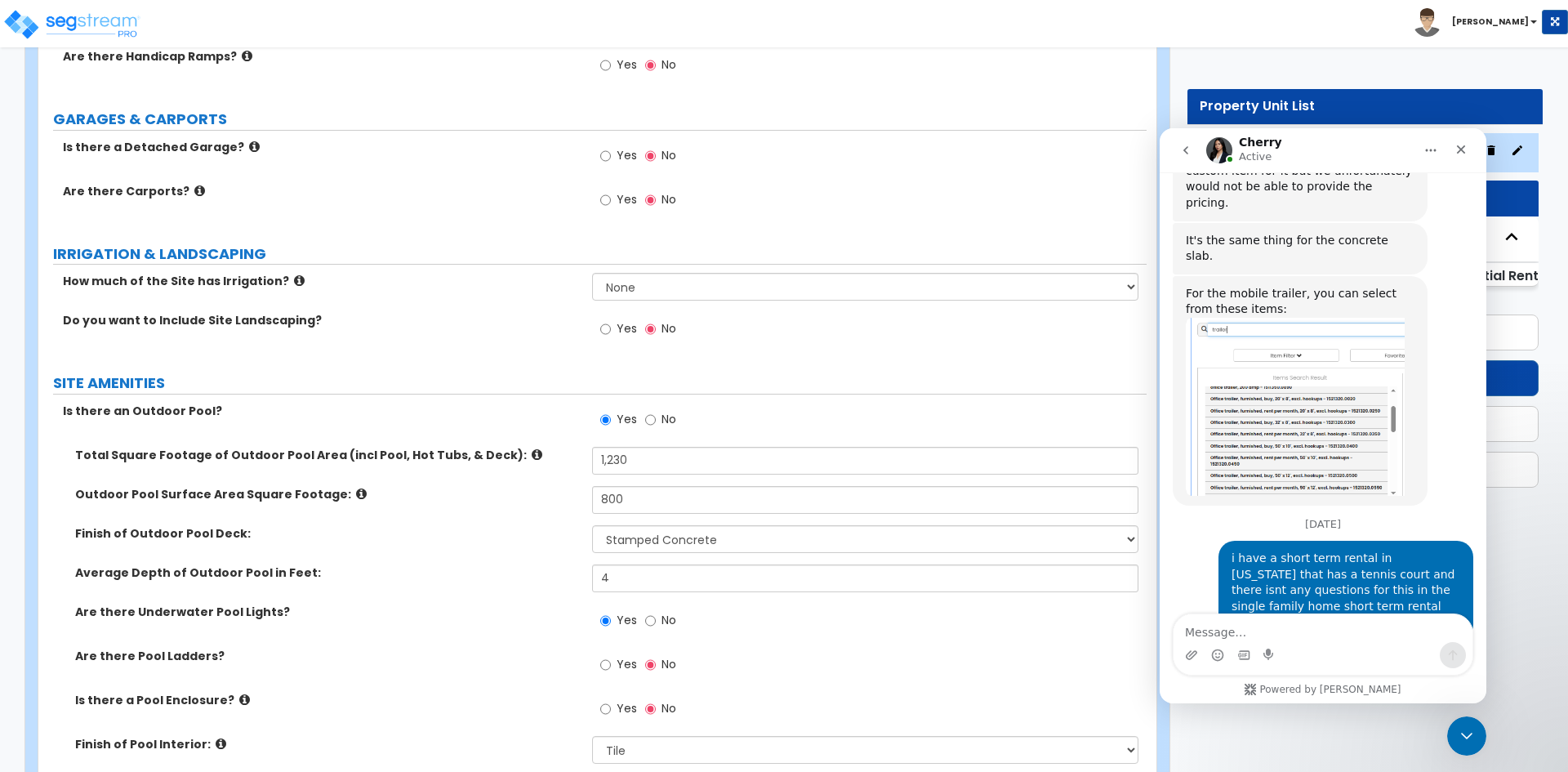
scroll to position [1163, 0]
click at [607, 326] on input "Yes" at bounding box center [605, 328] width 11 height 18
radio input "true"
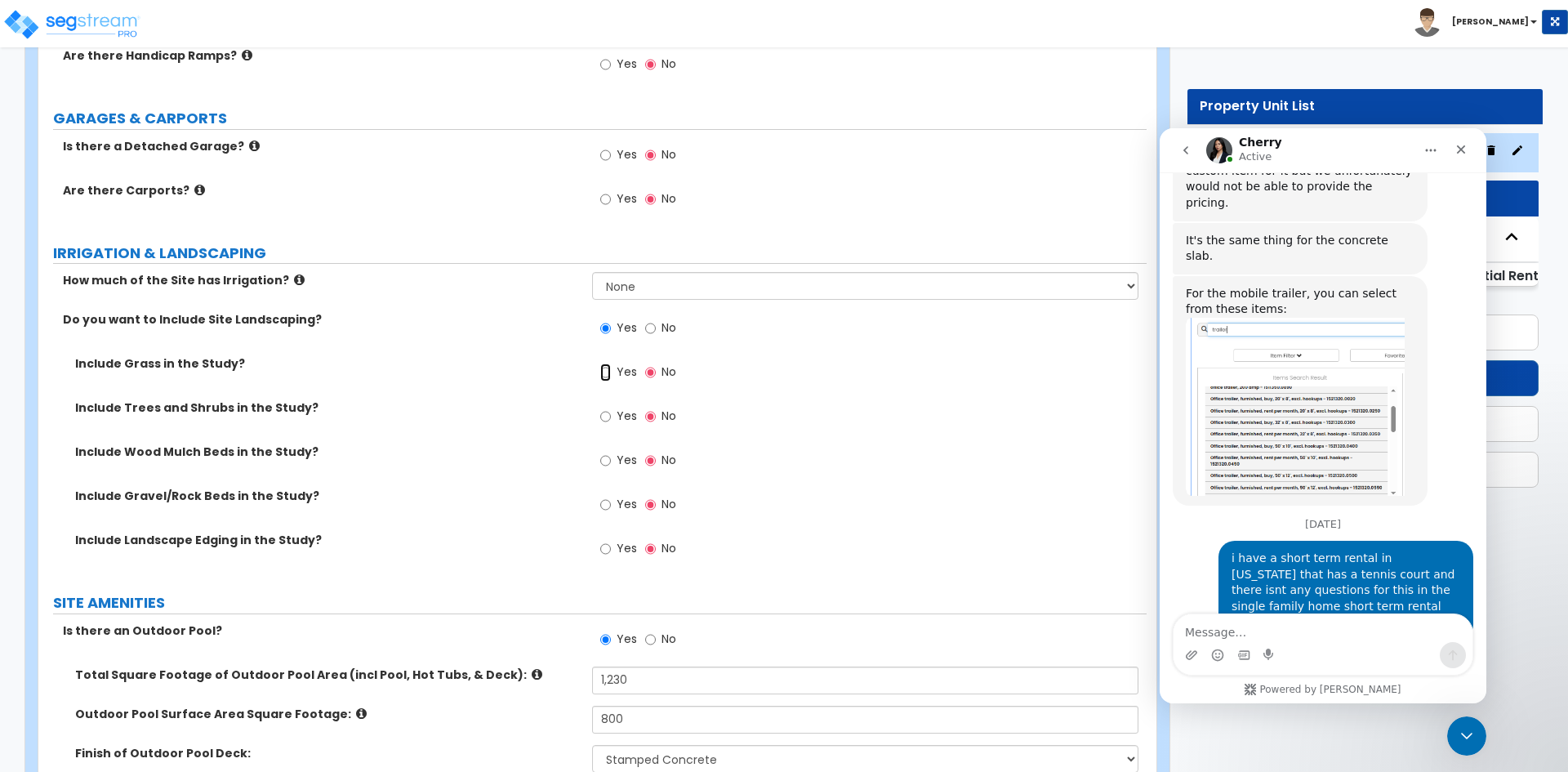
click at [606, 371] on input "Yes" at bounding box center [605, 372] width 11 height 18
radio input "true"
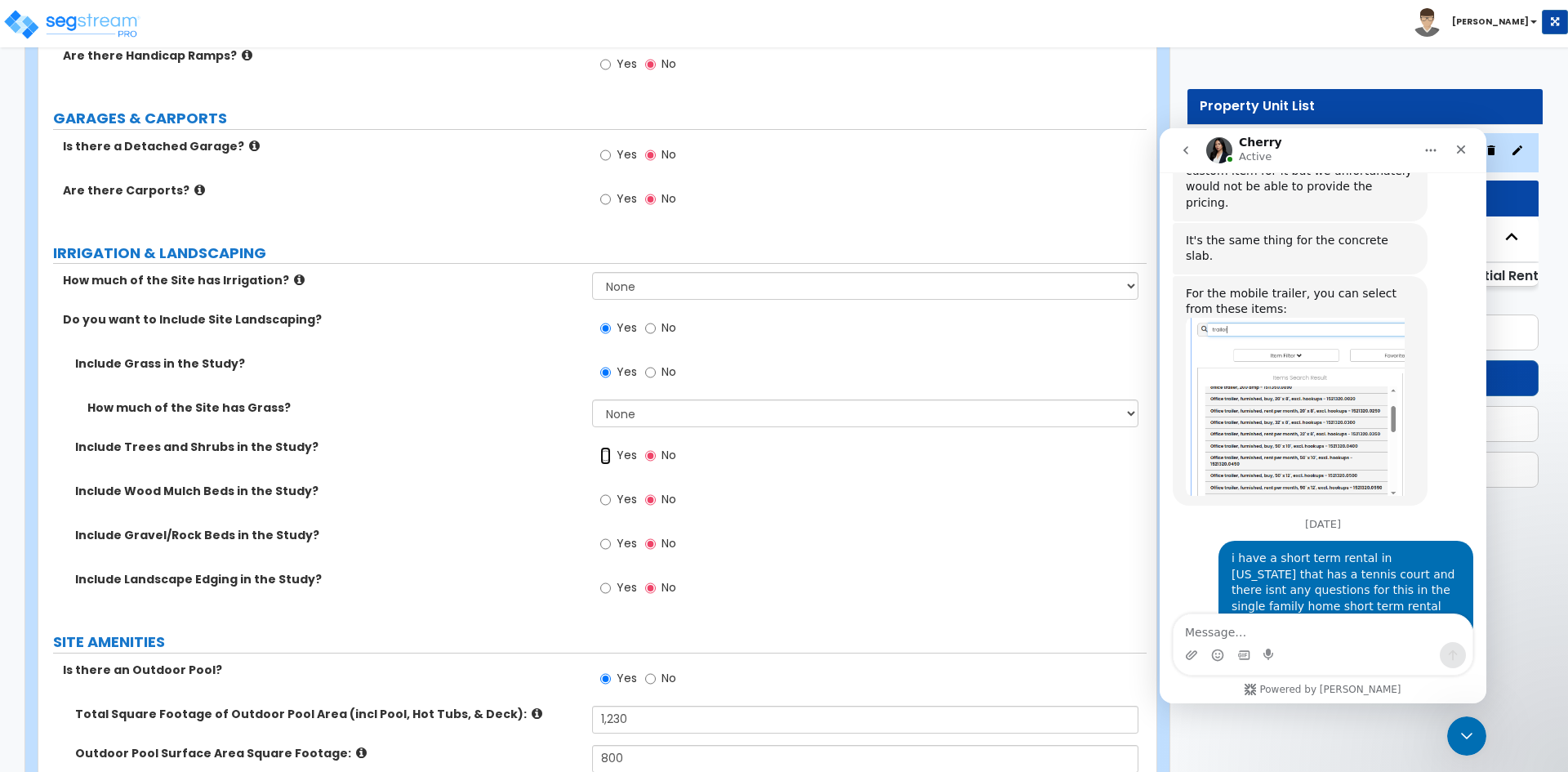
click at [603, 454] on input "Yes" at bounding box center [605, 456] width 11 height 18
radio input "true"
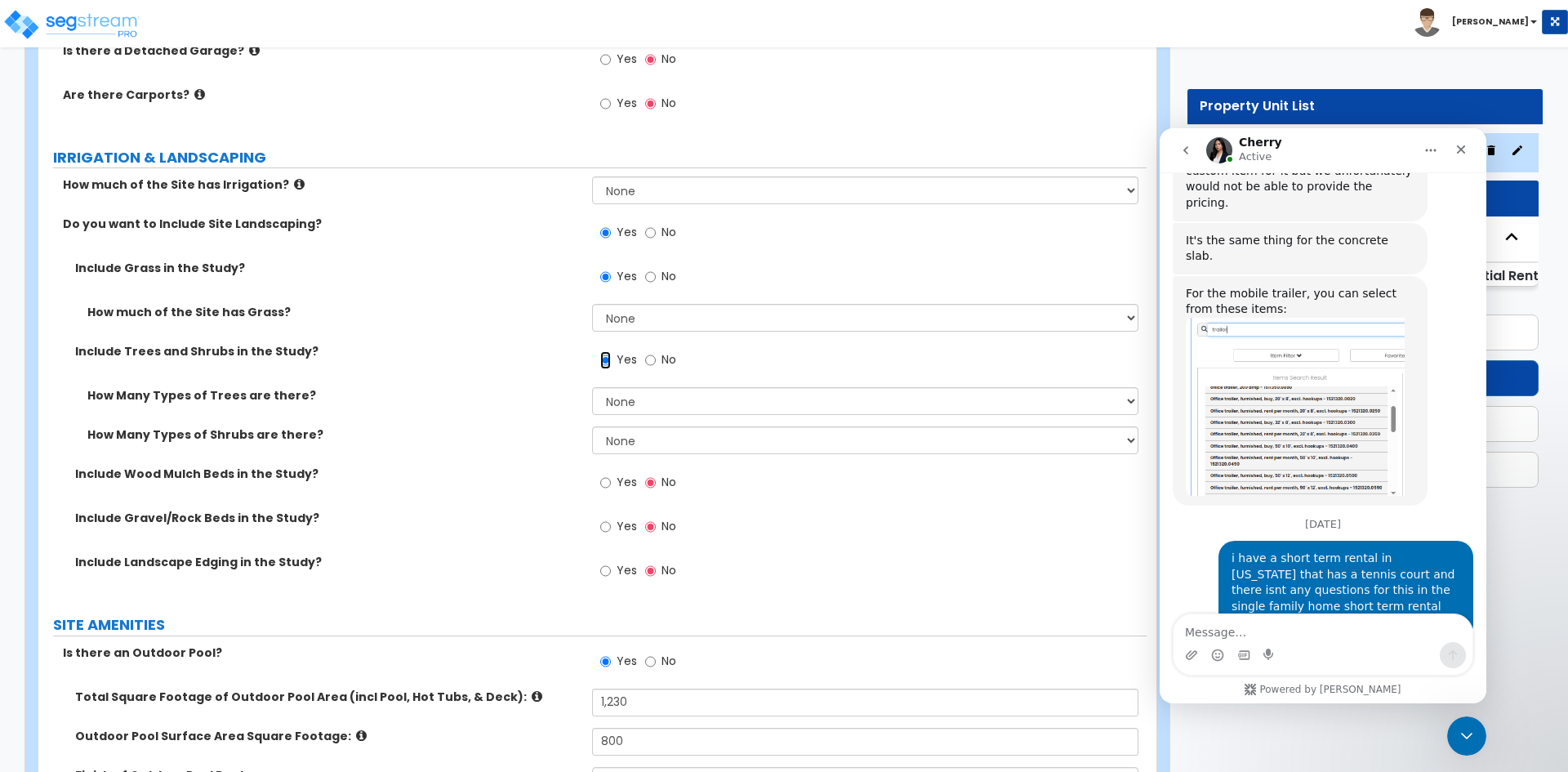
scroll to position [1259, 0]
click at [607, 480] on input "Yes" at bounding box center [605, 480] width 11 height 18
radio input "true"
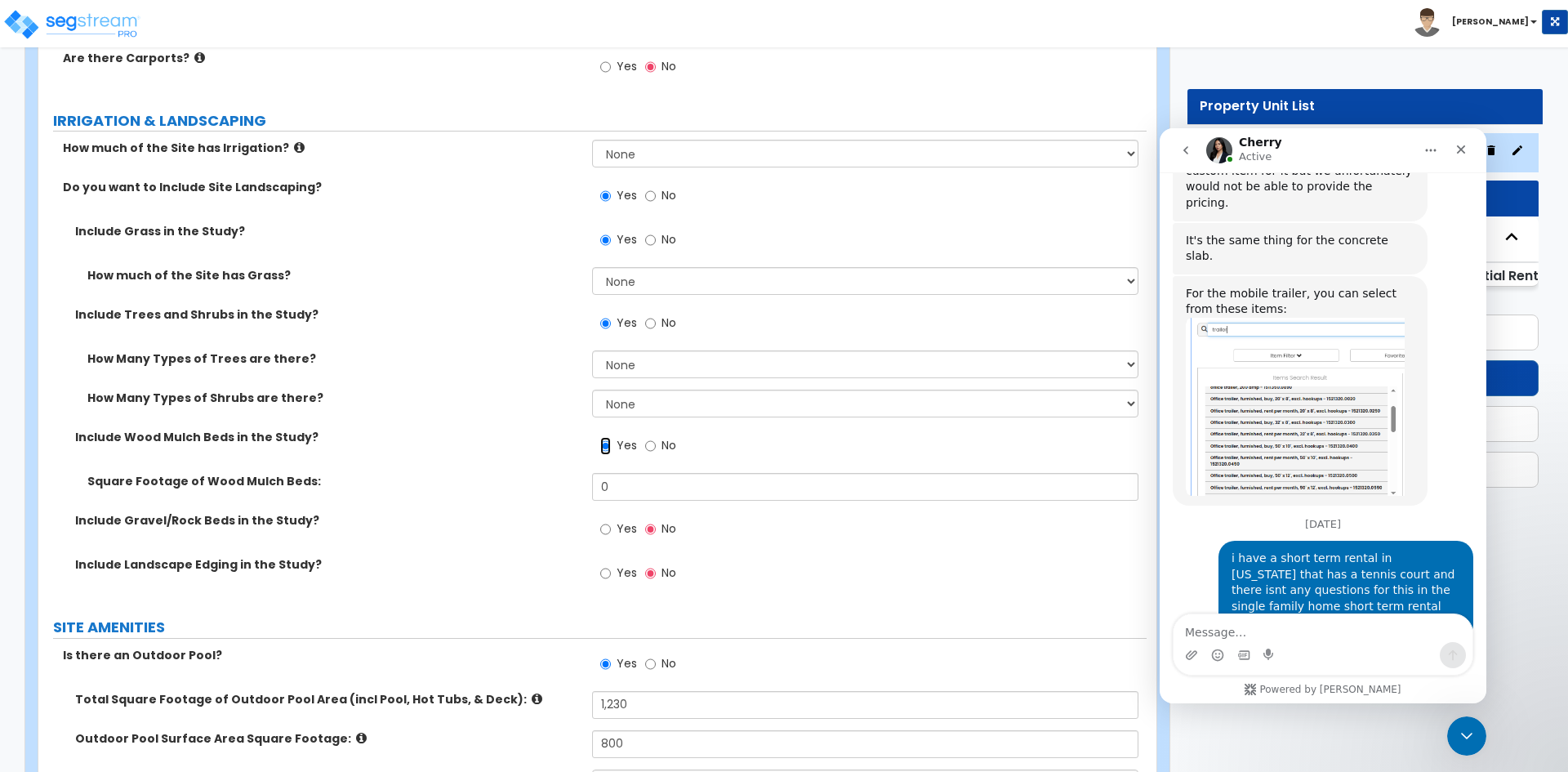
scroll to position [1295, 0]
click at [605, 529] on input "Yes" at bounding box center [605, 528] width 11 height 18
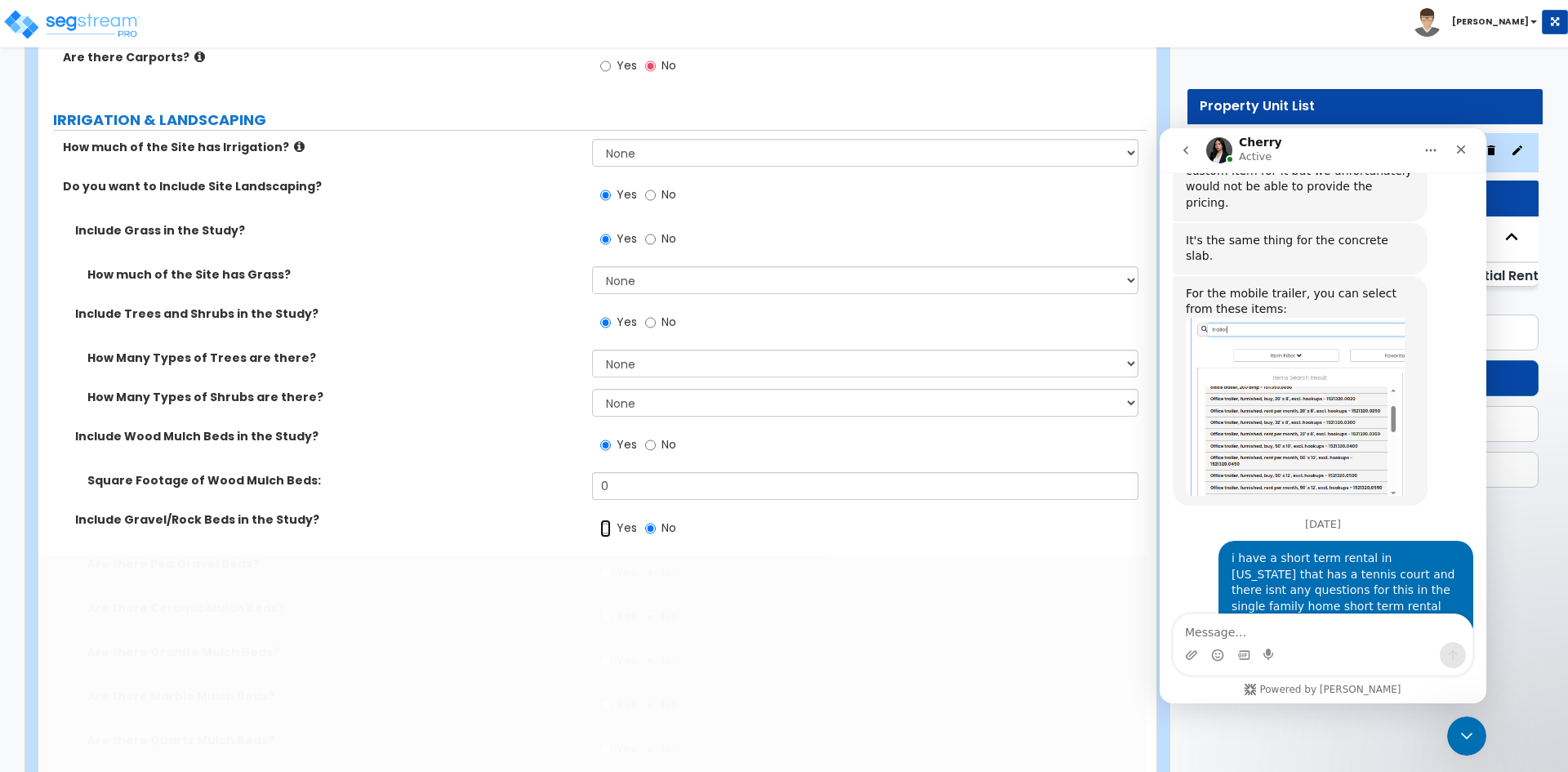
radio input "true"
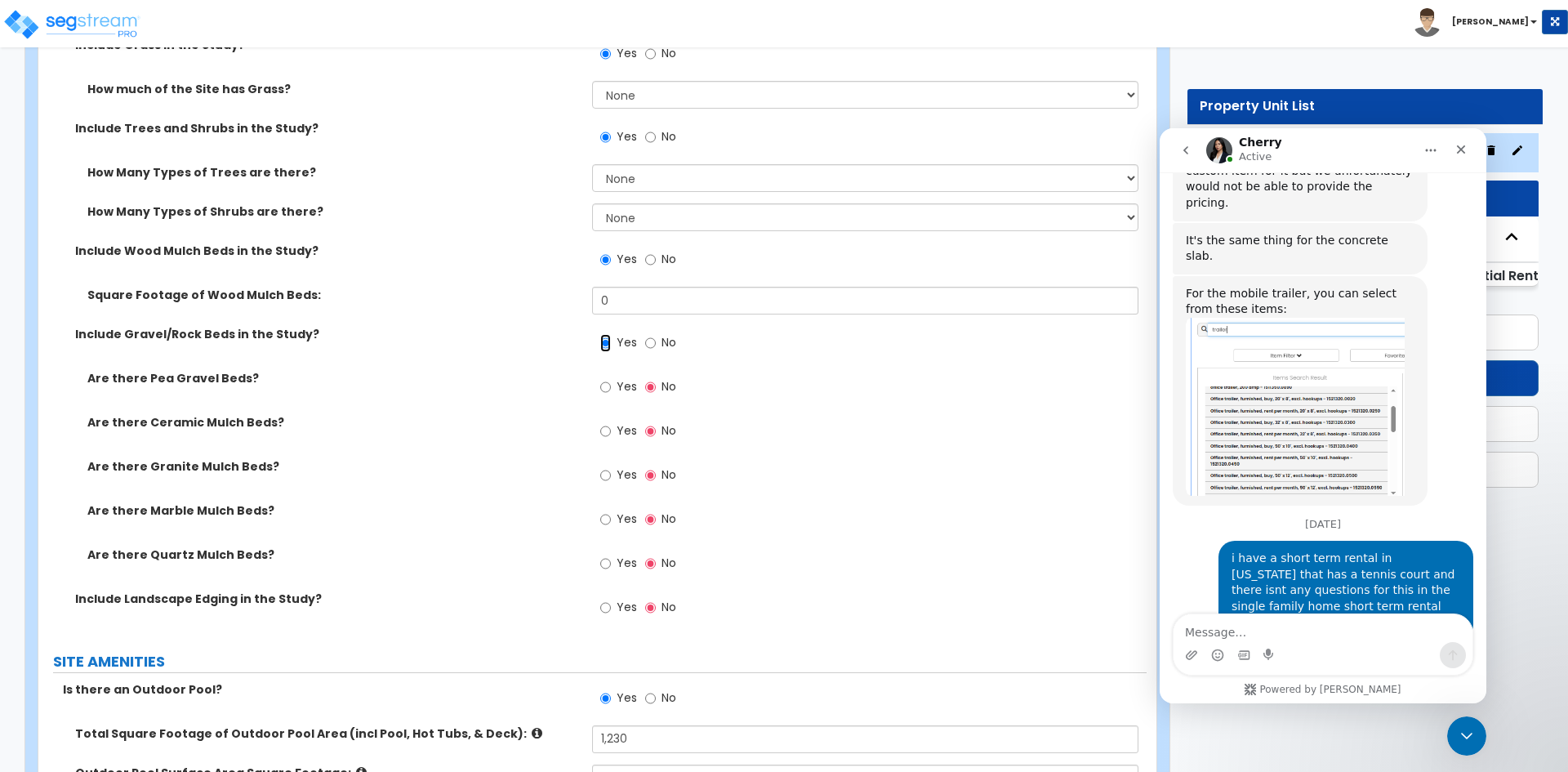
scroll to position [1482, 0]
click at [603, 605] on input "Yes" at bounding box center [605, 607] width 11 height 18
radio input "true"
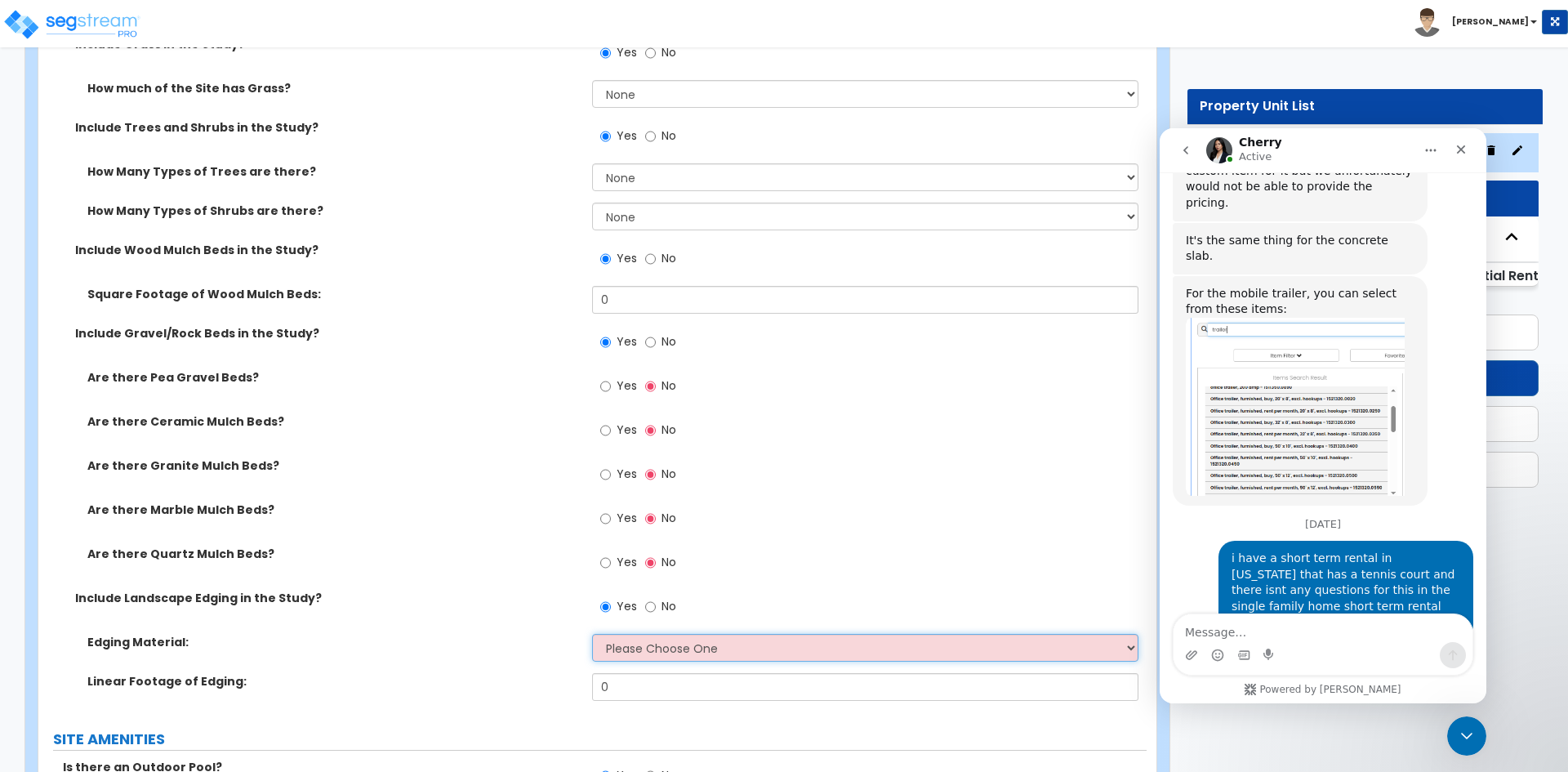
click at [607, 646] on select "Please Choose One Metal Brick Railroad Ties Concrete" at bounding box center [864, 647] width 546 height 28
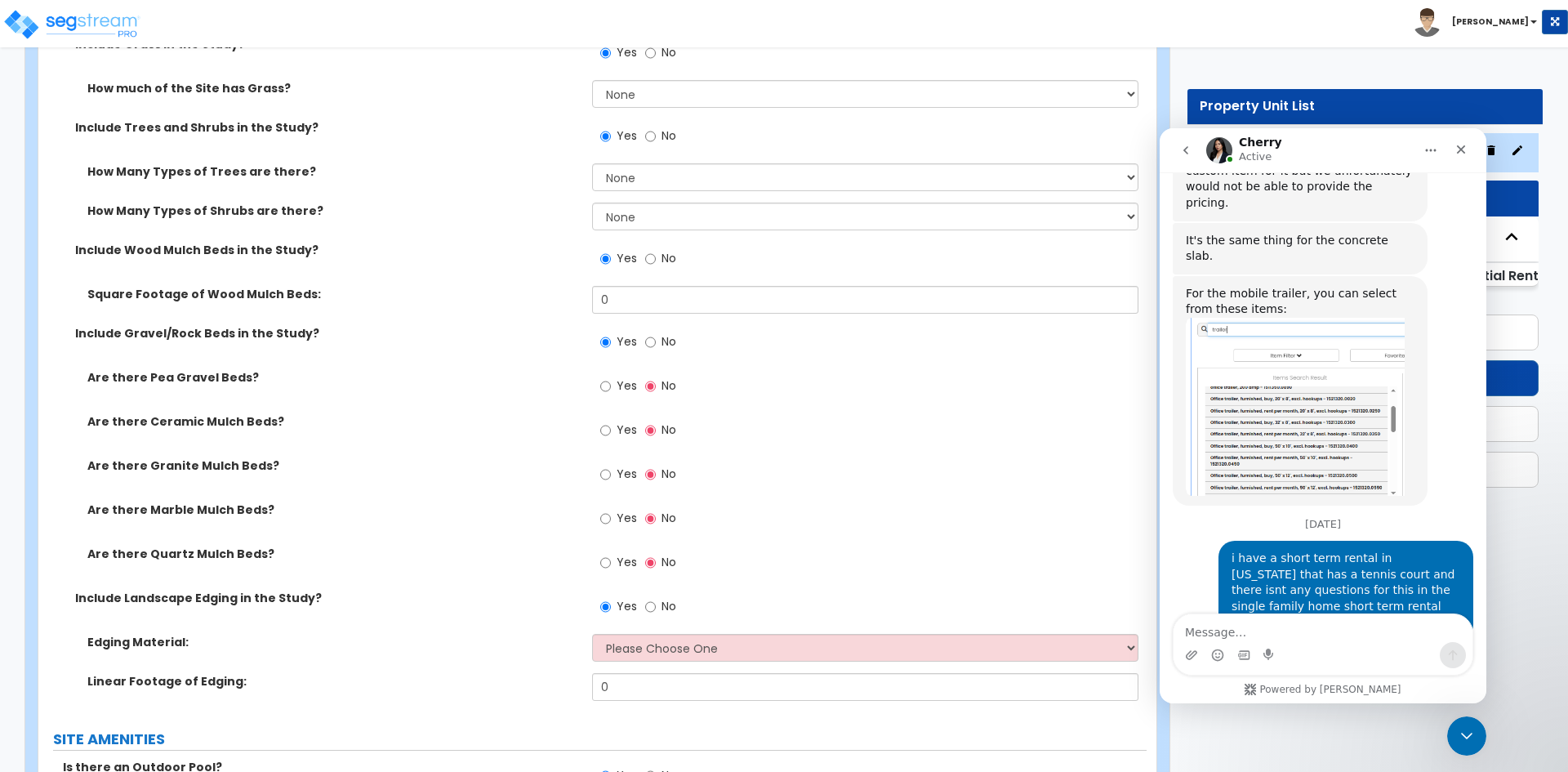
click at [524, 577] on div "Are there Quartz Mulch Beds? Yes No" at bounding box center [593, 567] width 1109 height 44
click at [322, 196] on div "How Many Types of Trees are there? None 1 2 3" at bounding box center [593, 183] width 1109 height 40
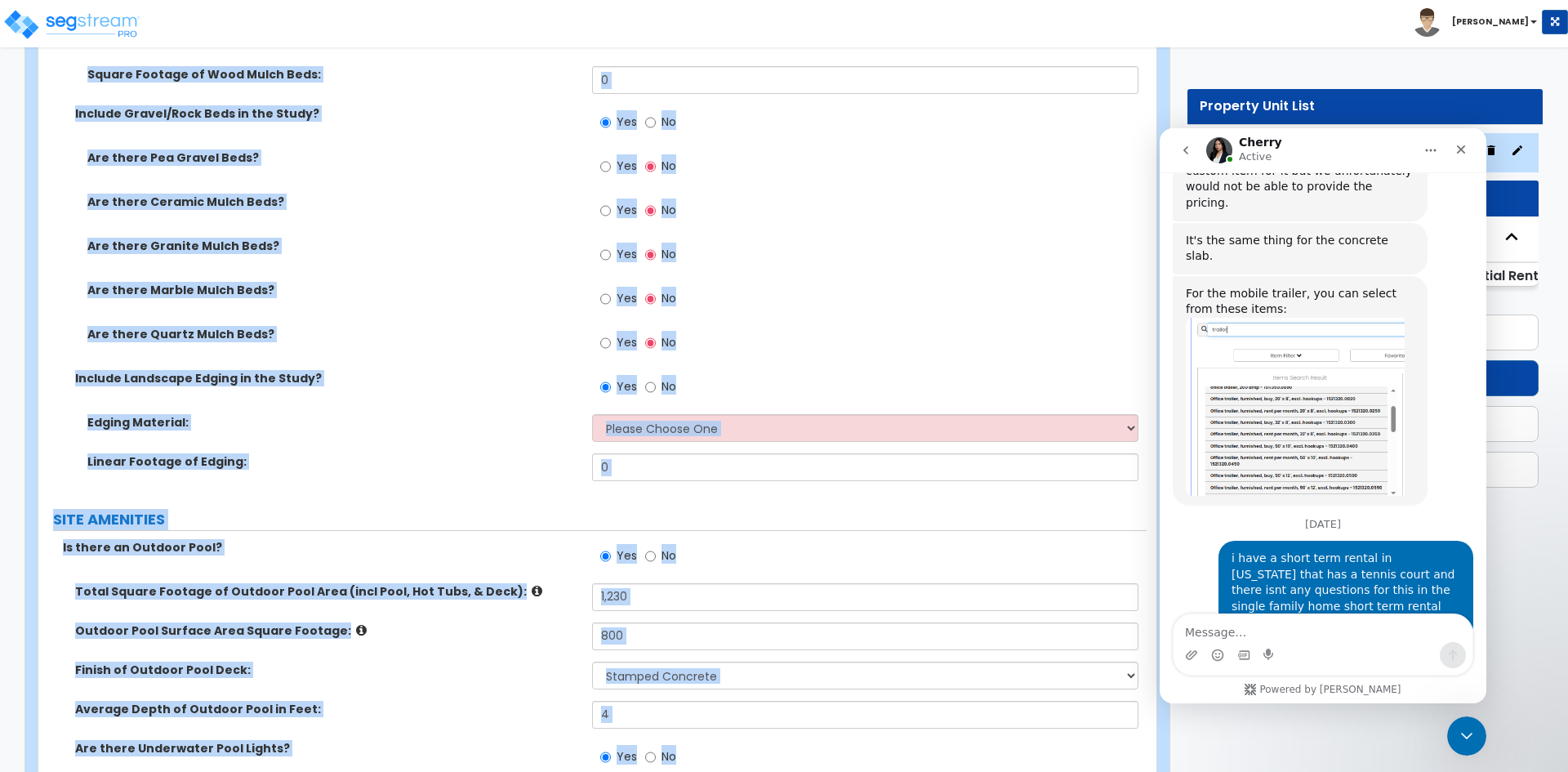
scroll to position [1721, 0]
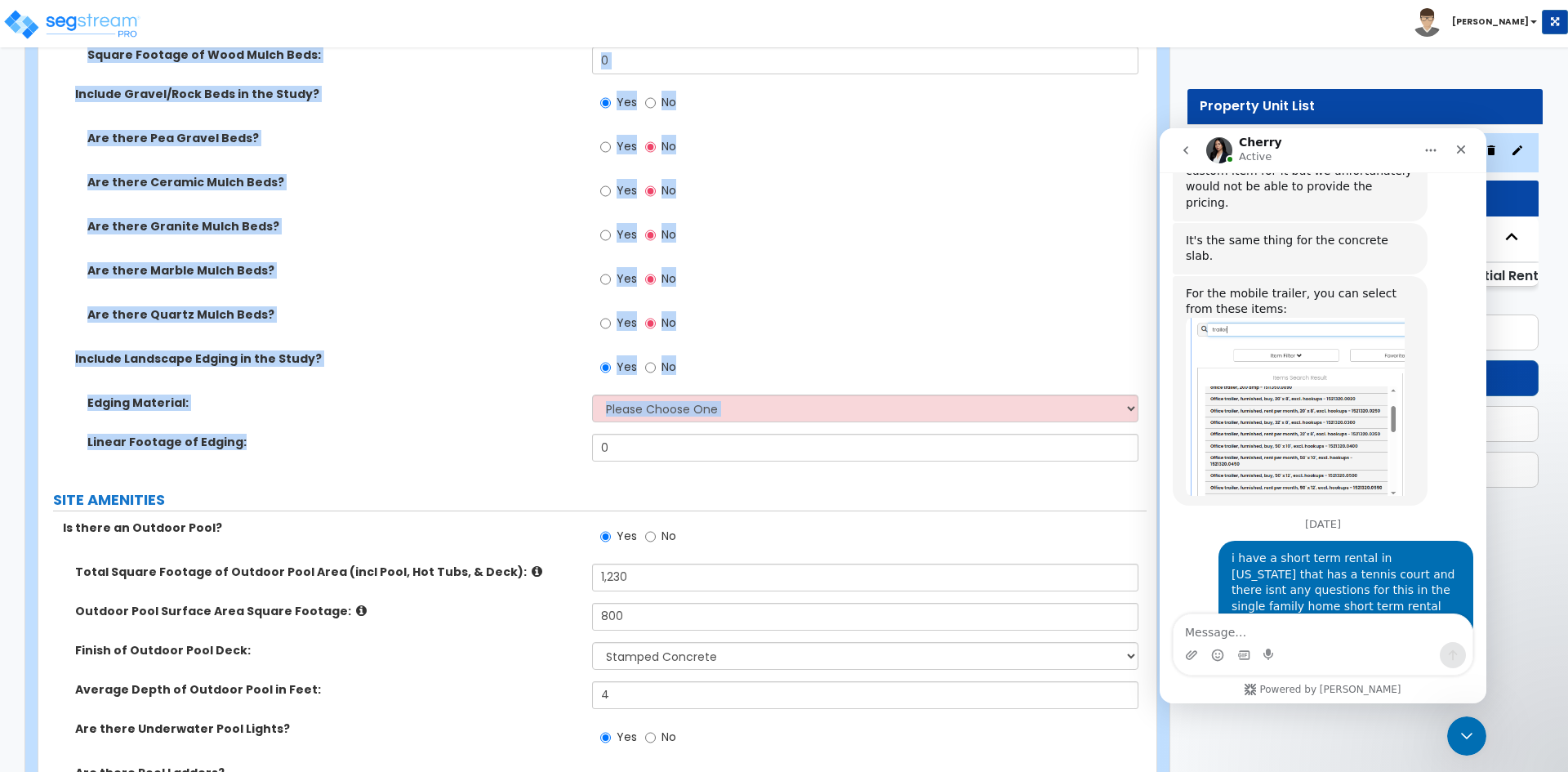
drag, startPoint x: 62, startPoint y: 196, endPoint x: 676, endPoint y: 465, distance: 670.3
click at [676, 465] on div "How much of the Site has Irrigation? None I want to Enter an Approximate Percen…" at bounding box center [593, 93] width 1084 height 760
copy div "Do you want to Include Site Landscaping? Yes No Include Grass in the Study? Yes…"
click at [463, 203] on div "Are there Ceramic Mulch Beds? Yes No" at bounding box center [593, 196] width 1109 height 44
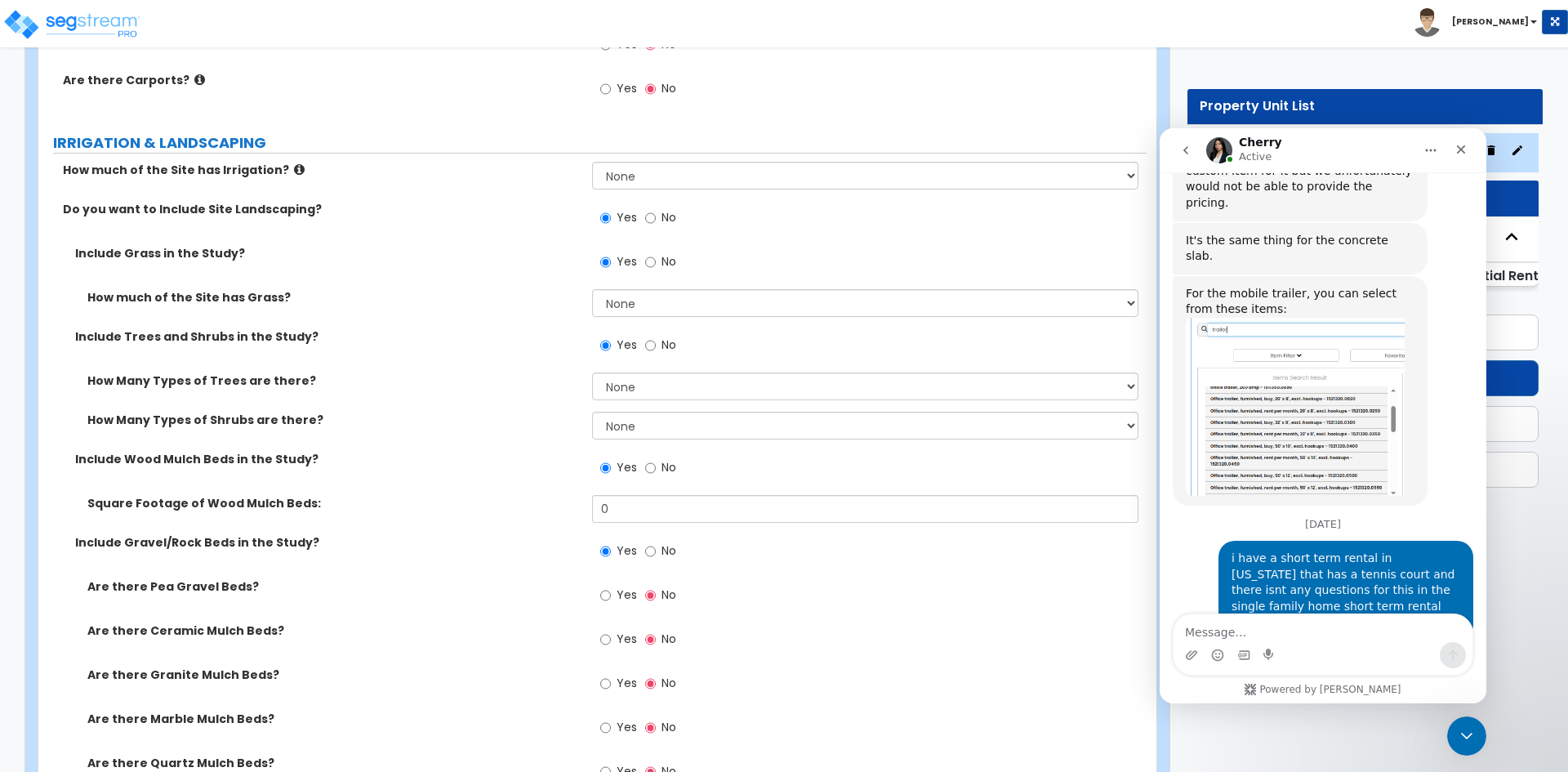
scroll to position [1280, 0]
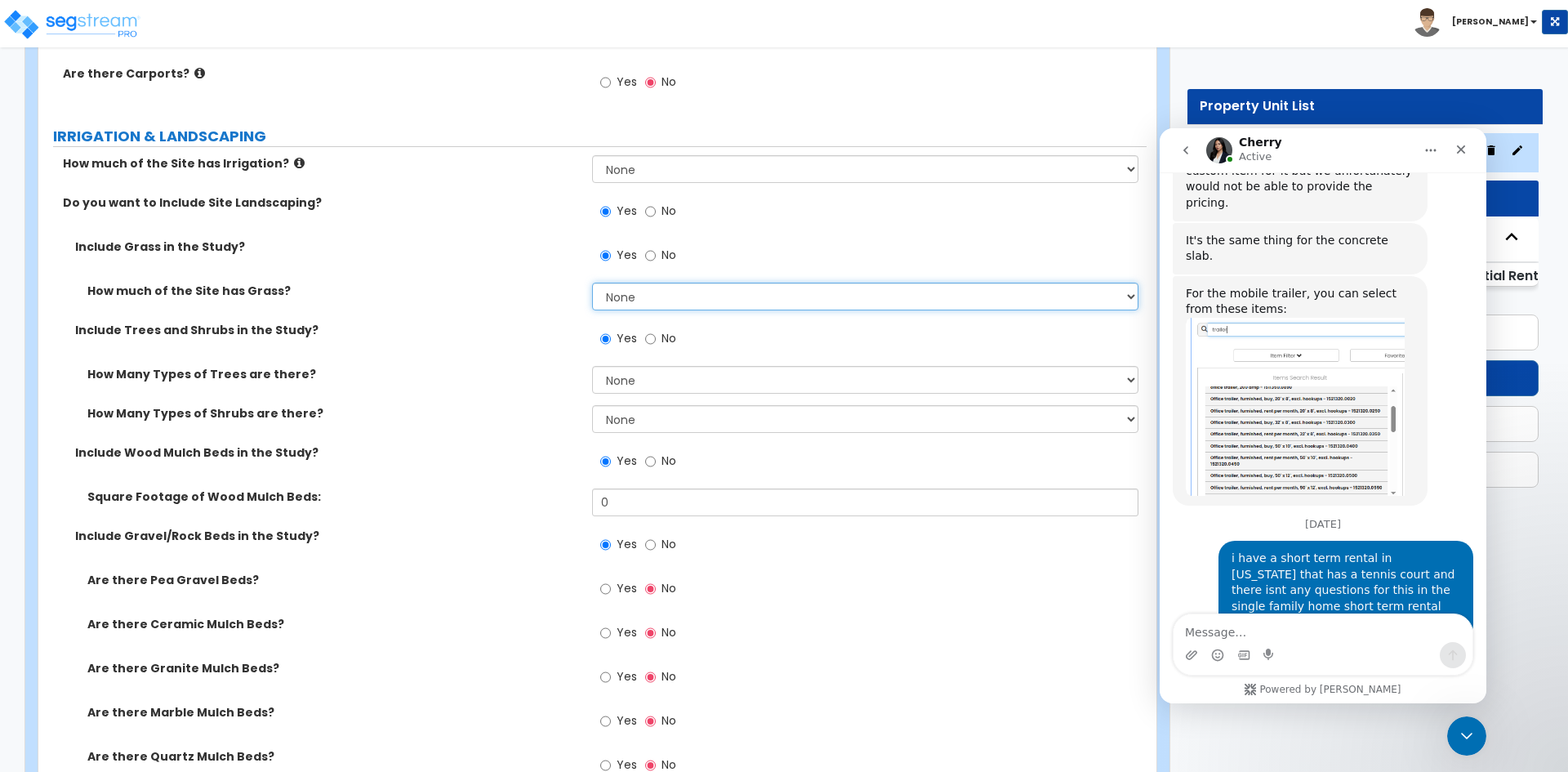
click at [618, 299] on select "None I want to Enter an Approximate Percentage I want to Enter the Square Foota…" at bounding box center [864, 297] width 546 height 28
click at [481, 292] on label "How much of the Site has Grass?" at bounding box center [333, 291] width 493 height 17
click at [628, 381] on select "None 1 2 3" at bounding box center [864, 379] width 546 height 28
click at [506, 385] on div "How Many Types of Trees are there? None 1 2 3" at bounding box center [593, 385] width 1109 height 40
click at [627, 372] on select "None 1 2 3" at bounding box center [864, 379] width 546 height 28
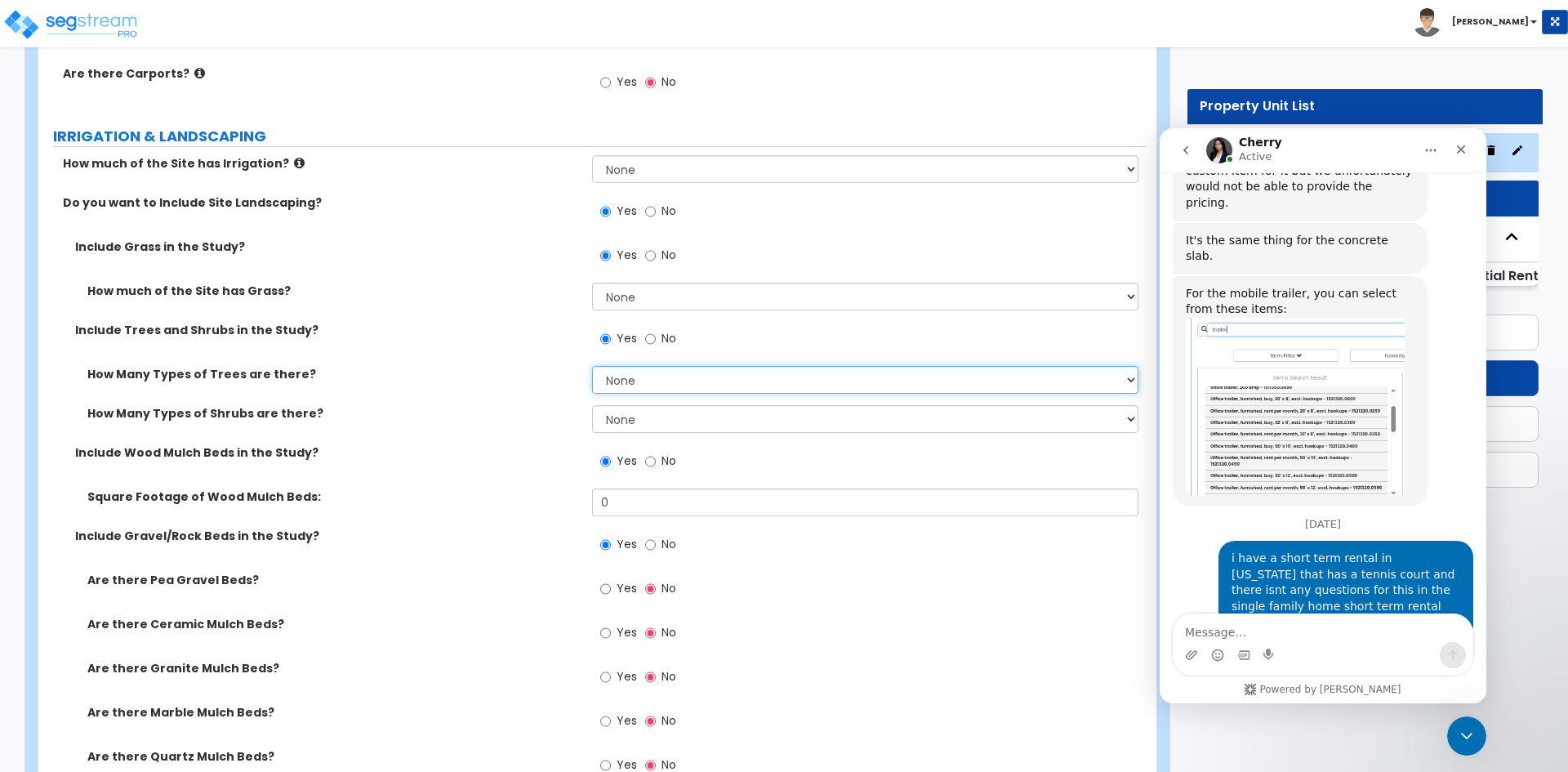
select select "3"
click at [592, 365] on select "None 1 2 3" at bounding box center [864, 379] width 546 height 28
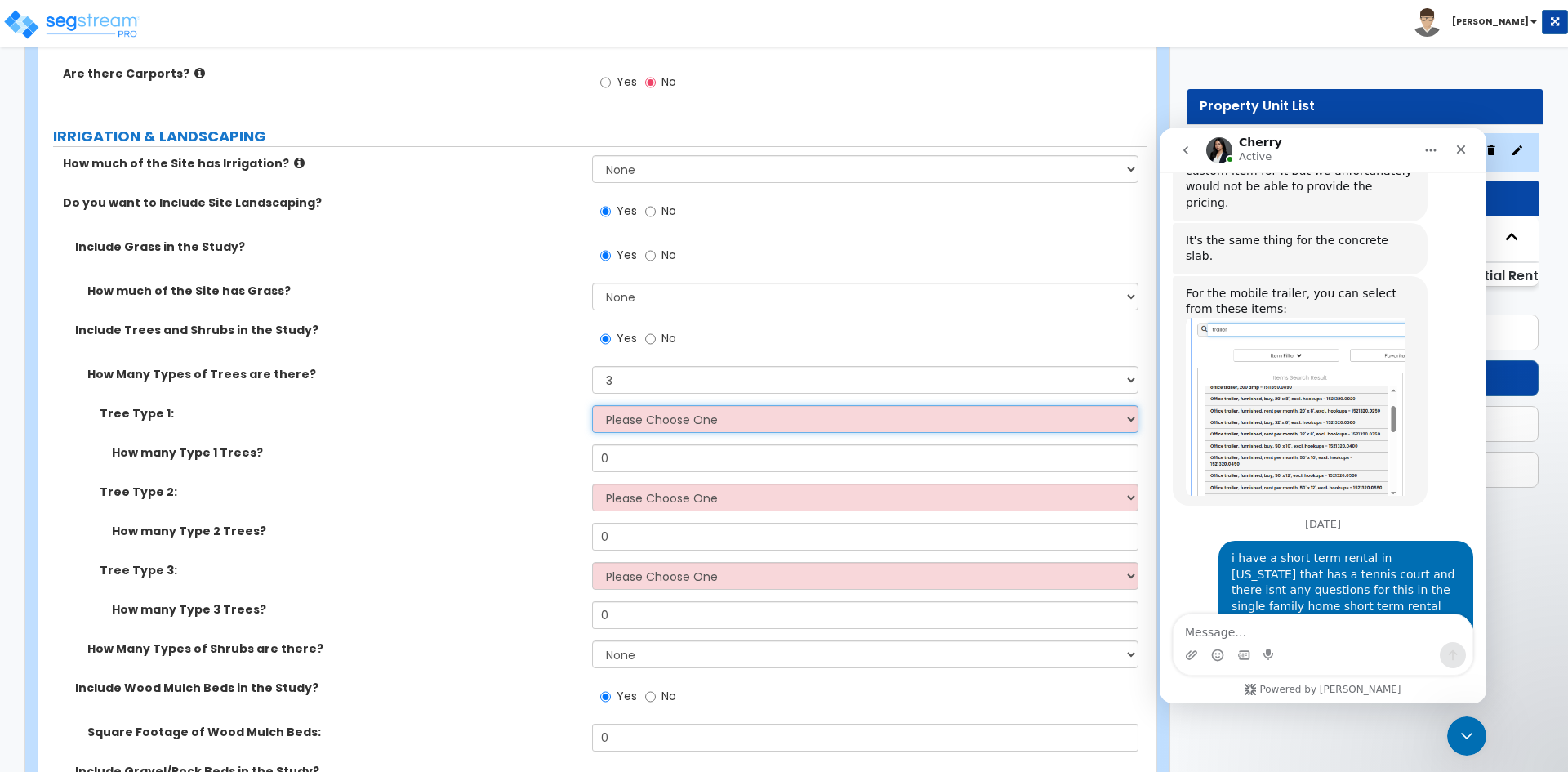
click at [627, 420] on select "Please Choose One Honey Locust Planetree Poplar Elm Hawthorn Linden Maple Red M…" at bounding box center [864, 419] width 546 height 28
select select "5"
click at [592, 405] on select "Please Choose One Honey Locust Planetree Poplar Elm Hawthorn Linden Maple Red M…" at bounding box center [864, 419] width 546 height 28
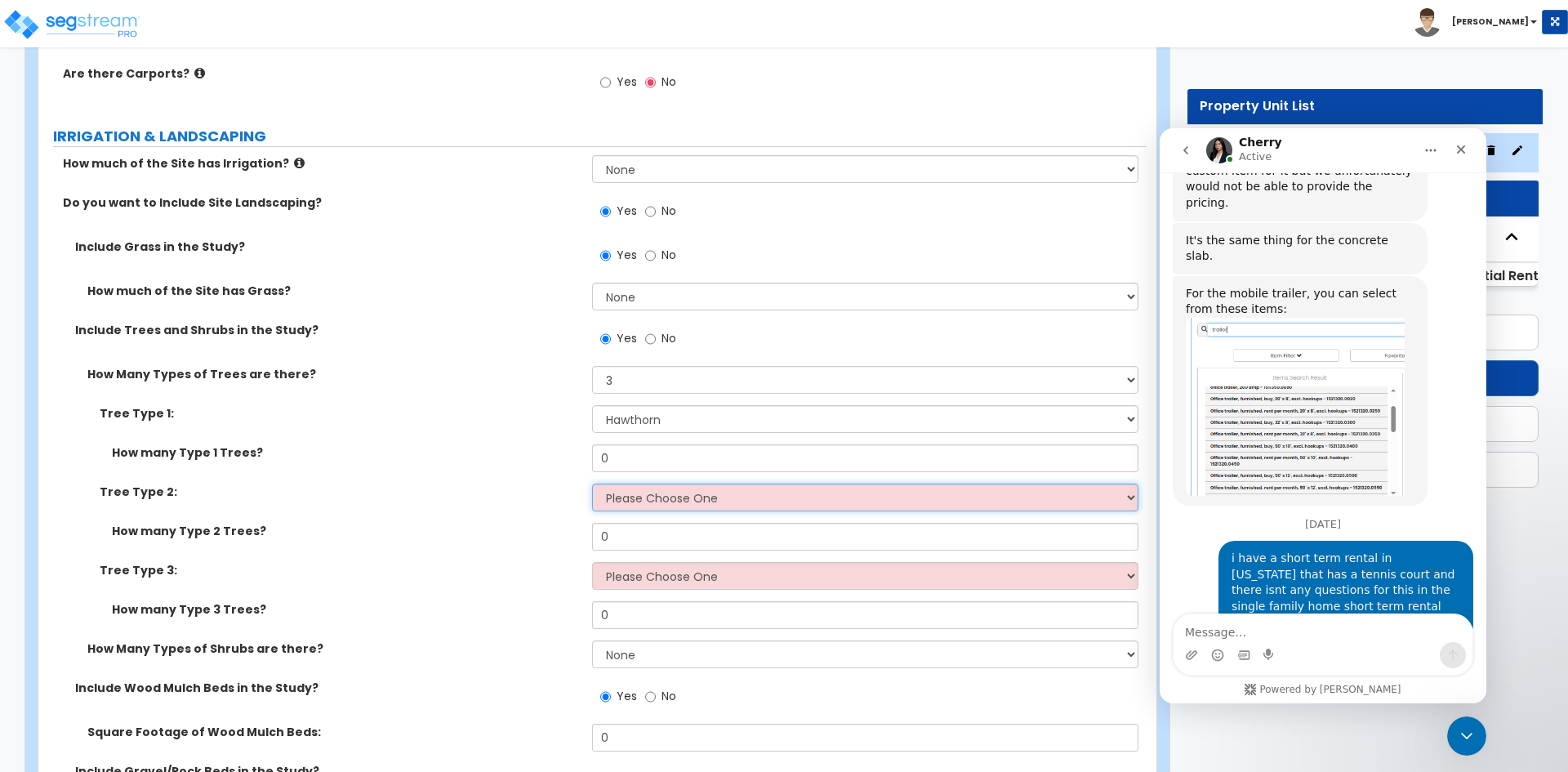
click at [644, 495] on select "Please Choose One Honey Locust Planetree Poplar Elm Hawthorn Linden Maple Red M…" at bounding box center [864, 497] width 546 height 28
select select "10"
click at [592, 483] on select "Please Choose One Honey Locust Planetree Poplar Elm Hawthorn Linden Maple Red M…" at bounding box center [864, 497] width 546 height 28
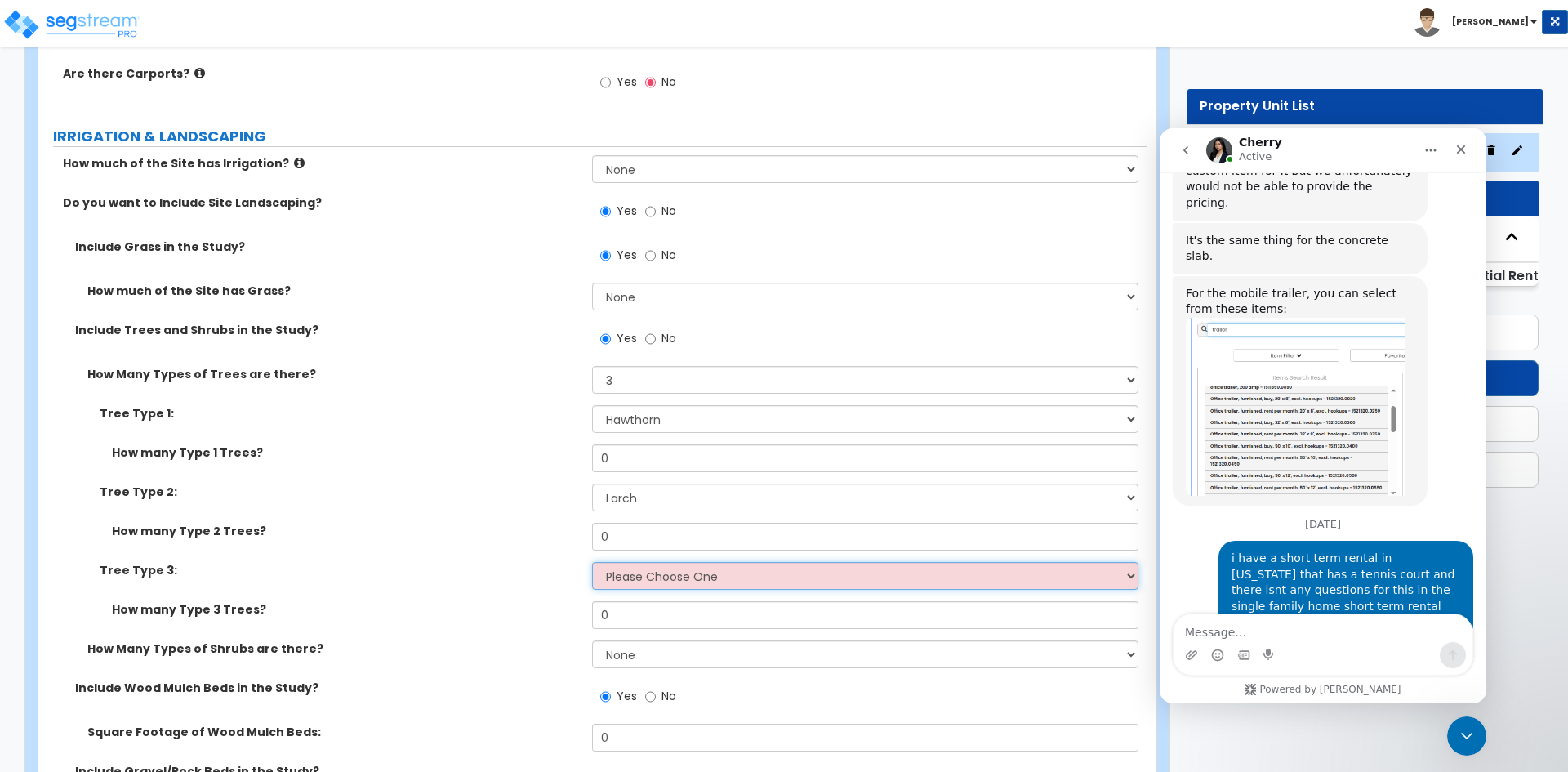
click at [654, 578] on select "Please Choose One Honey Locust Planetree Poplar Elm Hawthorn Linden Maple Red M…" at bounding box center [864, 576] width 546 height 28
select select "7"
click at [592, 562] on select "Please Choose One Honey Locust Planetree Poplar Elm Hawthorn Linden Maple Red M…" at bounding box center [864, 576] width 546 height 28
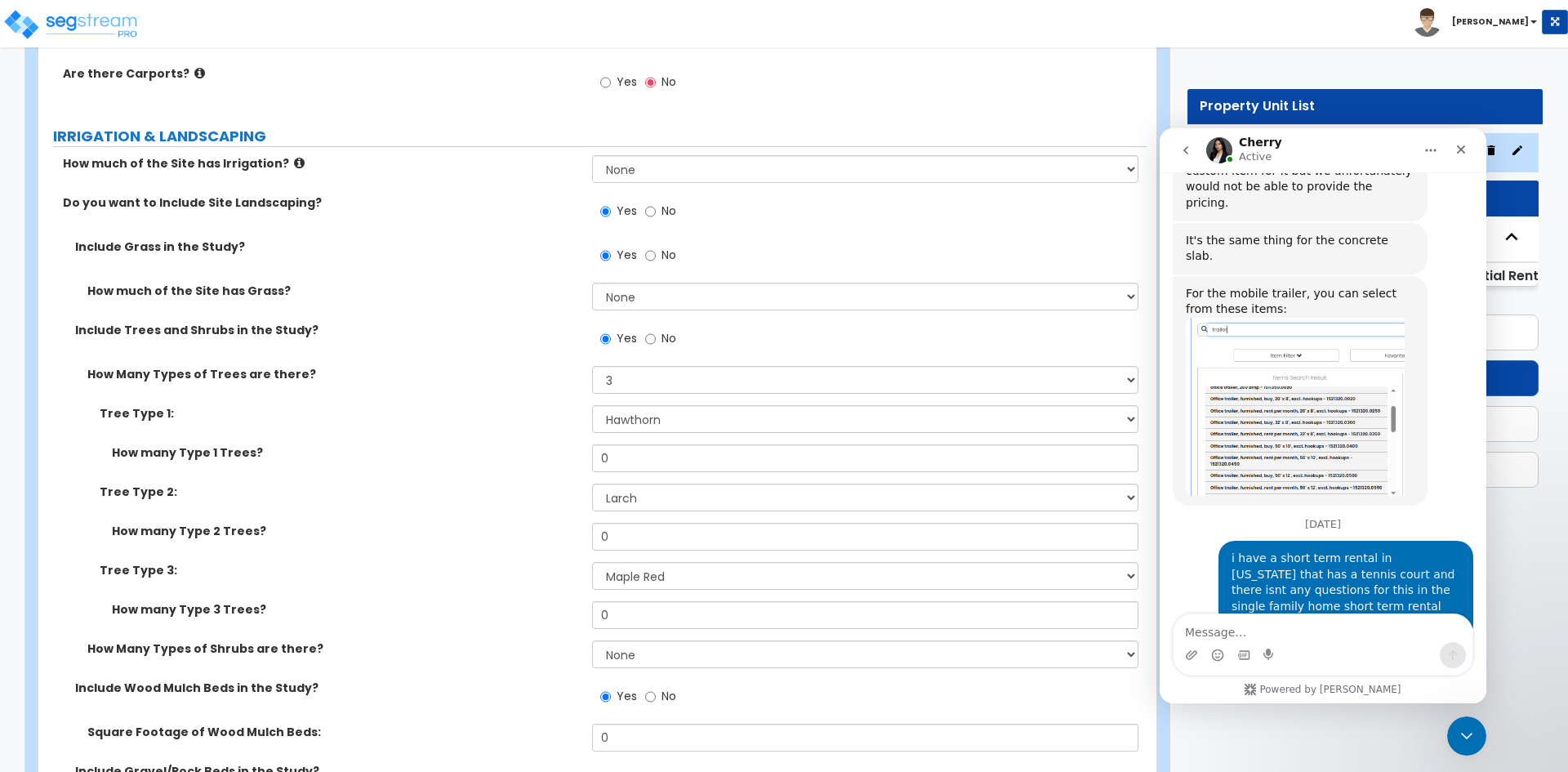
click at [528, 461] on div "How many Type 1 Trees? 0" at bounding box center [593, 464] width 1109 height 40
click at [628, 453] on input "0" at bounding box center [864, 458] width 546 height 28
type input "7"
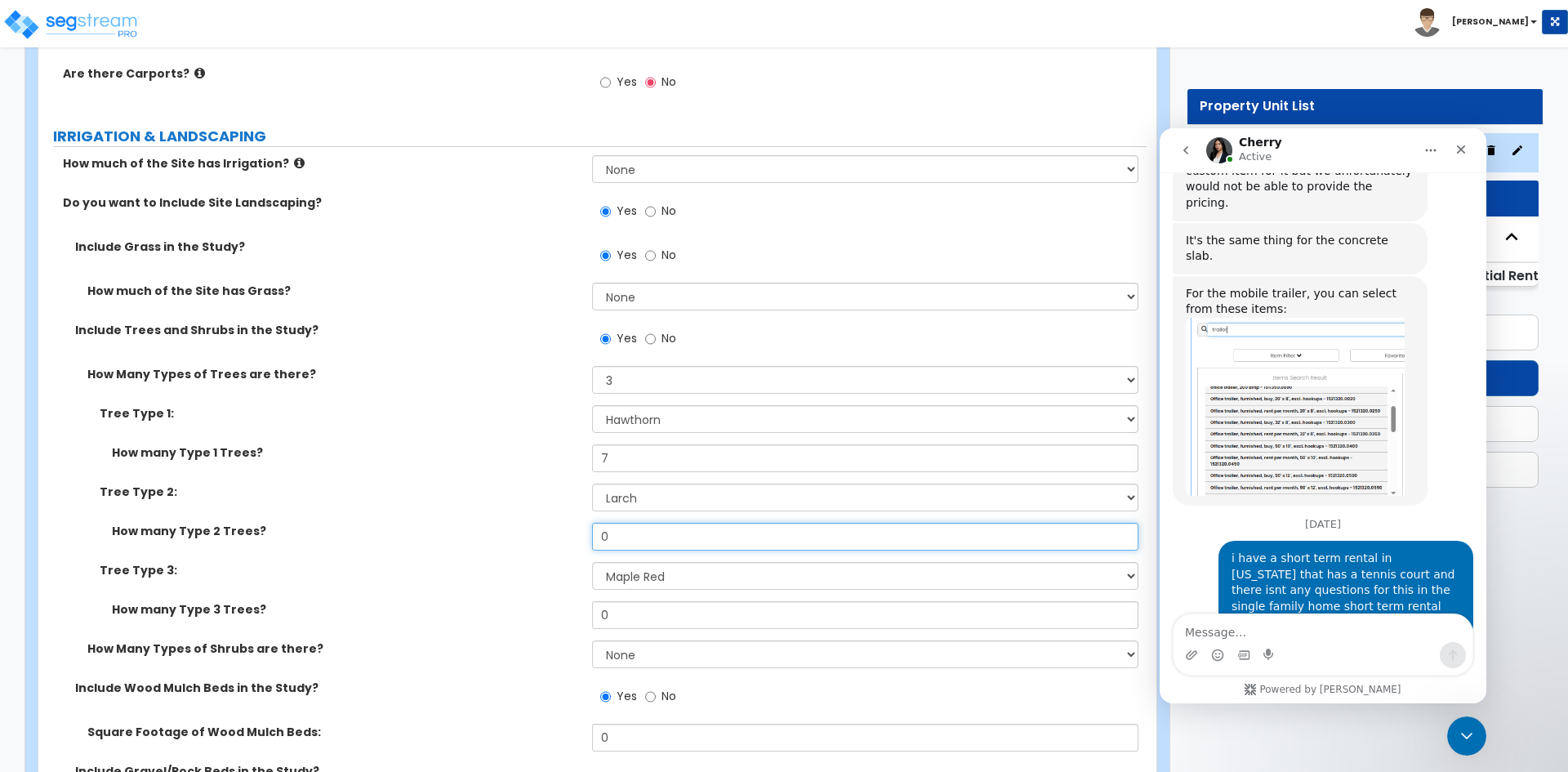
click at [621, 536] on input "0" at bounding box center [864, 537] width 546 height 28
type input "12"
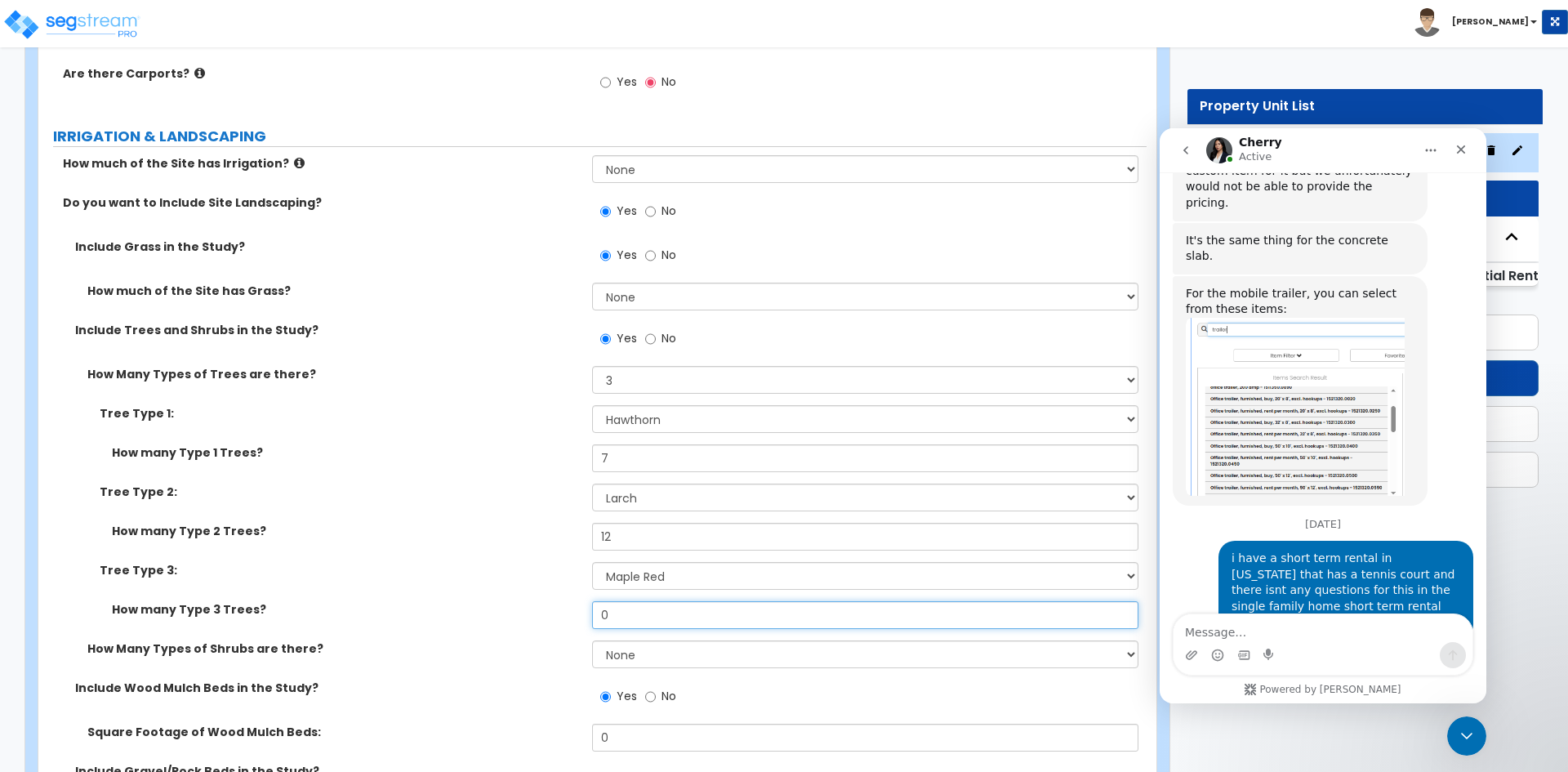
click at [639, 616] on input "0" at bounding box center [864, 615] width 546 height 28
type input "10"
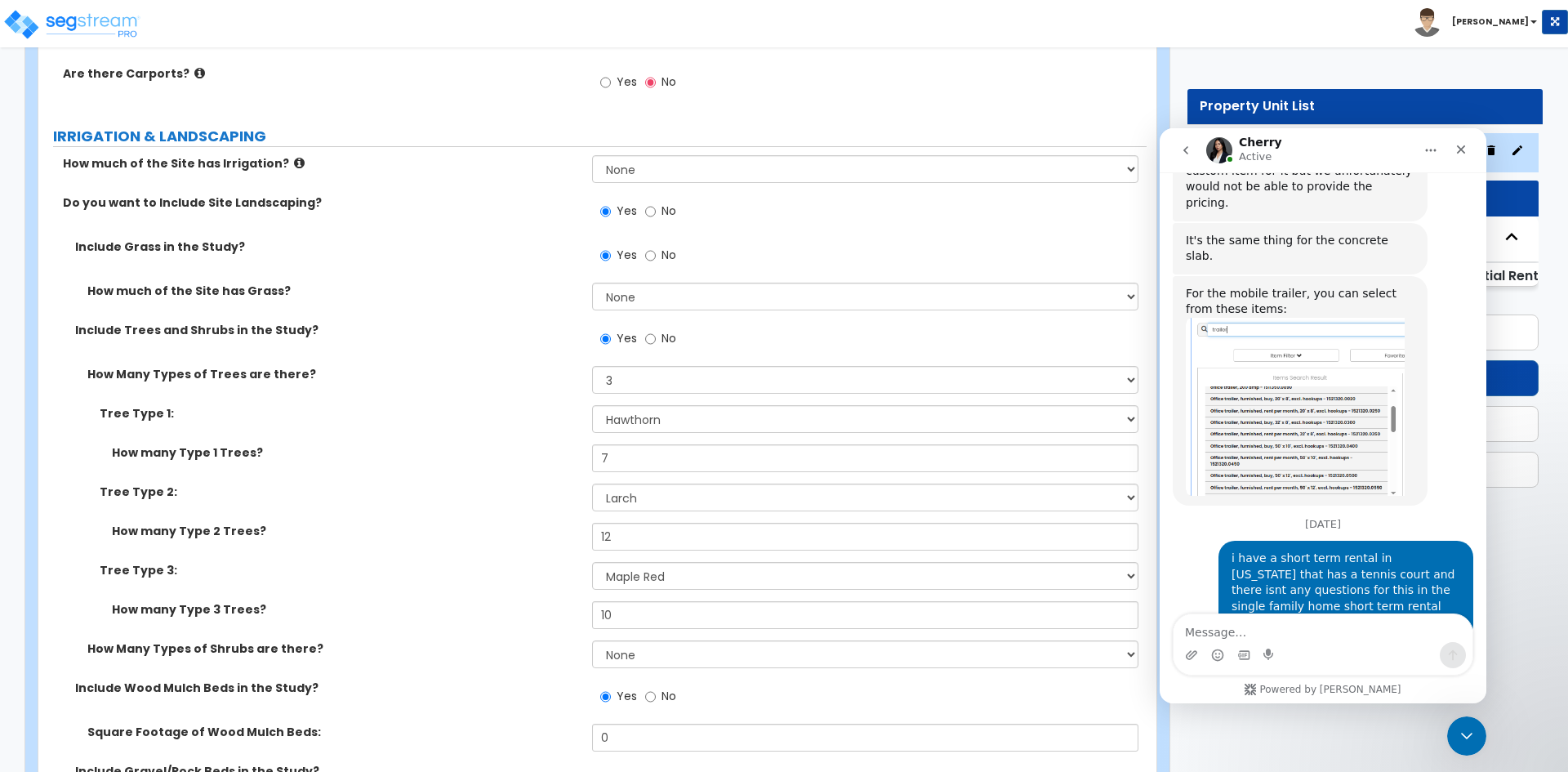
click at [514, 564] on label "Tree Type 3:" at bounding box center [339, 570] width 481 height 17
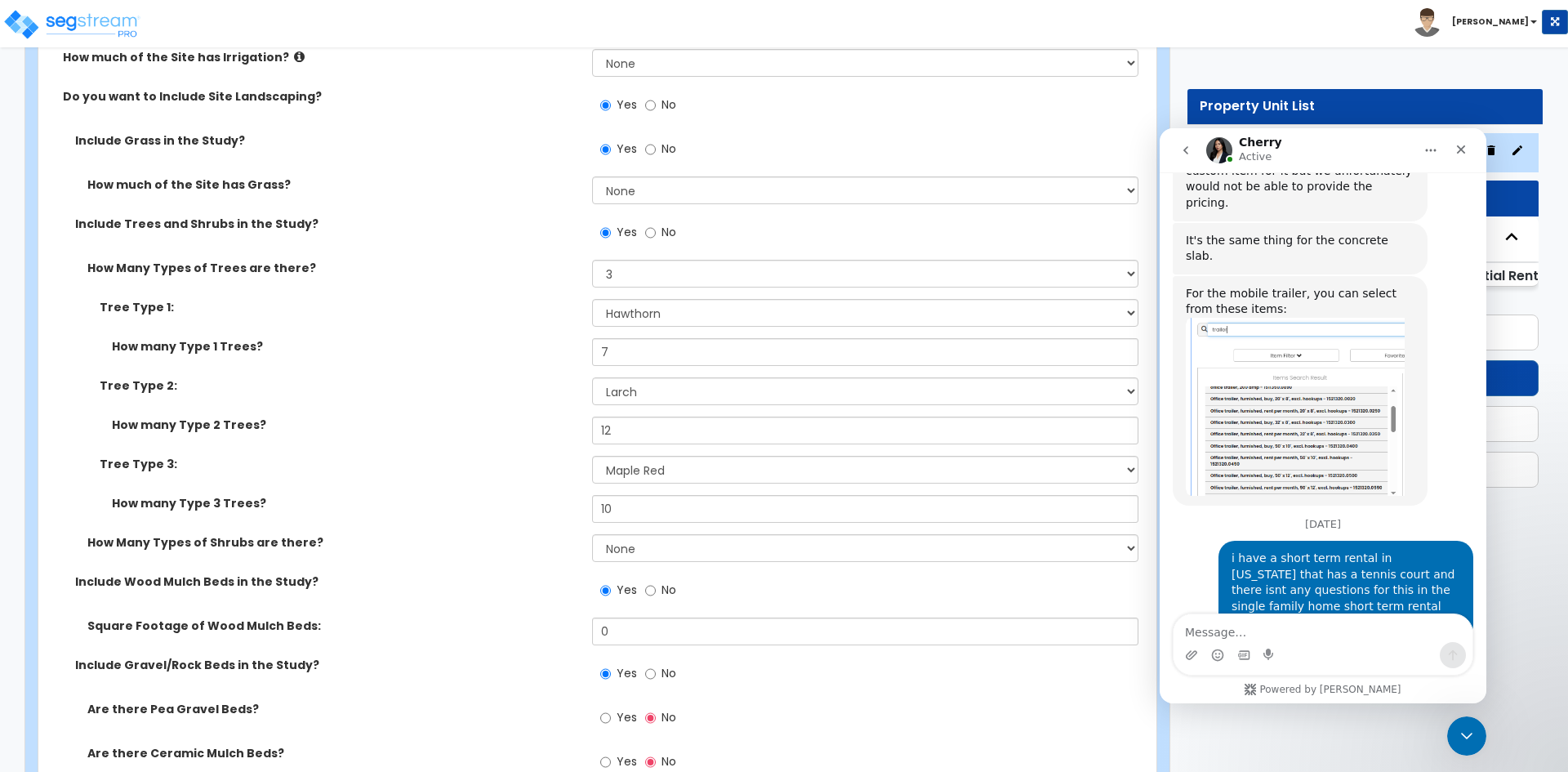
scroll to position [1462, 0]
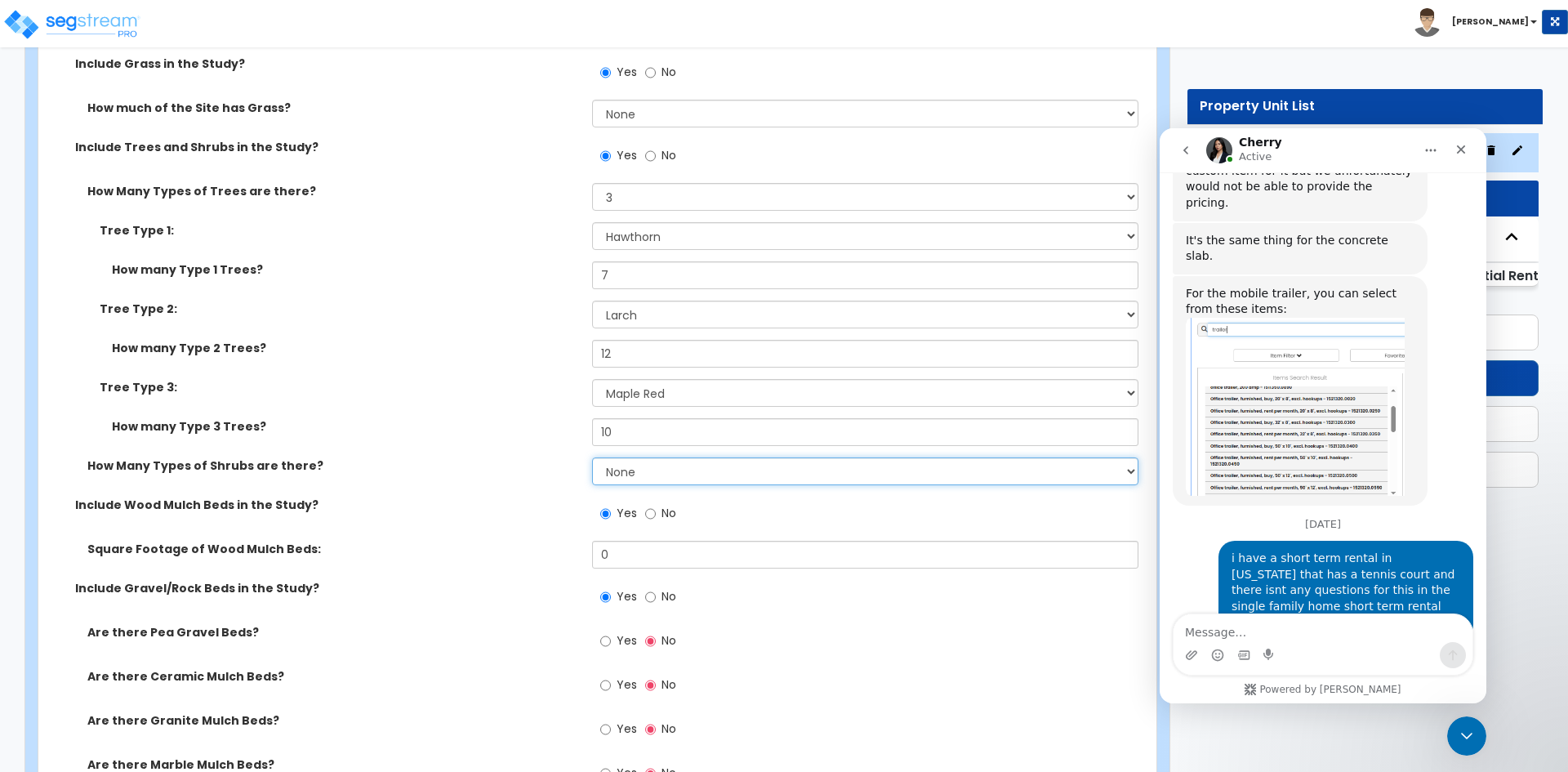
click at [620, 473] on select "None 1 2 3" at bounding box center [864, 472] width 546 height 28
select select "3"
click at [592, 458] on select "None 1 2 3" at bounding box center [864, 472] width 546 height 28
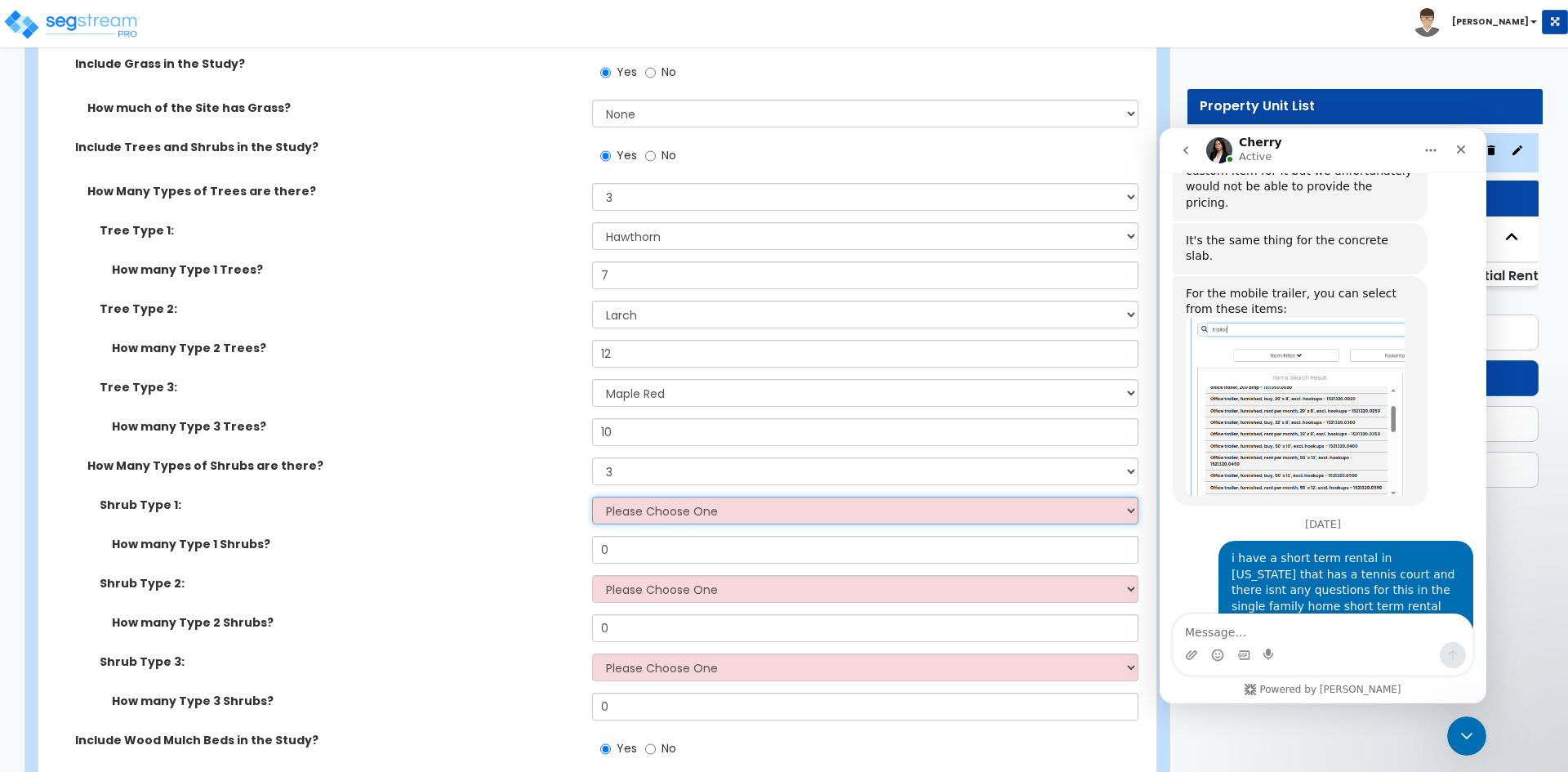
click at [717, 506] on select "Please Choose One Arborvitae Azalea Yew Boxwood Juniper Holly Cotoneaster Euony…" at bounding box center [864, 510] width 546 height 28
select select "4"
click at [592, 496] on select "Please Choose One Arborvitae Azalea Yew Boxwood Juniper Holly Cotoneaster Euony…" at bounding box center [864, 510] width 546 height 28
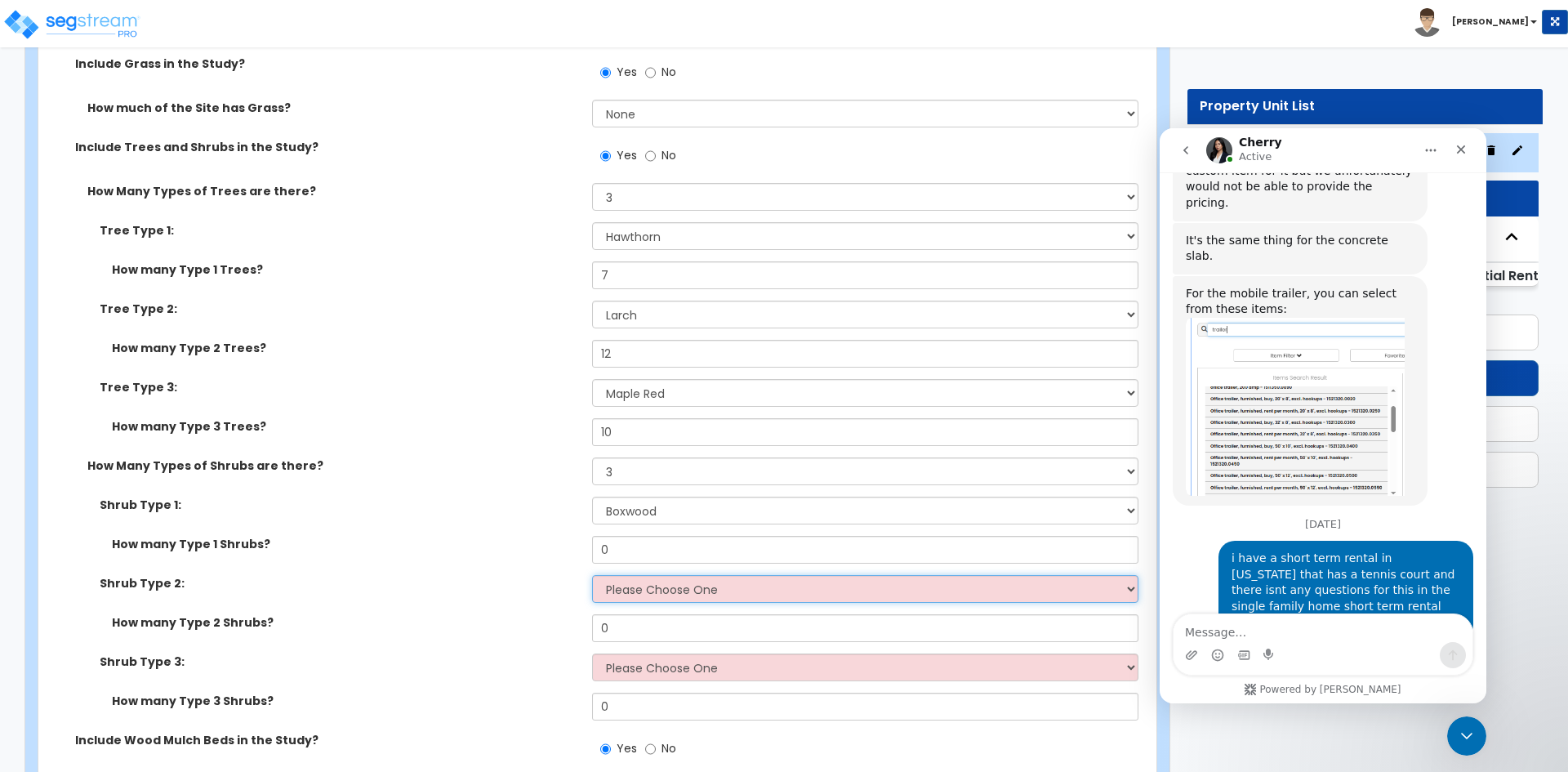
click at [647, 591] on select "Please Choose One Arborvitae Azalea Yew Boxwood Juniper Holly Cotoneaster Euony…" at bounding box center [864, 588] width 546 height 28
select select "2"
click at [592, 574] on select "Please Choose One Arborvitae Azalea Yew Boxwood Juniper Holly Cotoneaster Euony…" at bounding box center [864, 588] width 546 height 28
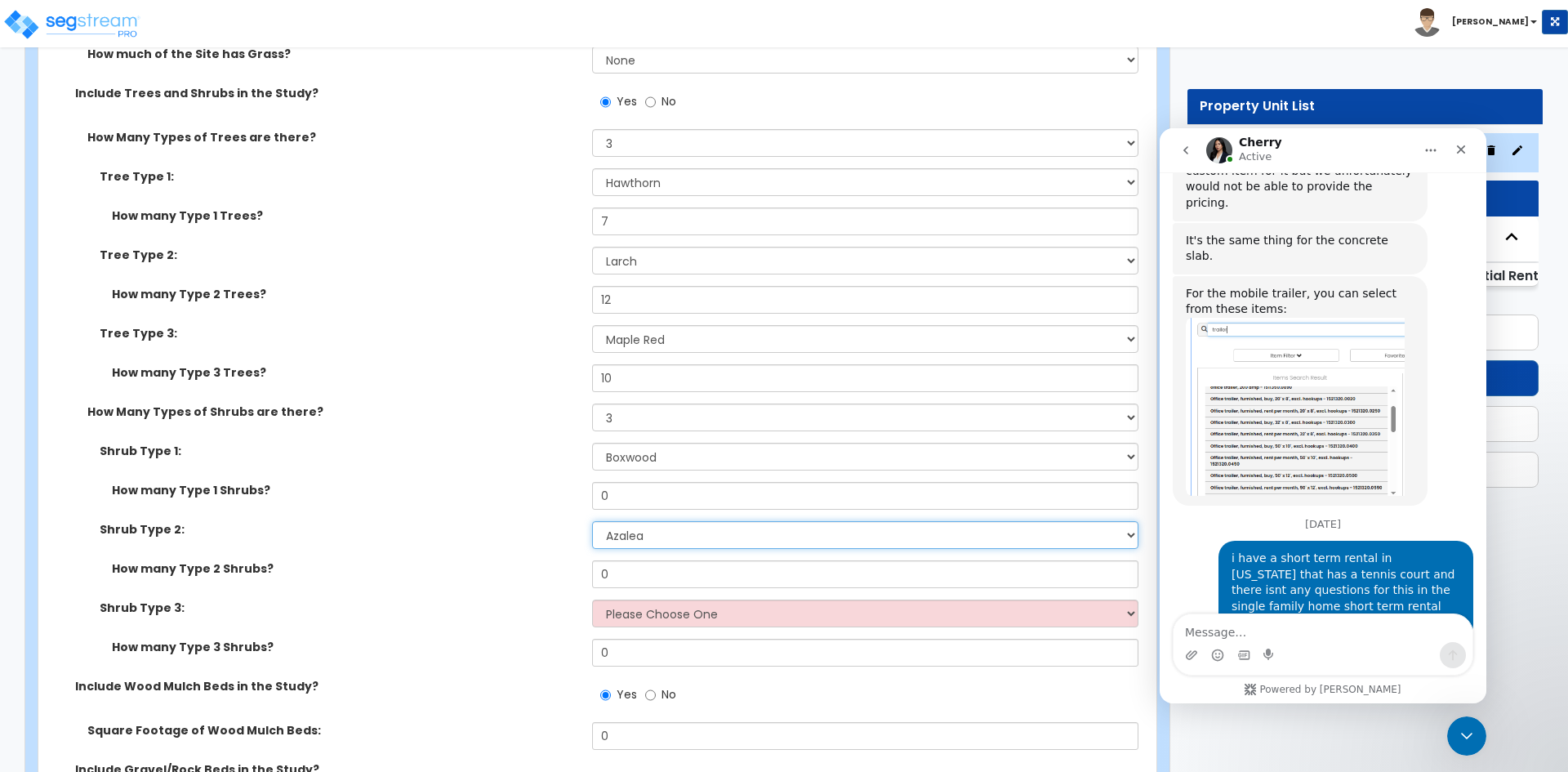
scroll to position [1518, 0]
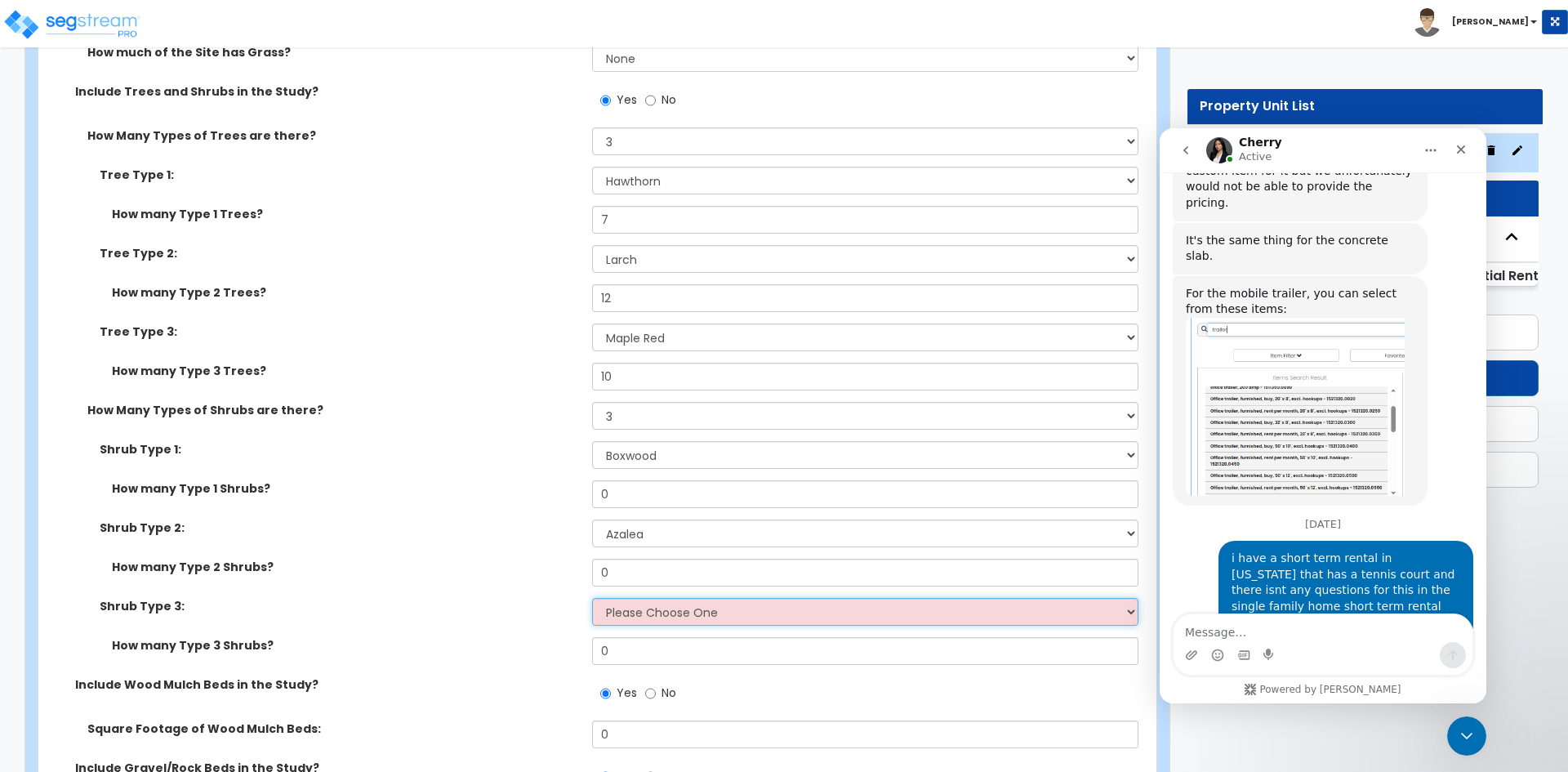
click at [658, 611] on select "Please Choose One Arborvitae Azalea Yew Boxwood Juniper Holly Cotoneaster Euony…" at bounding box center [864, 612] width 546 height 28
select select "8"
click at [592, 598] on select "Please Choose One Arborvitae Azalea Yew Boxwood Juniper Holly Cotoneaster Euony…" at bounding box center [864, 612] width 546 height 28
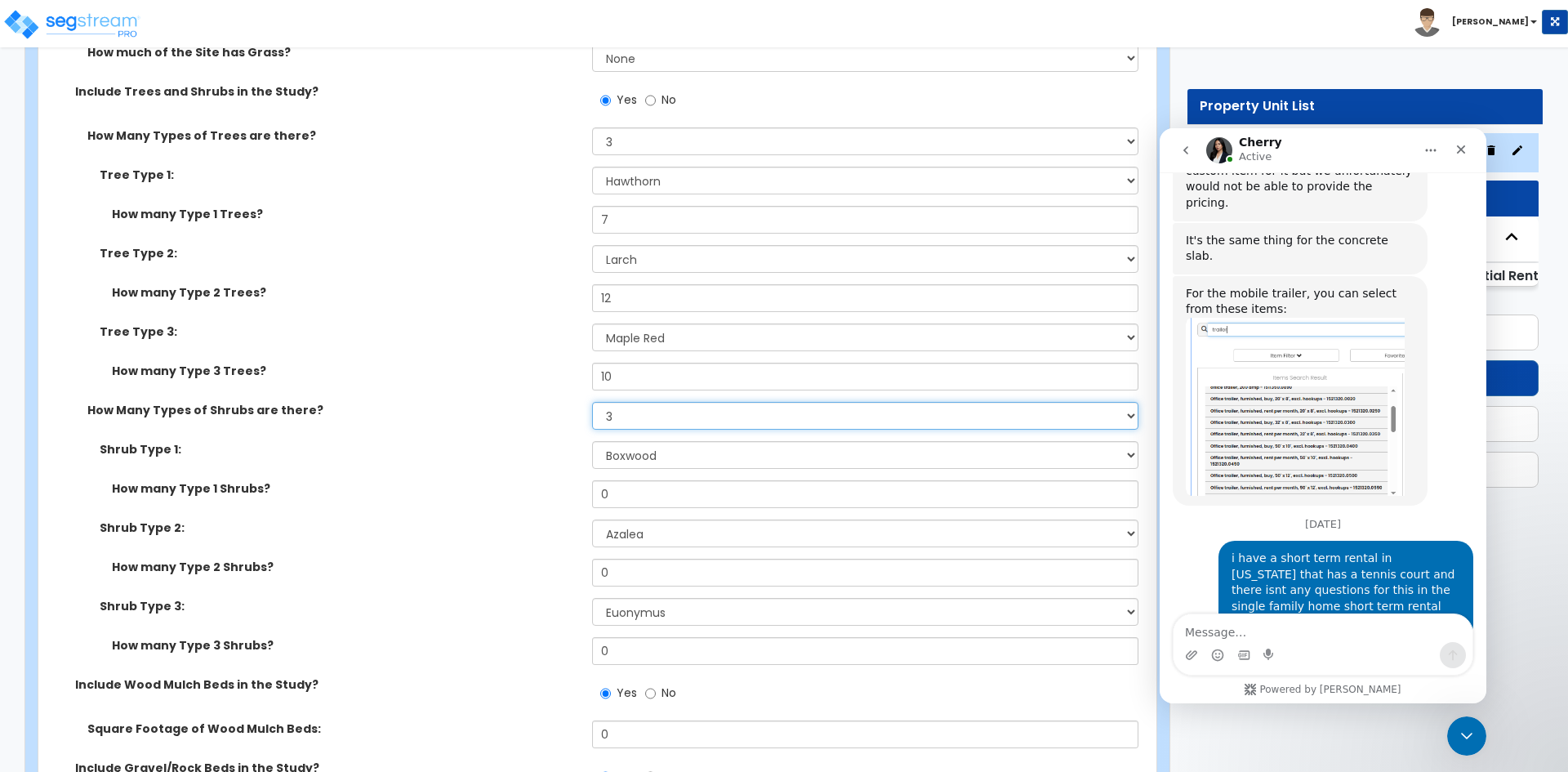
click at [614, 416] on select "None 1 2 3" at bounding box center [864, 415] width 546 height 28
click at [592, 401] on select "None 1 2 3" at bounding box center [864, 415] width 546 height 28
click at [618, 498] on input "0" at bounding box center [864, 494] width 546 height 28
type input "62"
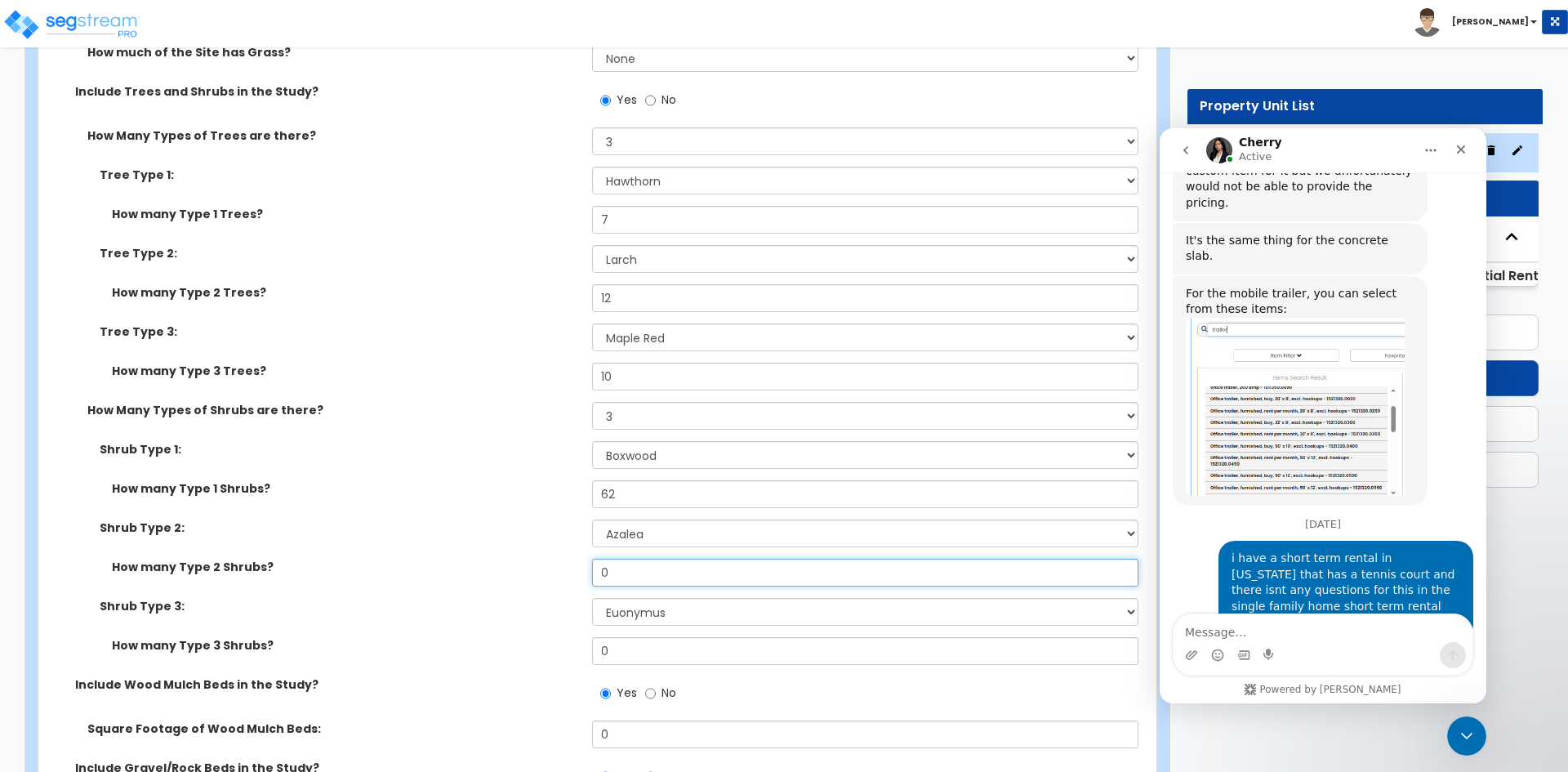
click at [622, 573] on input "0" at bounding box center [864, 573] width 546 height 28
type input "97"
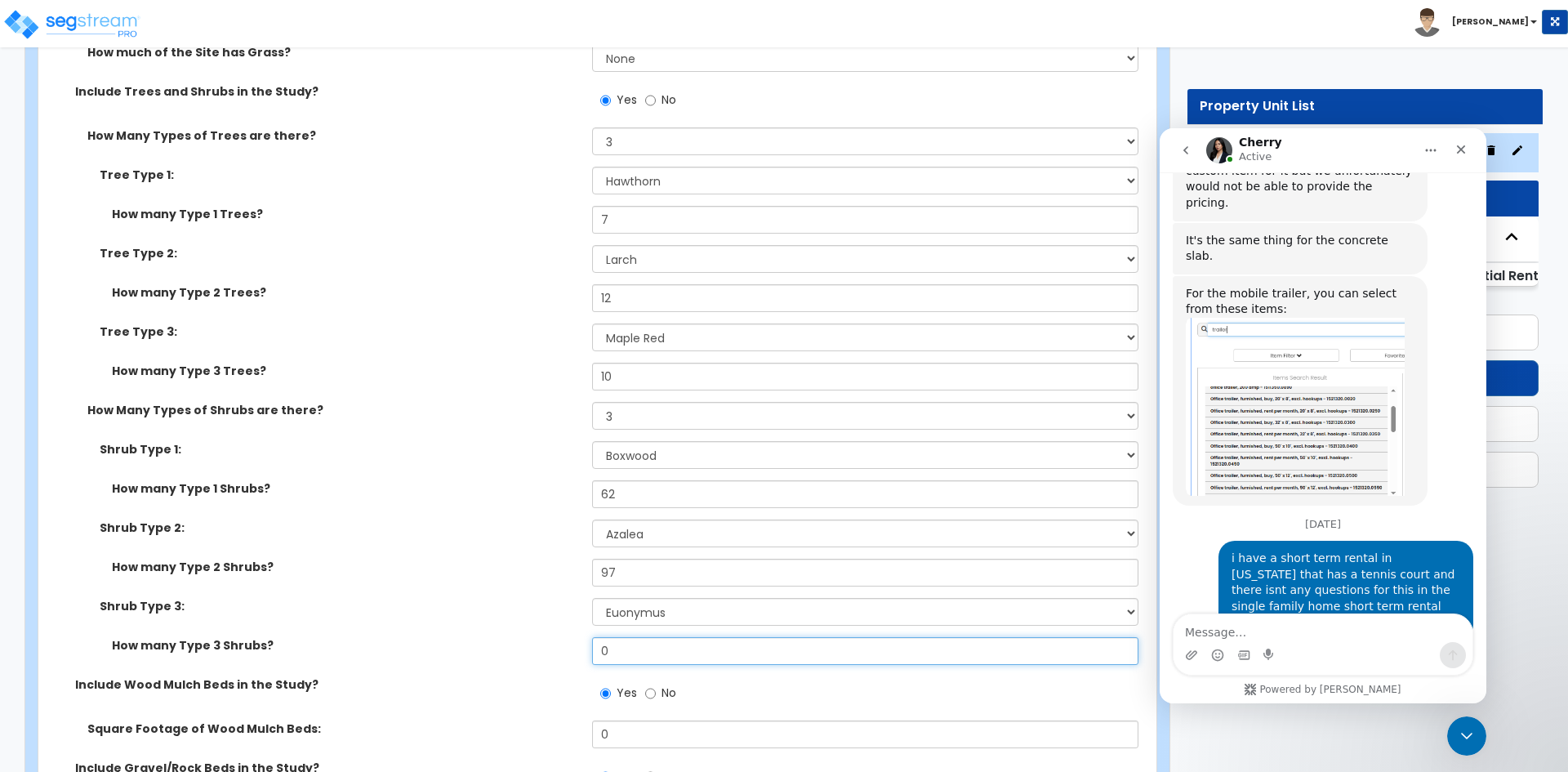
click at [626, 652] on input "0" at bounding box center [864, 651] width 546 height 28
type input "77"
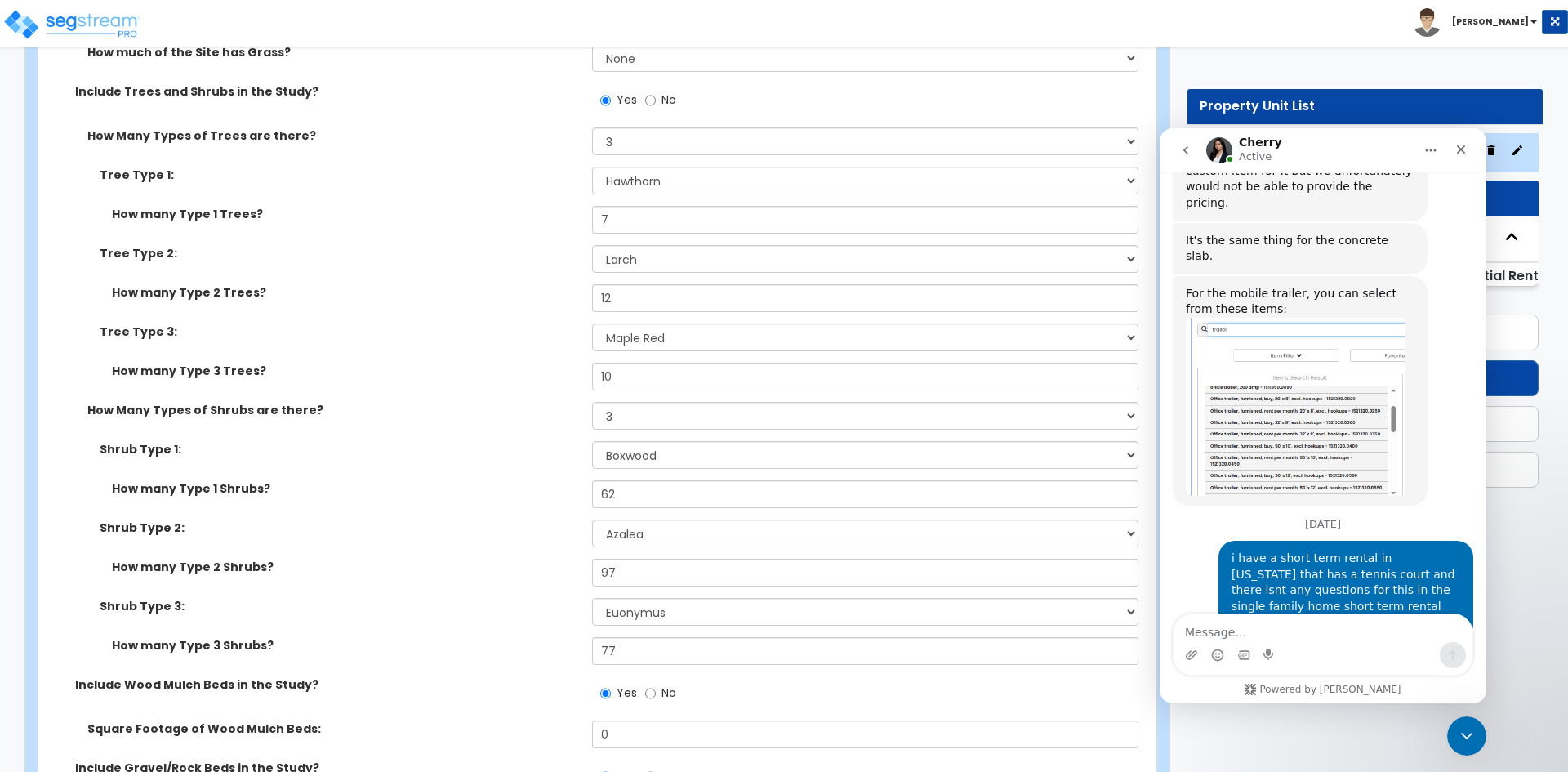
click at [509, 598] on label "Shrub Type 3:" at bounding box center [339, 606] width 481 height 17
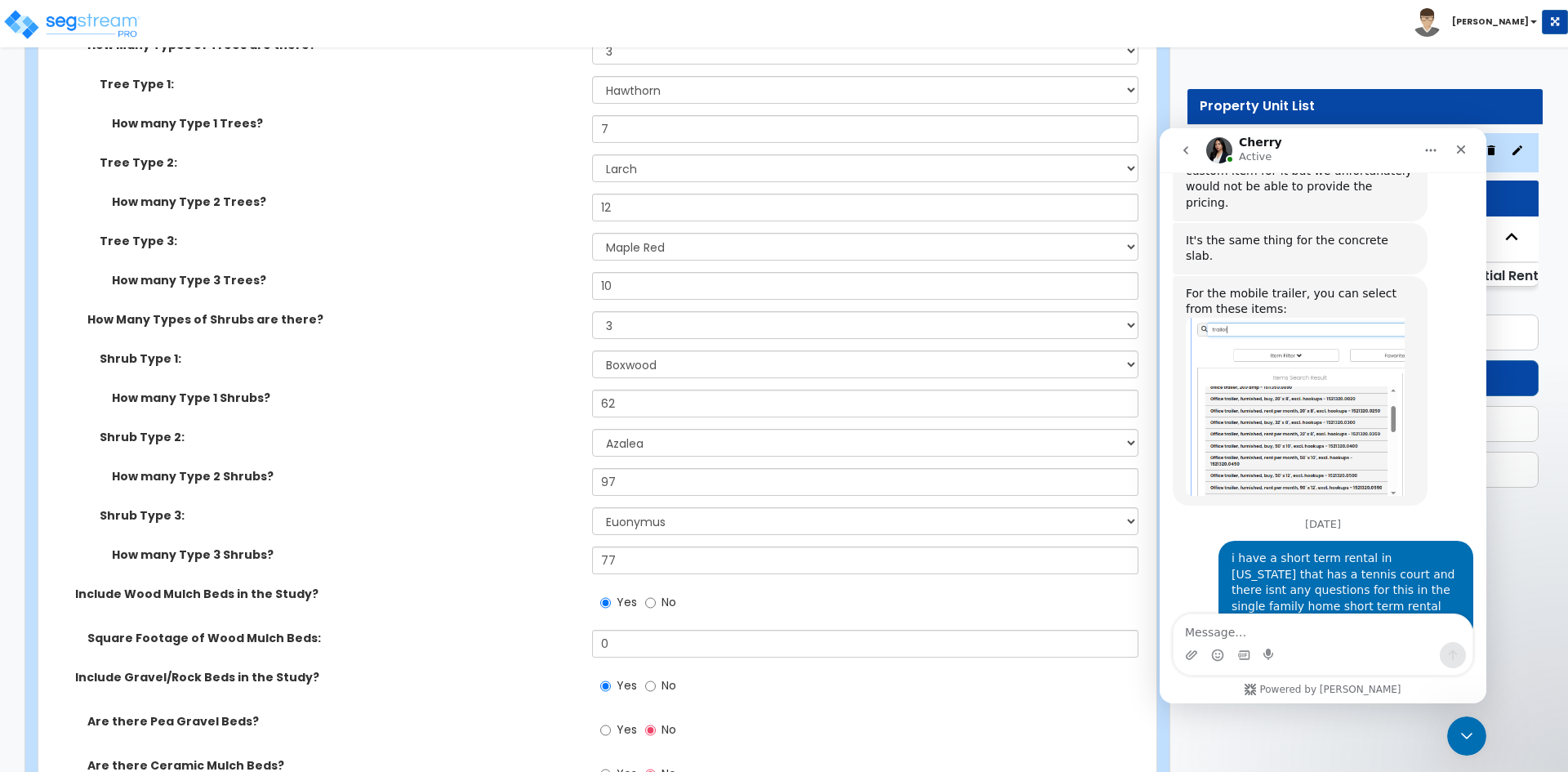
scroll to position [1609, 0]
click at [626, 640] on input "0" at bounding box center [864, 643] width 546 height 28
type input "10,000"
click at [470, 614] on div "Include Wood Mulch Beds in the Study? Yes No" at bounding box center [593, 607] width 1109 height 44
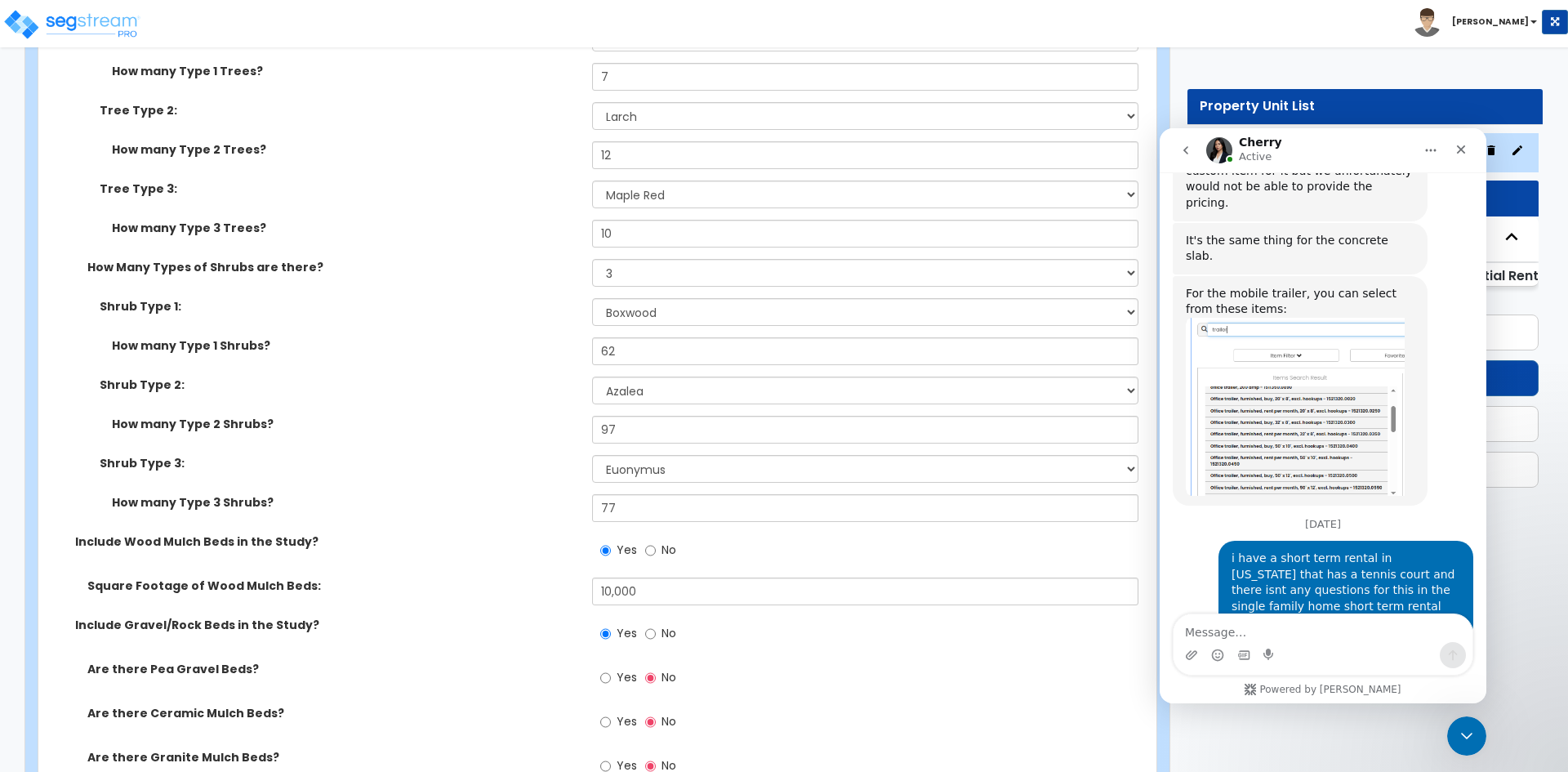
scroll to position [1664, 0]
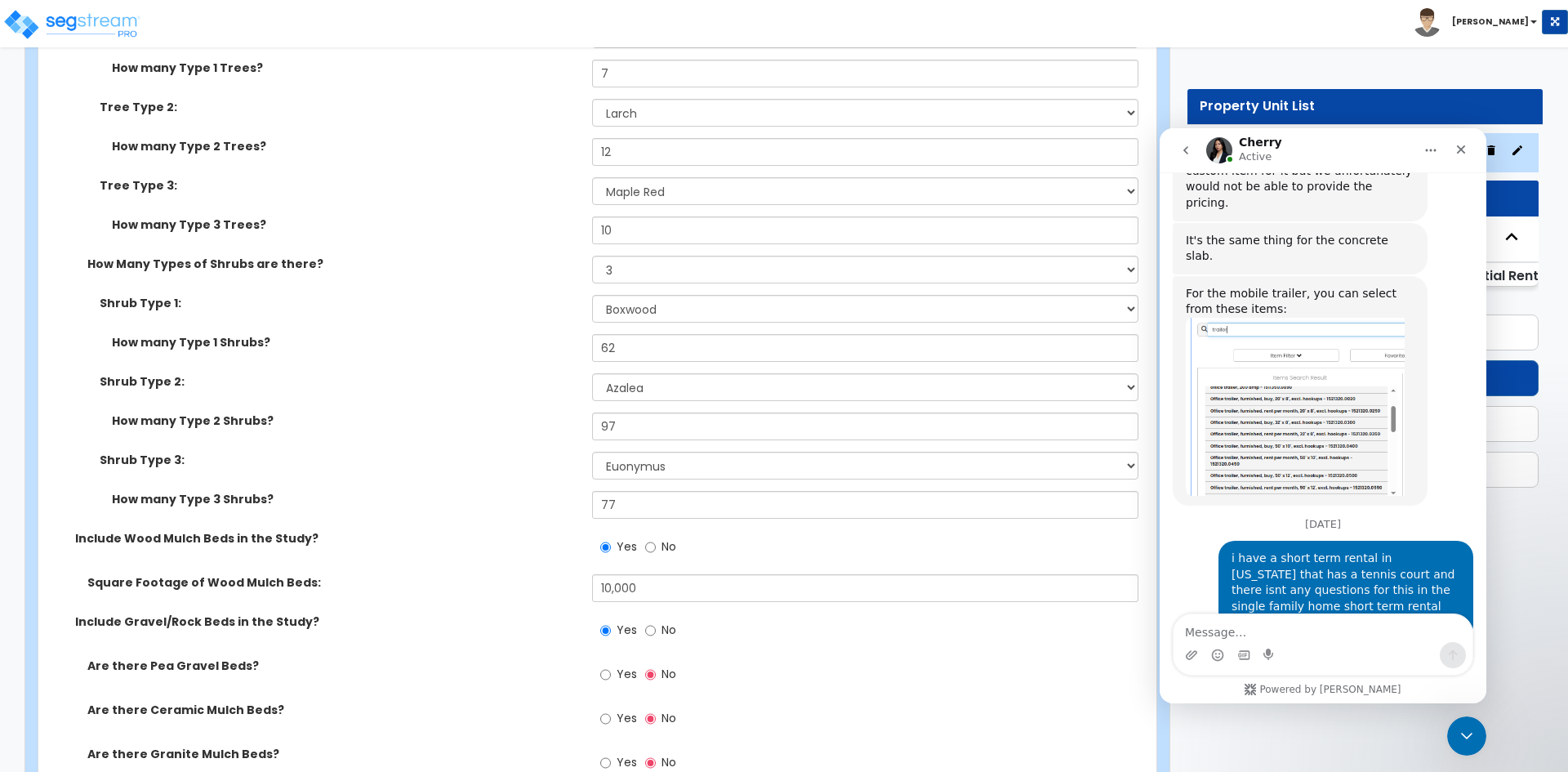
click at [423, 415] on label "How many Type 2 Shrubs?" at bounding box center [345, 420] width 468 height 17
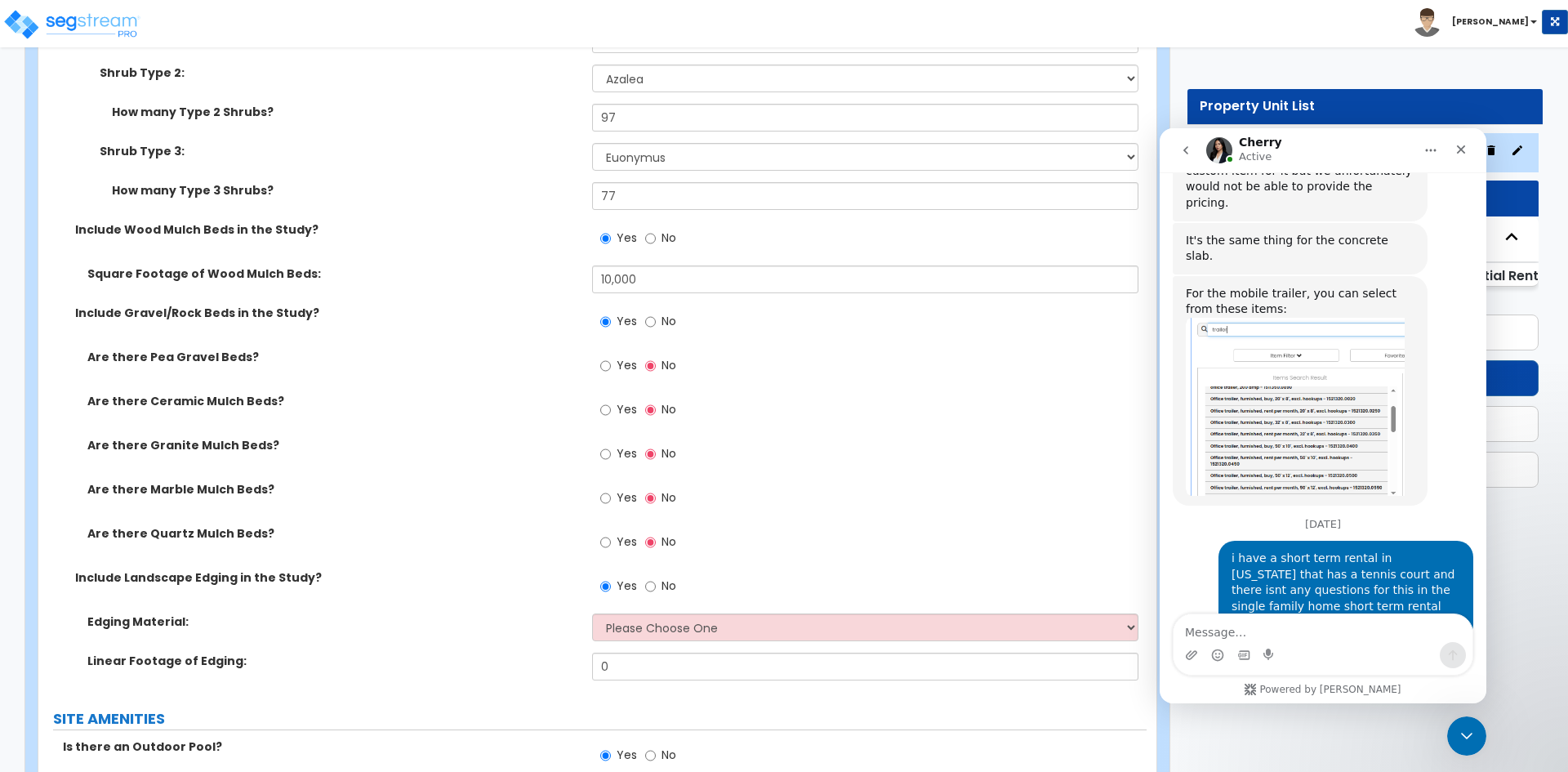
scroll to position [1973, 0]
click at [617, 631] on select "Please Choose One Metal Brick Railroad Ties Concrete" at bounding box center [864, 626] width 546 height 28
select select "1"
click at [592, 612] on select "Please Choose One Metal Brick Railroad Ties Concrete" at bounding box center [864, 626] width 546 height 28
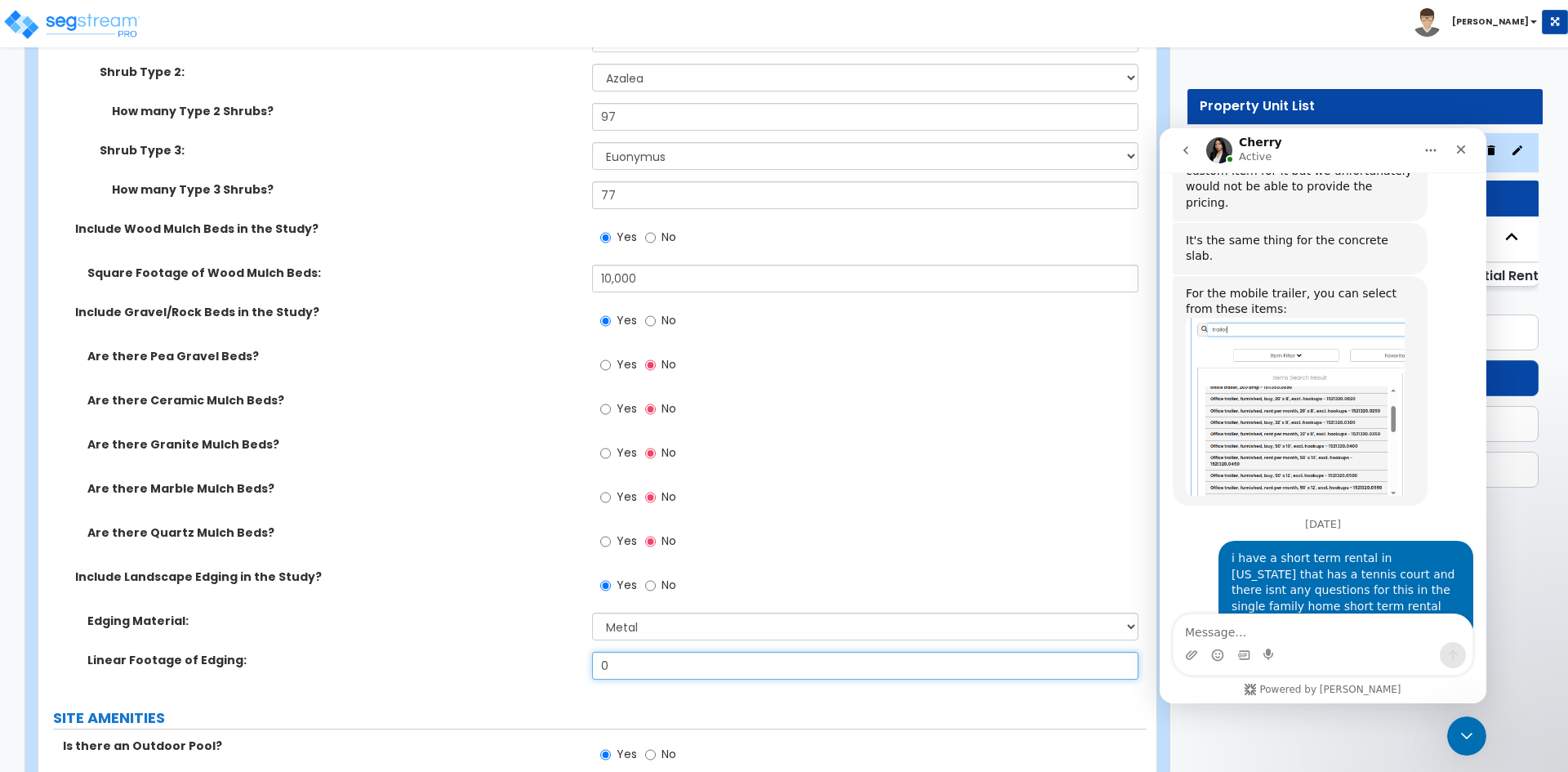
click at [623, 662] on input "0" at bounding box center [864, 666] width 546 height 28
type input "400"
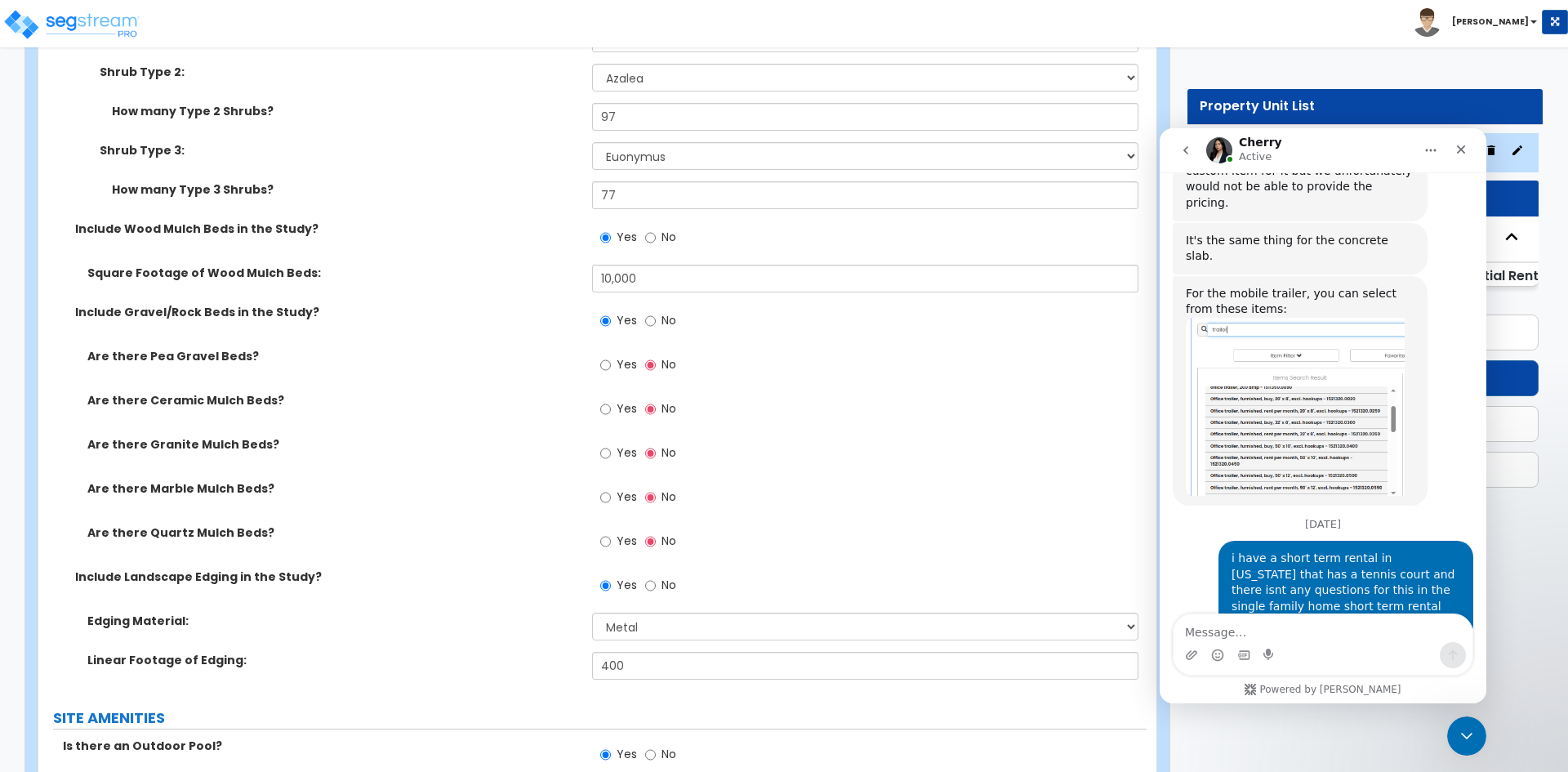
click at [459, 604] on div "Include Landscape Edging in the Study? Yes No" at bounding box center [593, 590] width 1109 height 44
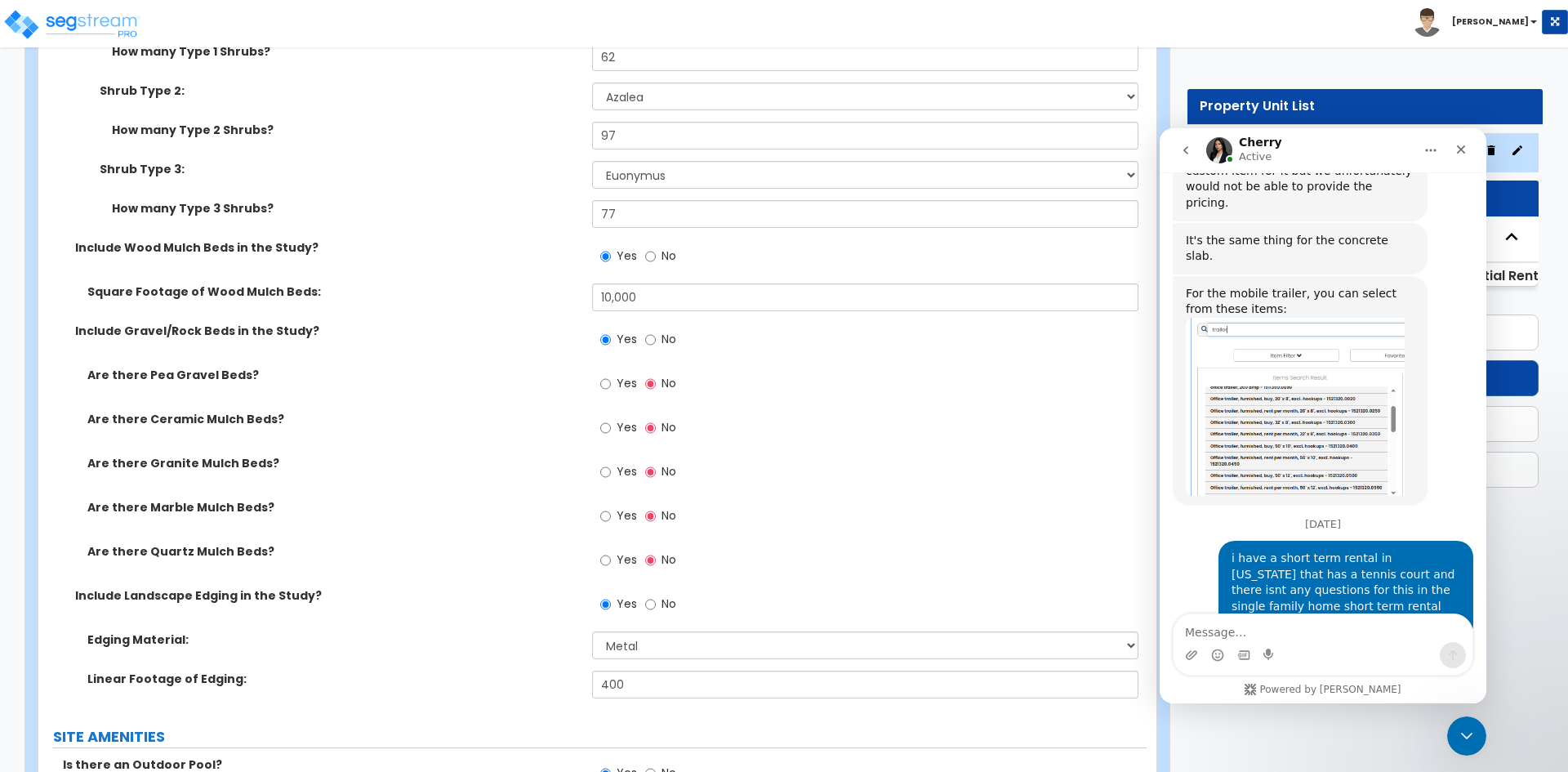
scroll to position [1953, 0]
click at [501, 389] on div "Are there Pea Gravel Beds? Yes No" at bounding box center [593, 390] width 1109 height 44
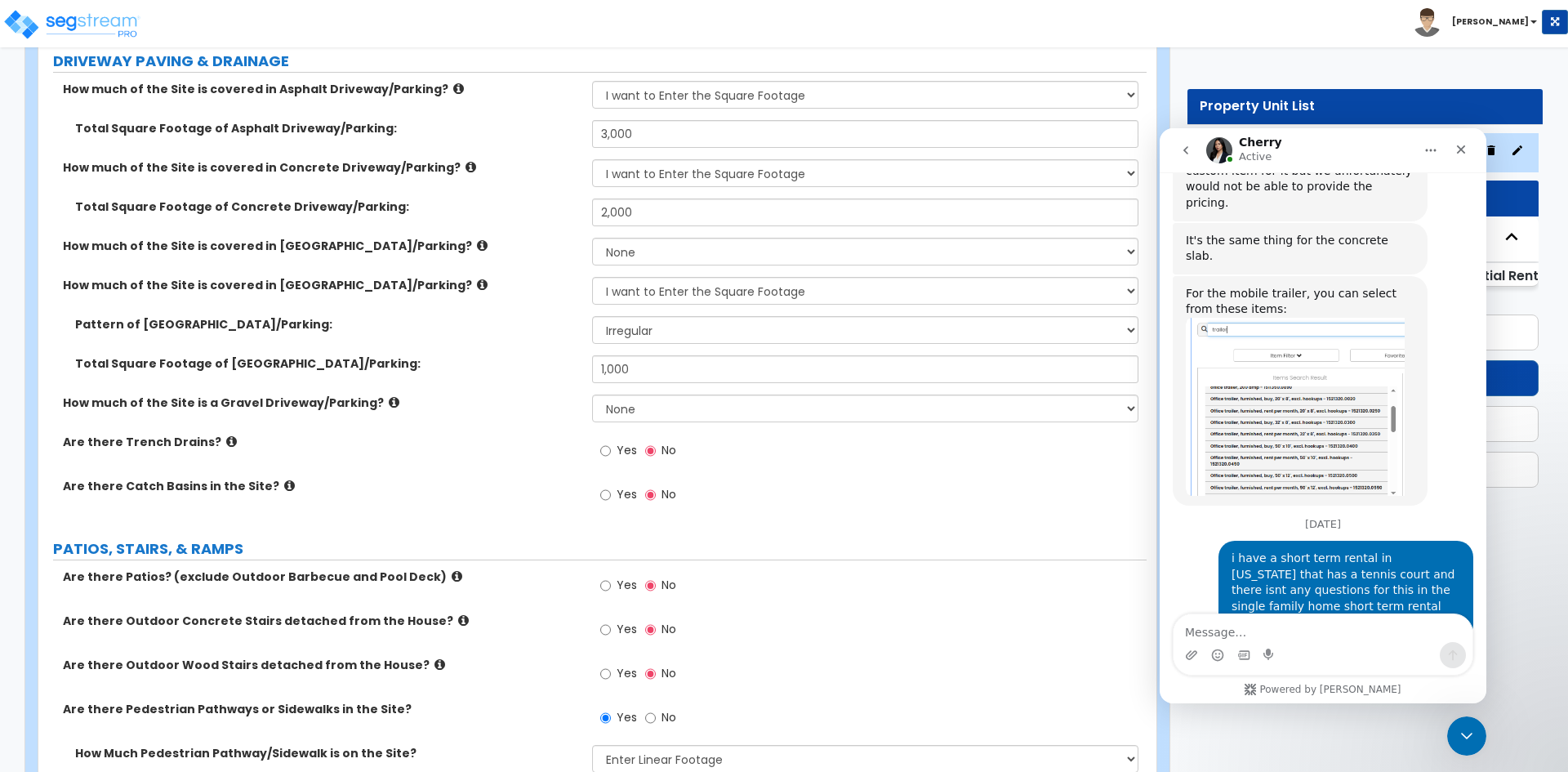
scroll to position [303, 0]
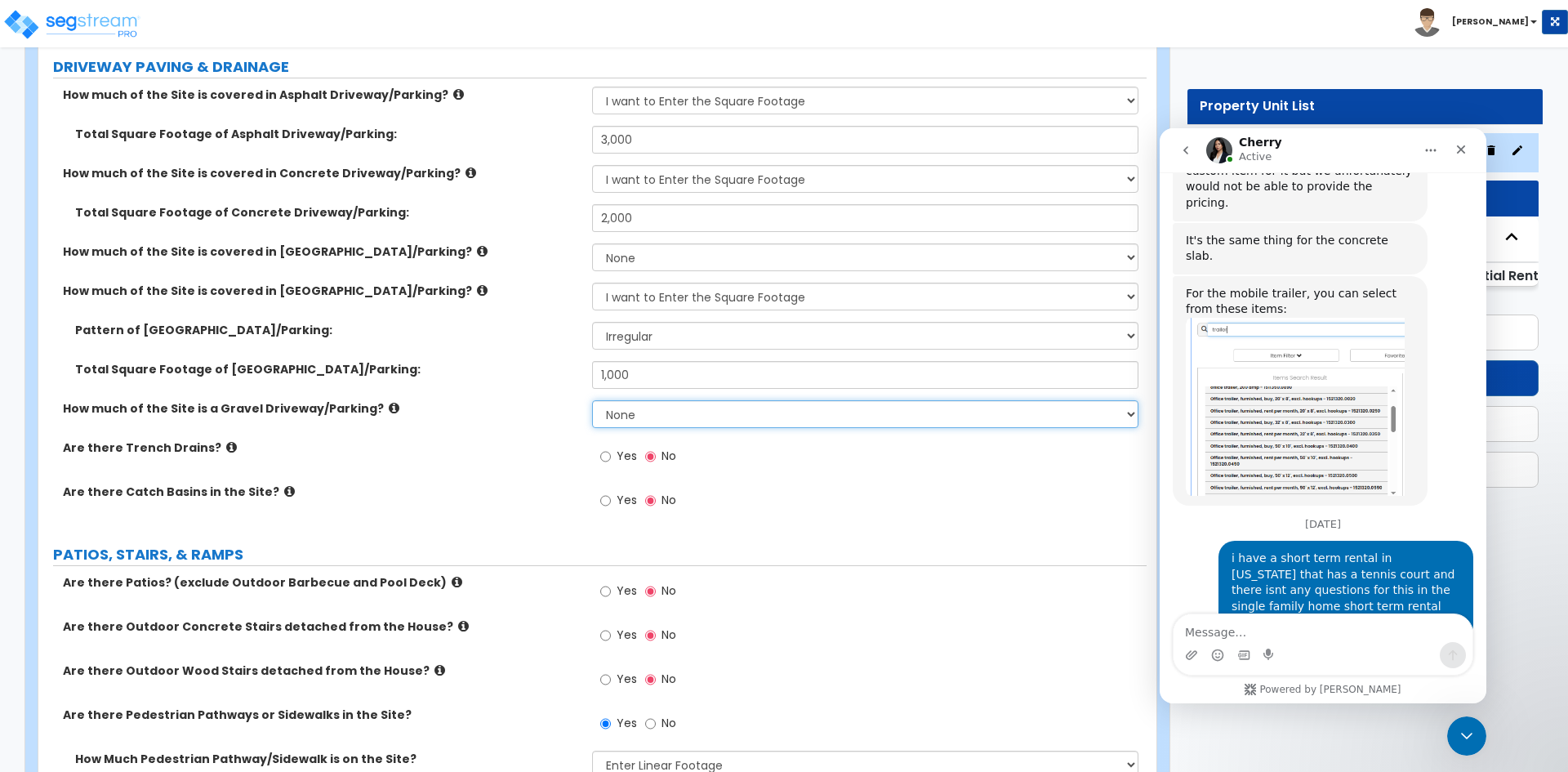
click at [630, 418] on select "None I want to Enter an Approximate Percentage I want to Enter the Square Foota…" at bounding box center [864, 415] width 546 height 28
click at [518, 455] on label "Are there Trench Drains?" at bounding box center [322, 447] width 517 height 17
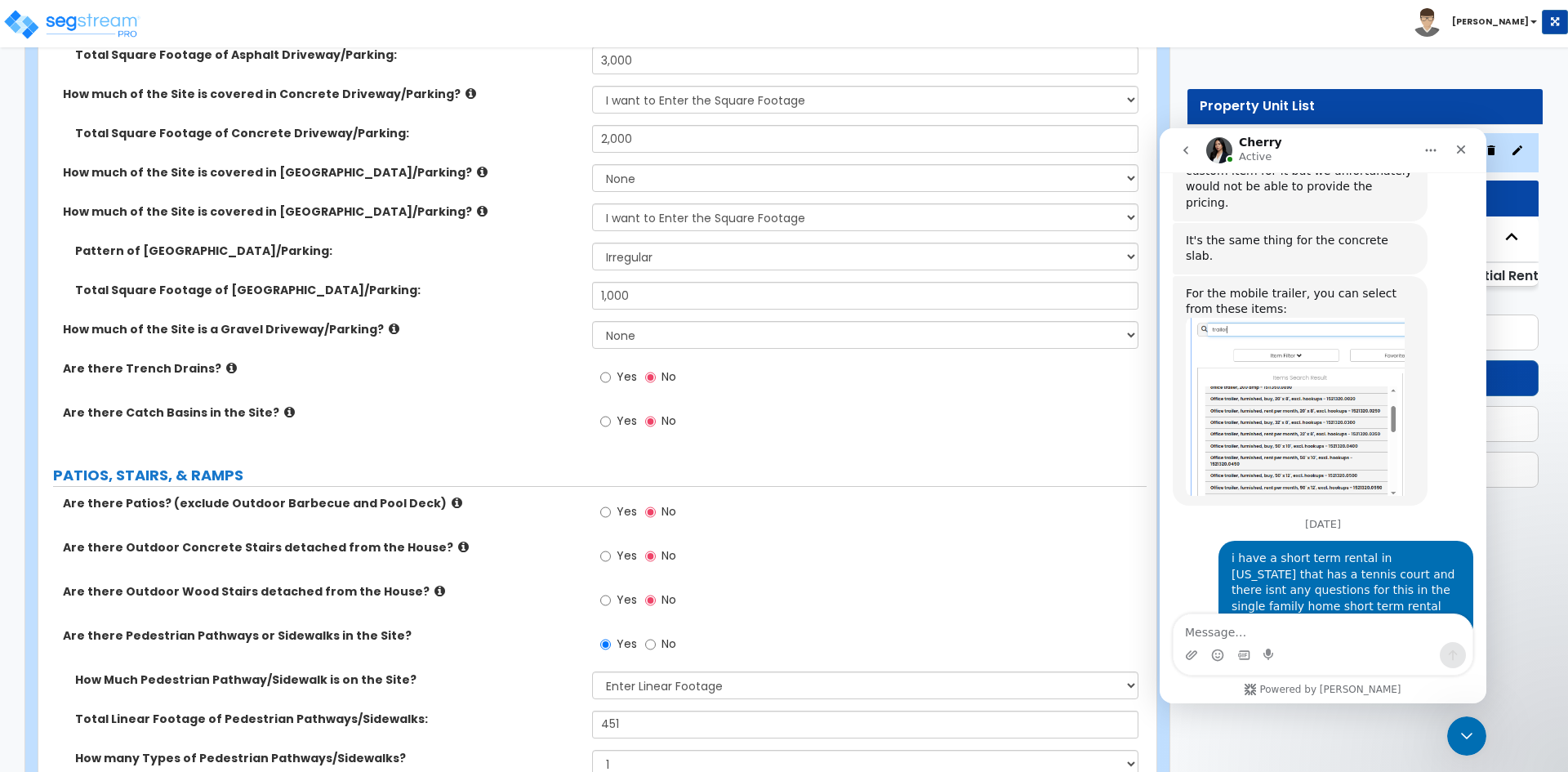
scroll to position [380, 0]
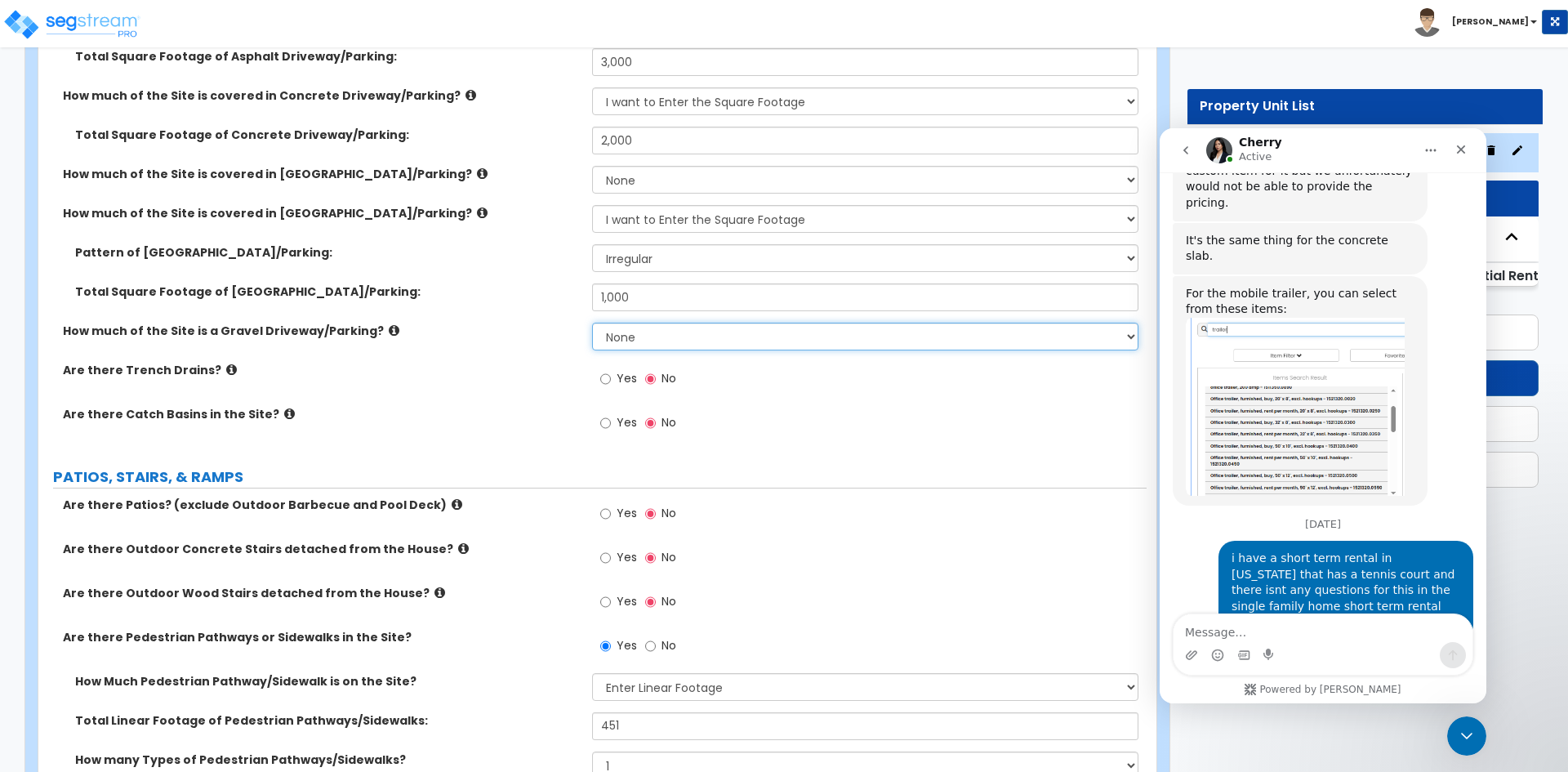
click at [626, 331] on select "None I want to Enter an Approximate Percentage I want to Enter the Square Foota…" at bounding box center [864, 336] width 546 height 28
select select "2"
click at [592, 322] on select "None I want to Enter an Approximate Percentage I want to Enter the Square Foota…" at bounding box center [864, 336] width 546 height 28
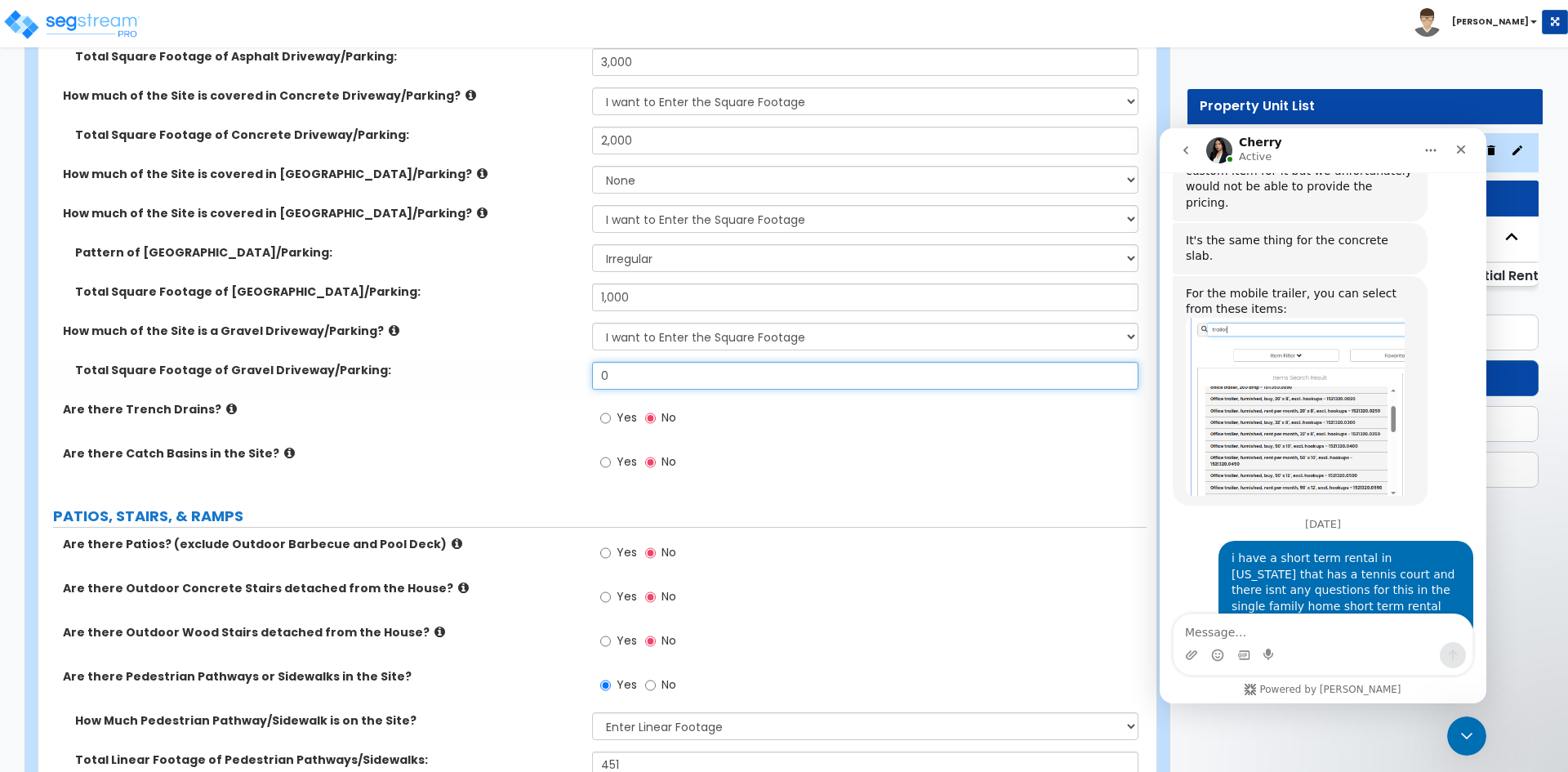
click at [628, 376] on input "0" at bounding box center [864, 376] width 546 height 28
type input "1,000"
click at [520, 374] on label "Total Square Footage of Gravel Driveway/Parking:" at bounding box center [328, 370] width 505 height 17
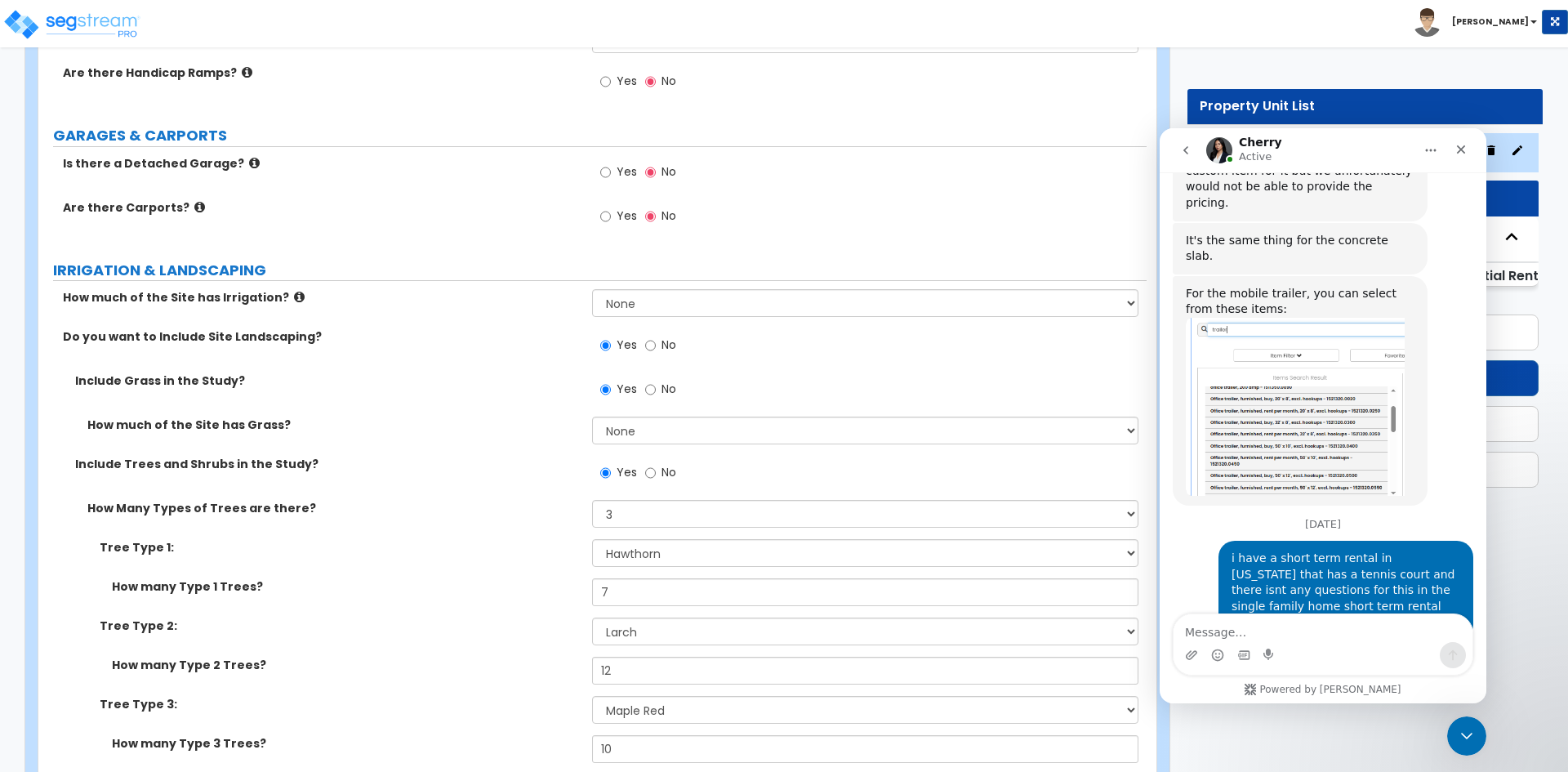
scroll to position [1187, 0]
click at [631, 425] on select "None I want to Enter an Approximate Percentage I want to Enter the Square Foota…" at bounding box center [864, 429] width 546 height 28
select select "2"
click at [592, 415] on select "None I want to Enter an Approximate Percentage I want to Enter the Square Foota…" at bounding box center [864, 429] width 546 height 28
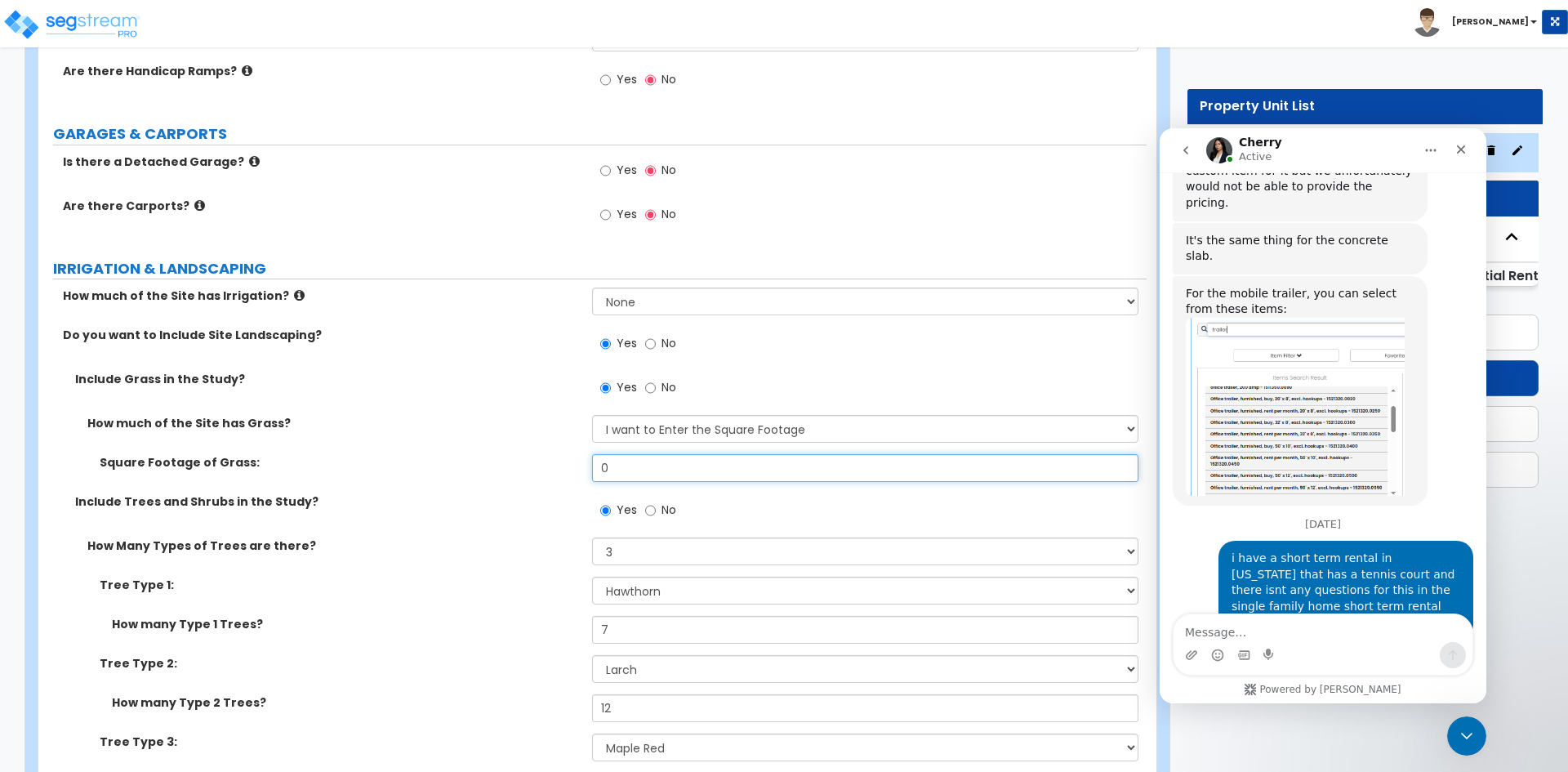
click at [624, 465] on input "0" at bounding box center [864, 468] width 546 height 28
type input "10,000"
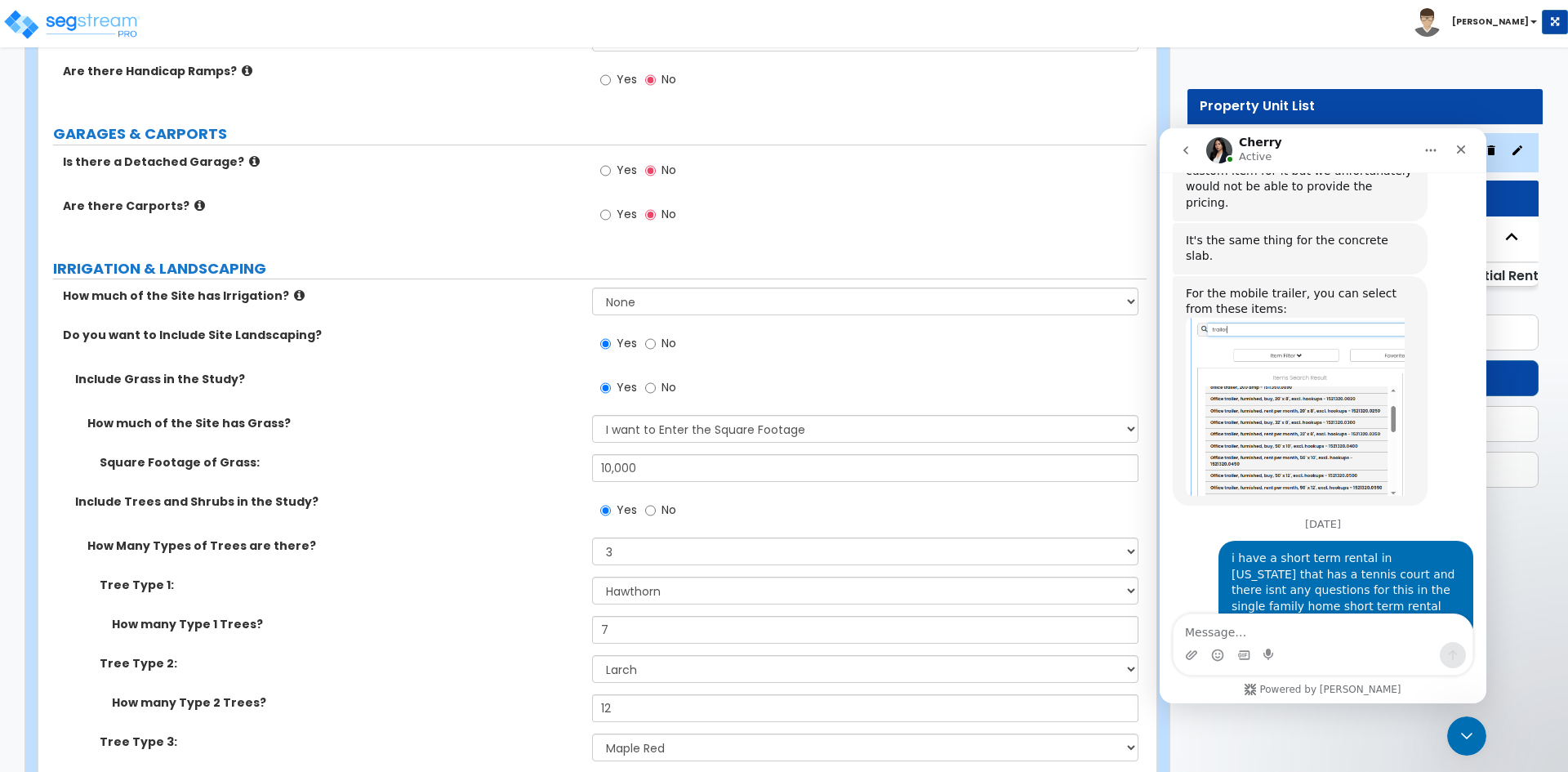
click at [481, 439] on div "How much of the Site has Grass? None I want to Enter an Approximate Percentage …" at bounding box center [593, 434] width 1109 height 40
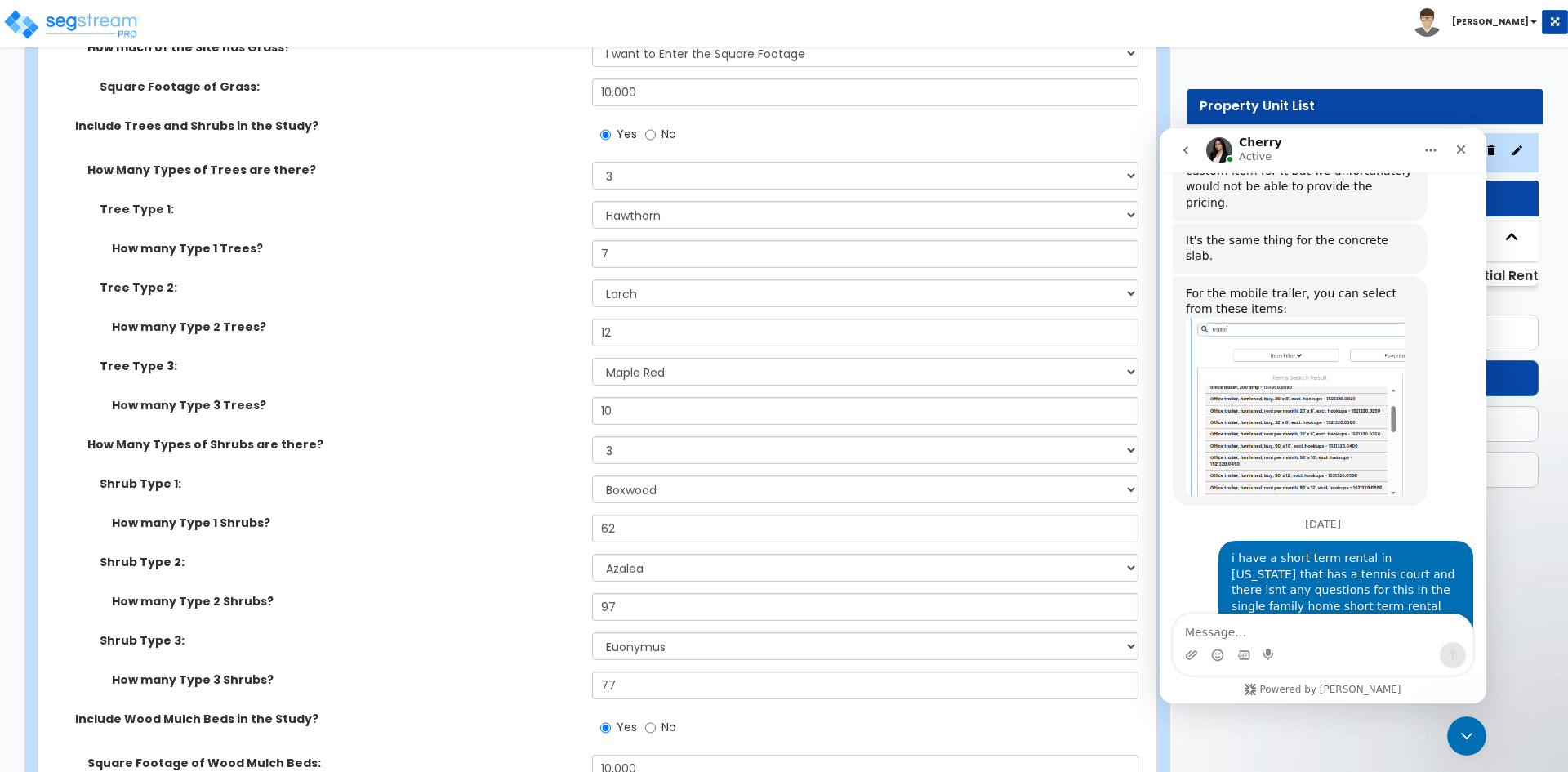
scroll to position [1562, 0]
click at [446, 387] on div "Tree Type 3: Please Choose One Honey Locust Planetree Poplar Elm Hawthorn Linde…" at bounding box center [593, 376] width 1109 height 40
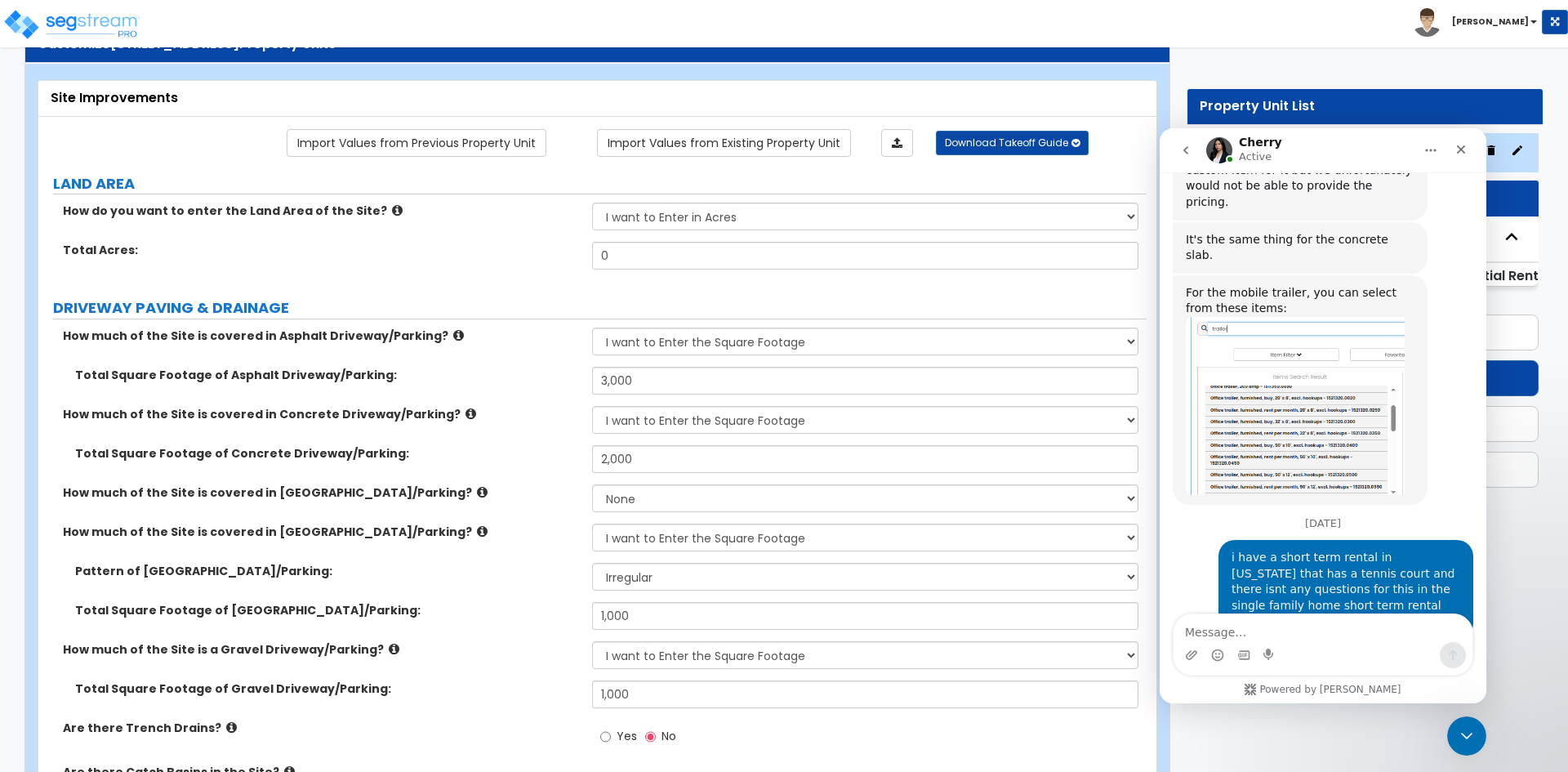
scroll to position [895, 0]
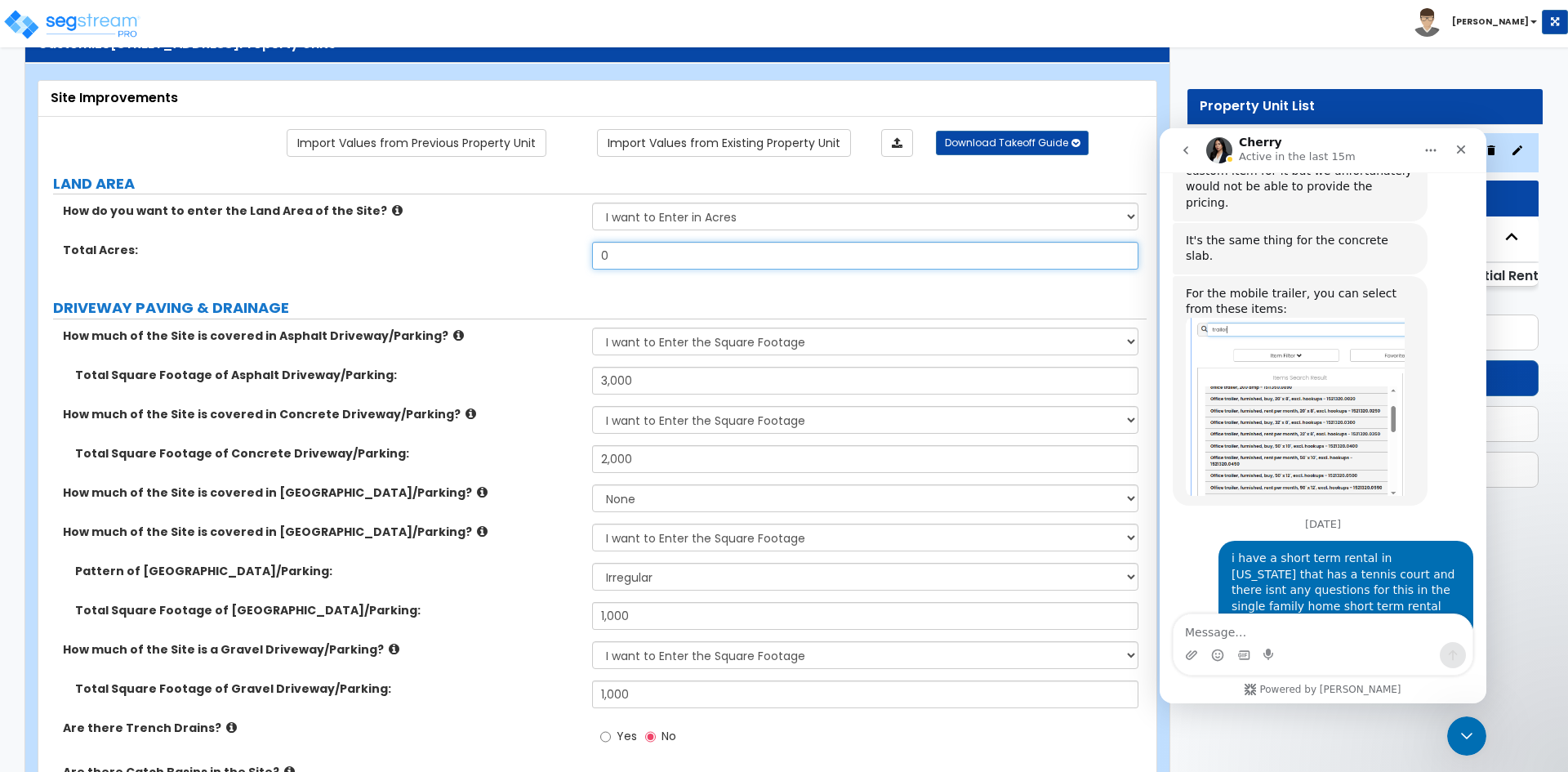
click at [639, 251] on input "0" at bounding box center [864, 256] width 546 height 28
type input "2.05"
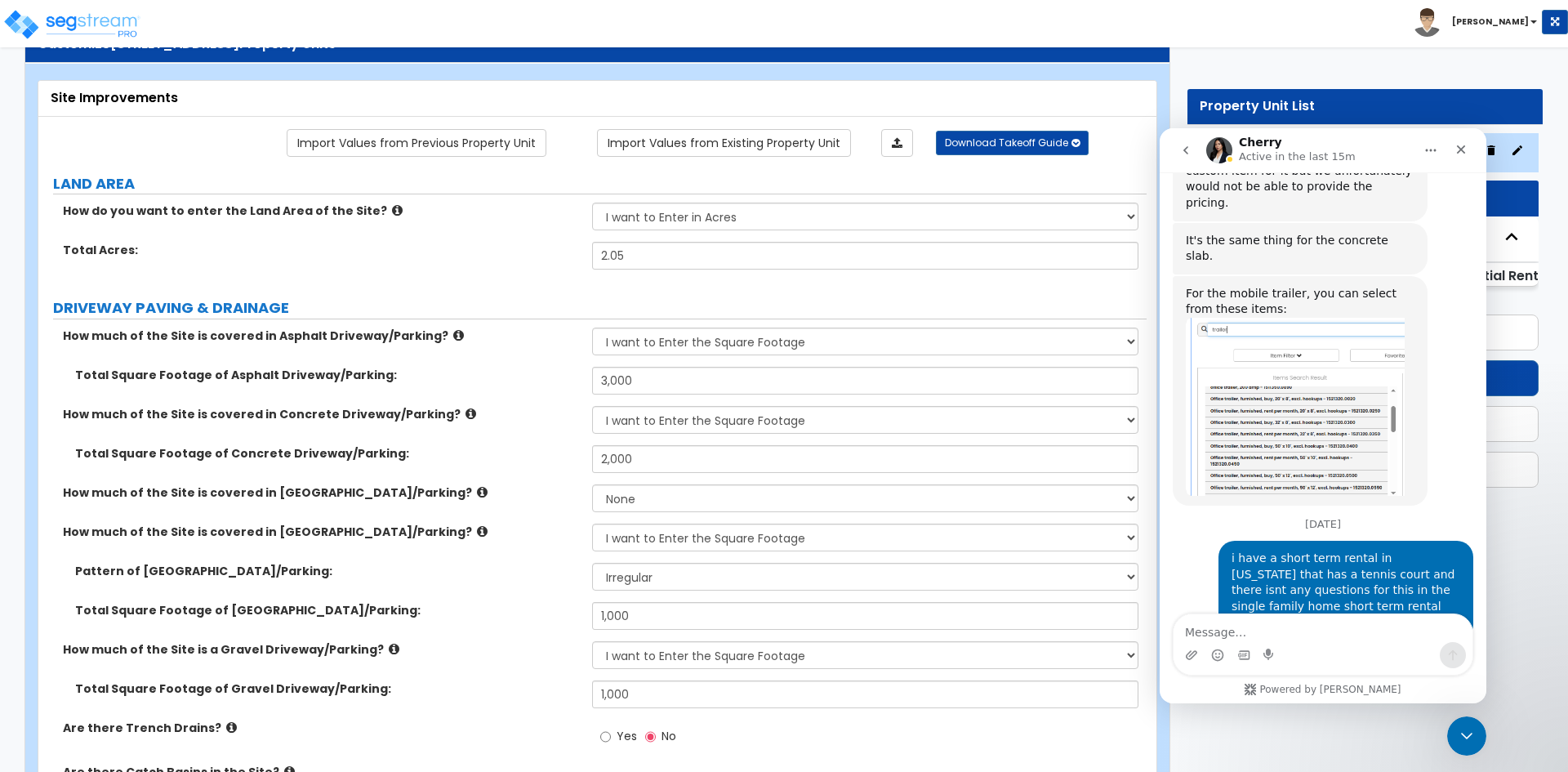
click at [475, 451] on label "Total Square Footage of Concrete Driveway/Parking:" at bounding box center [328, 453] width 505 height 17
click at [1457, 724] on icon "Close Intercom Messenger" at bounding box center [1464, 733] width 19 height 19
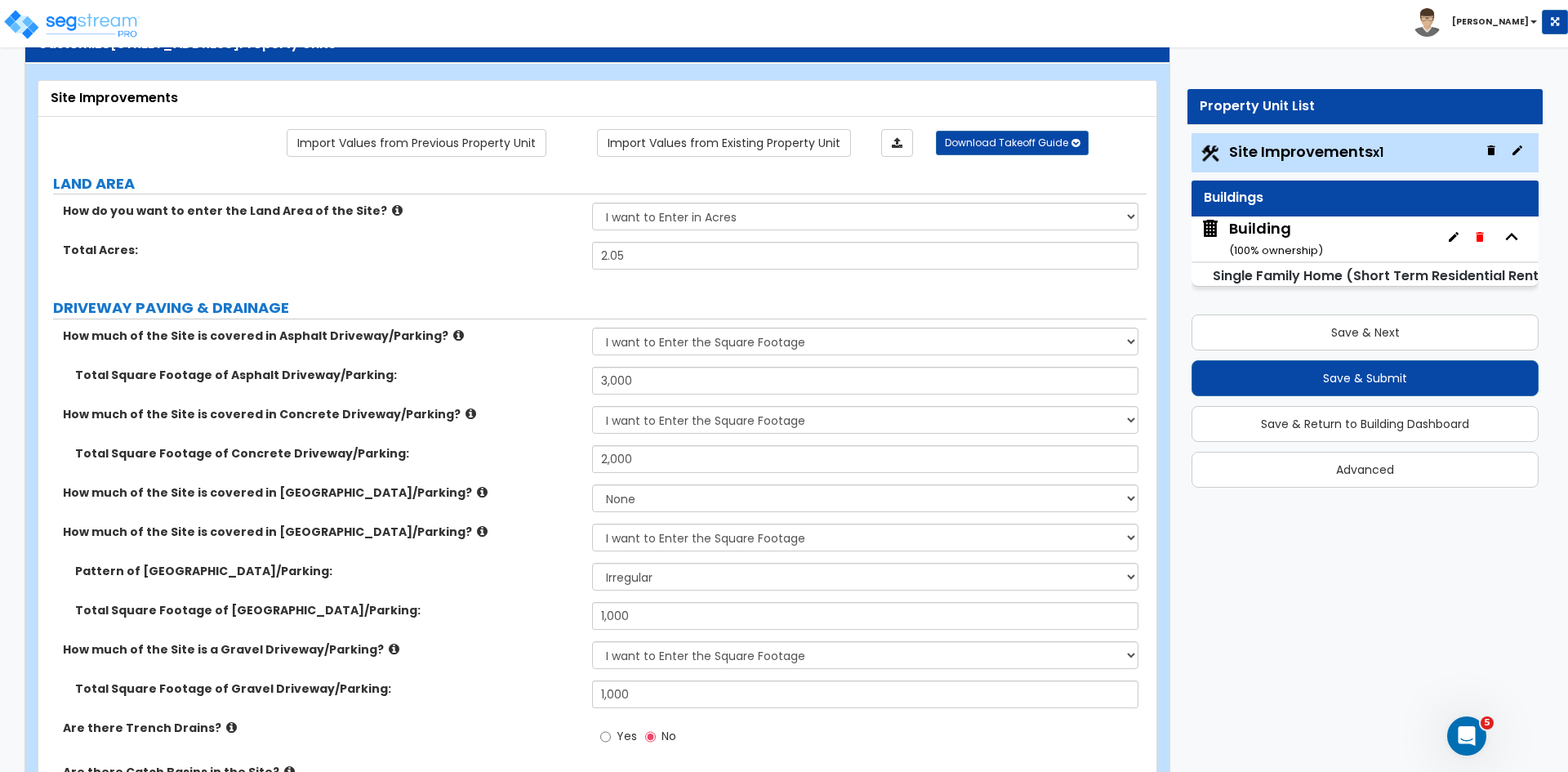
click at [515, 603] on label "Total Square Footage of Stone Driveway/Parking:" at bounding box center [328, 610] width 505 height 17
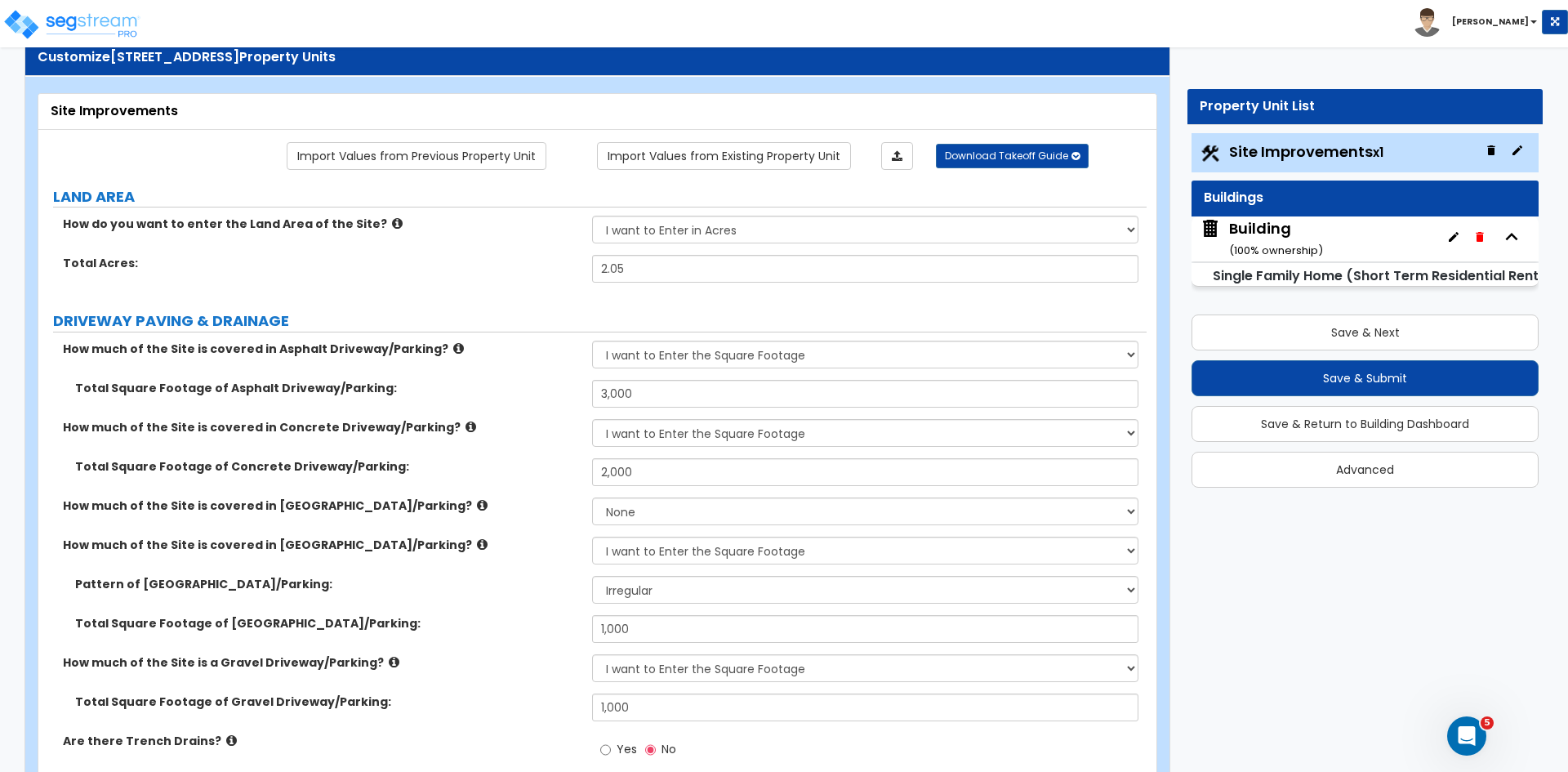
scroll to position [47, 0]
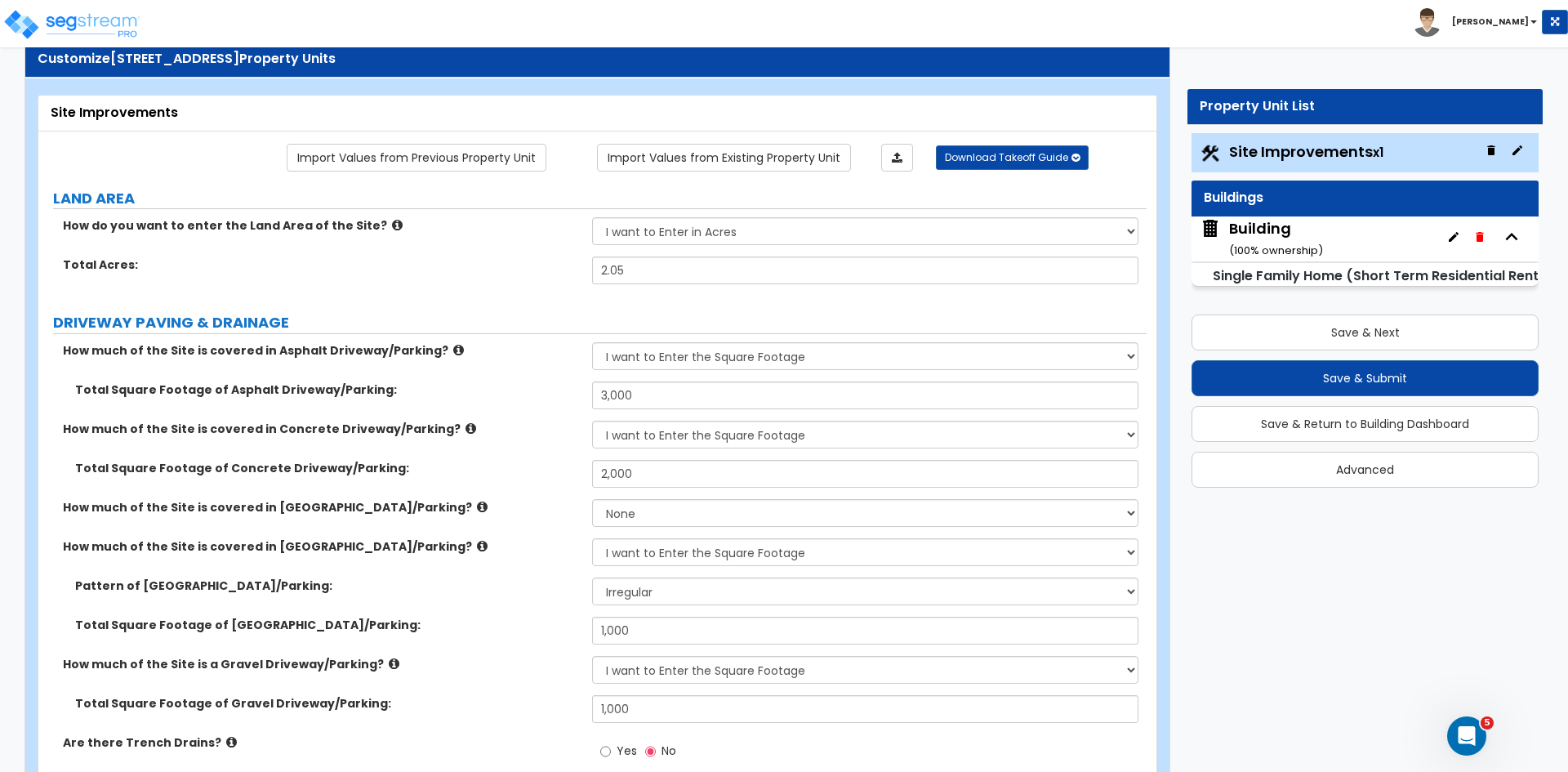
click at [531, 366] on div "How much of the Site is covered in Asphalt Driveway/Parking? None I want to Ent…" at bounding box center [593, 362] width 1109 height 40
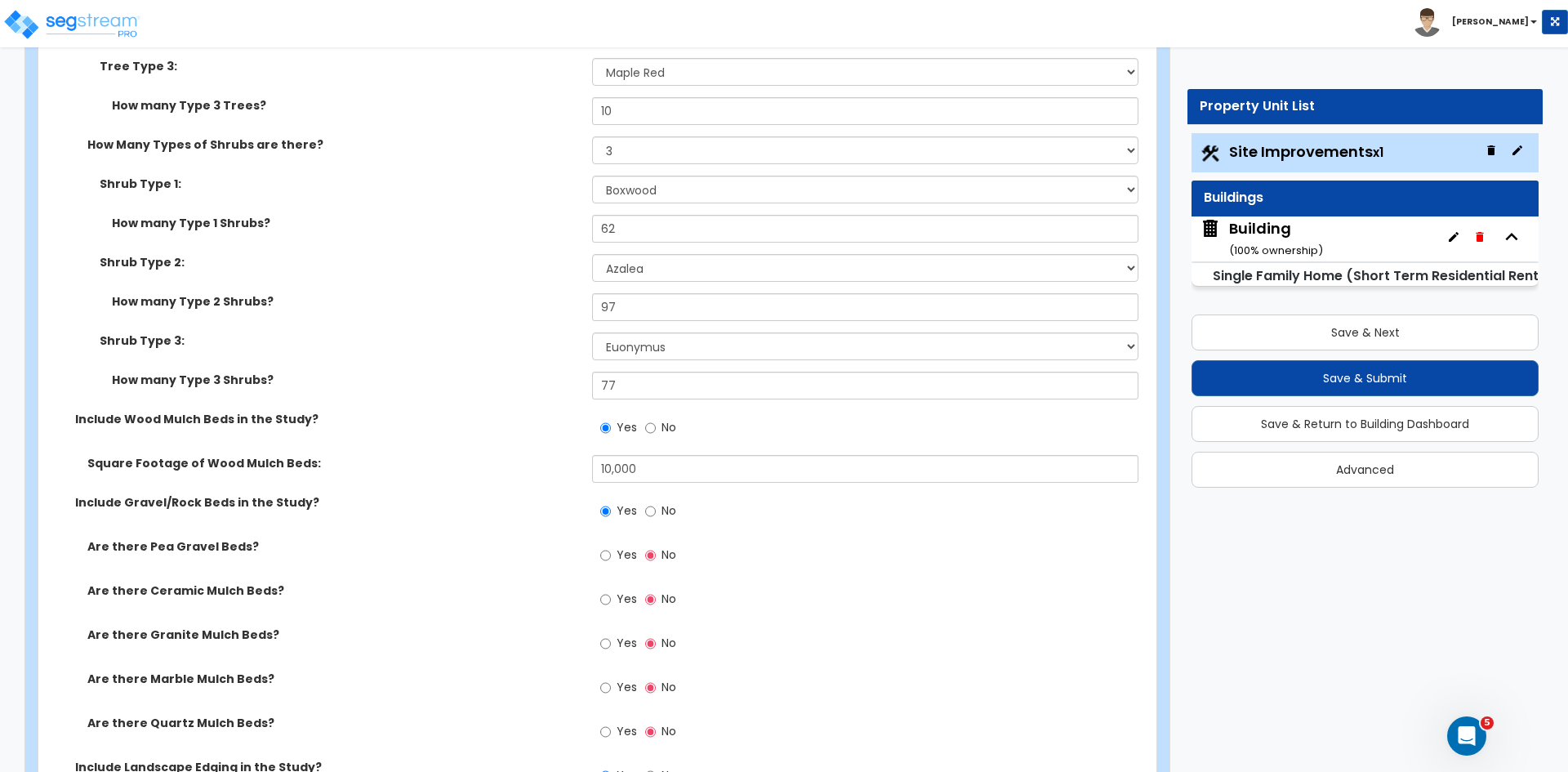
scroll to position [1865, 0]
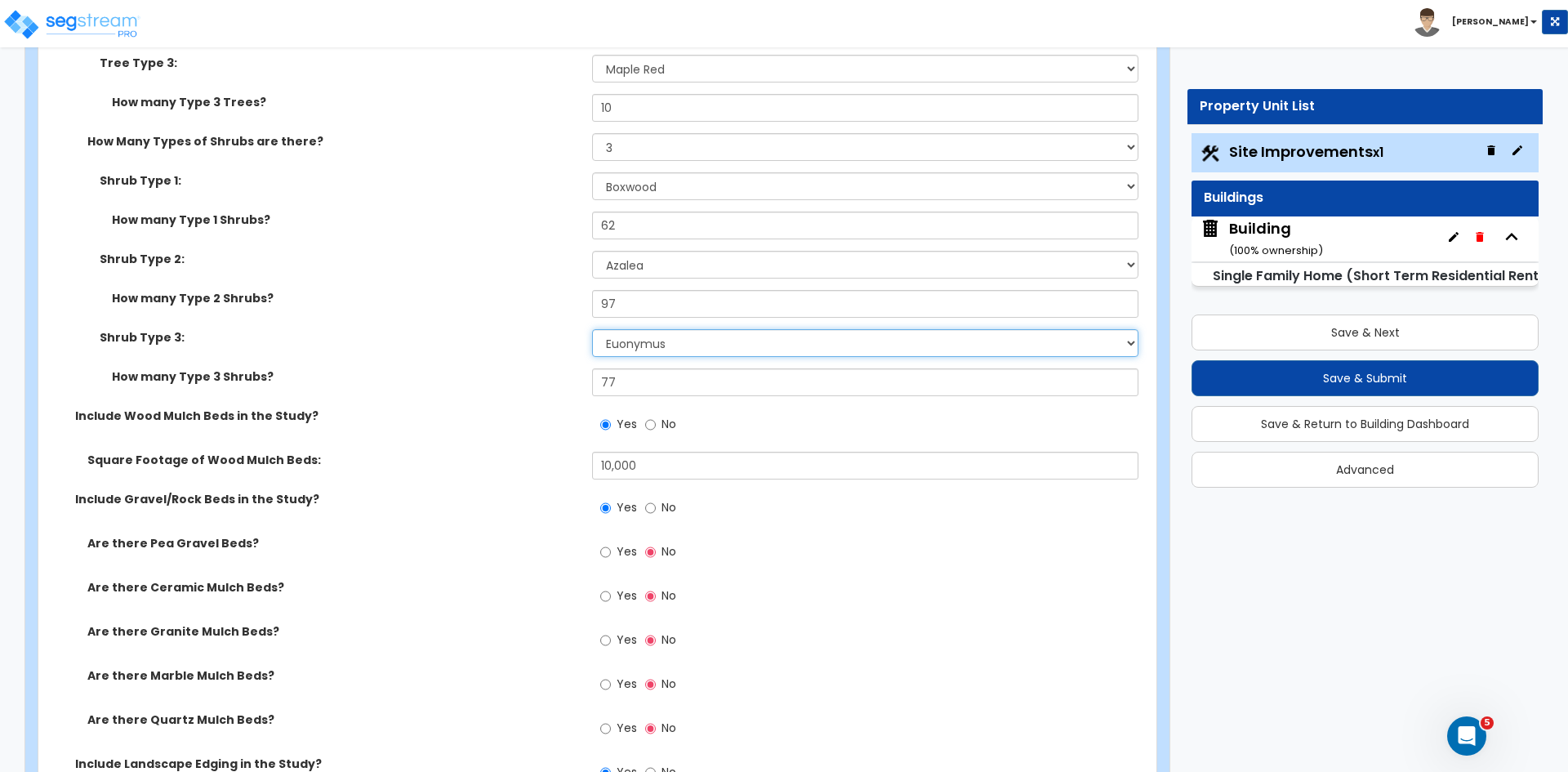
click at [619, 344] on select "Please Choose One Arborvitae Azalea Yew Boxwood Juniper Holly Cotoneaster Euony…" at bounding box center [864, 343] width 546 height 28
click at [592, 329] on select "Please Choose One Arborvitae Azalea Yew Boxwood Juniper Holly Cotoneaster Euony…" at bounding box center [864, 343] width 546 height 28
click at [636, 346] on select "Please Choose One Arborvitae Azalea Yew Boxwood Juniper Holly Cotoneaster Euony…" at bounding box center [864, 343] width 546 height 28
click at [592, 329] on select "Please Choose One Arborvitae Azalea Yew Boxwood Juniper Holly Cotoneaster Euony…" at bounding box center [864, 343] width 546 height 28
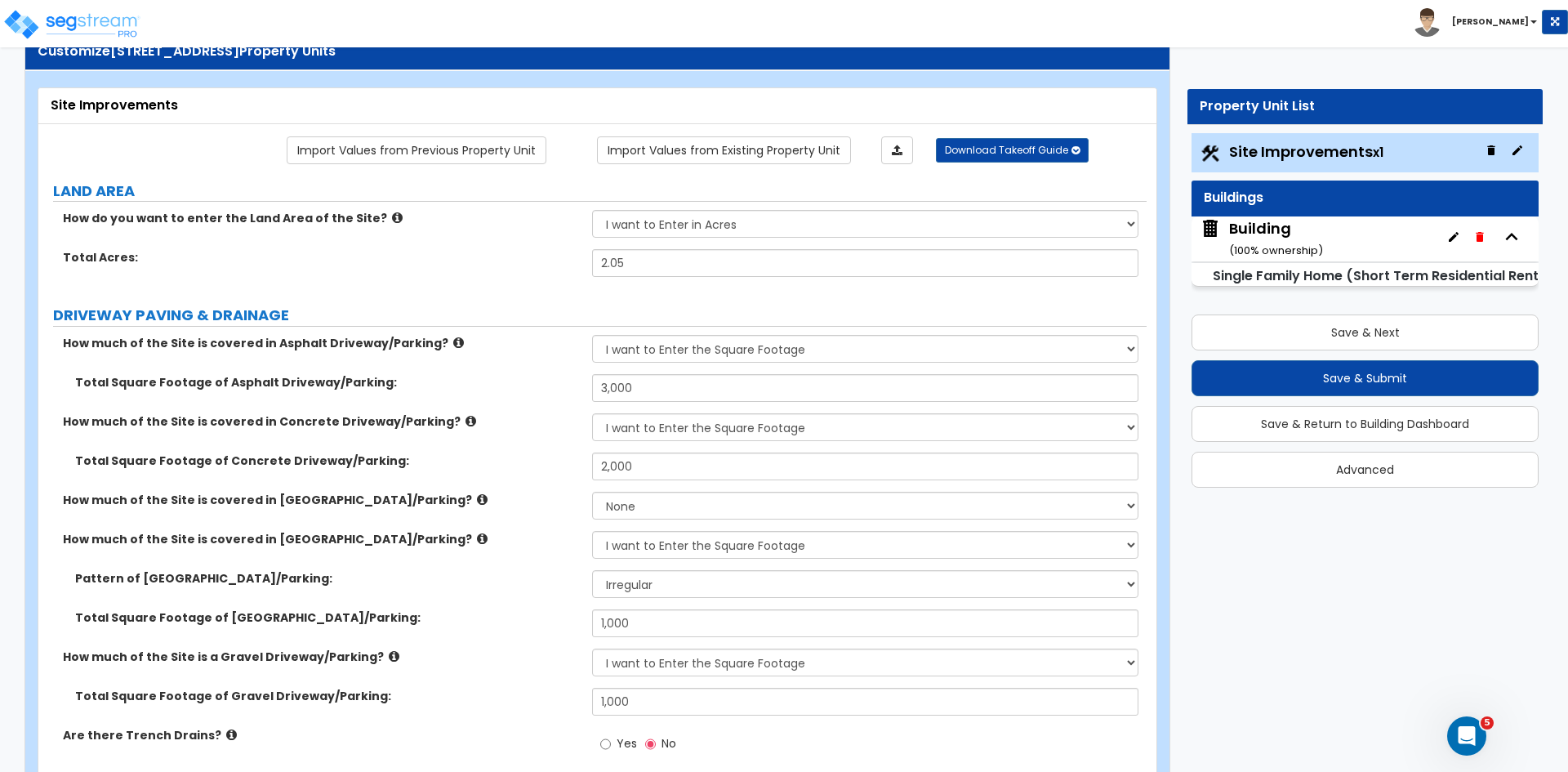
scroll to position [54, 0]
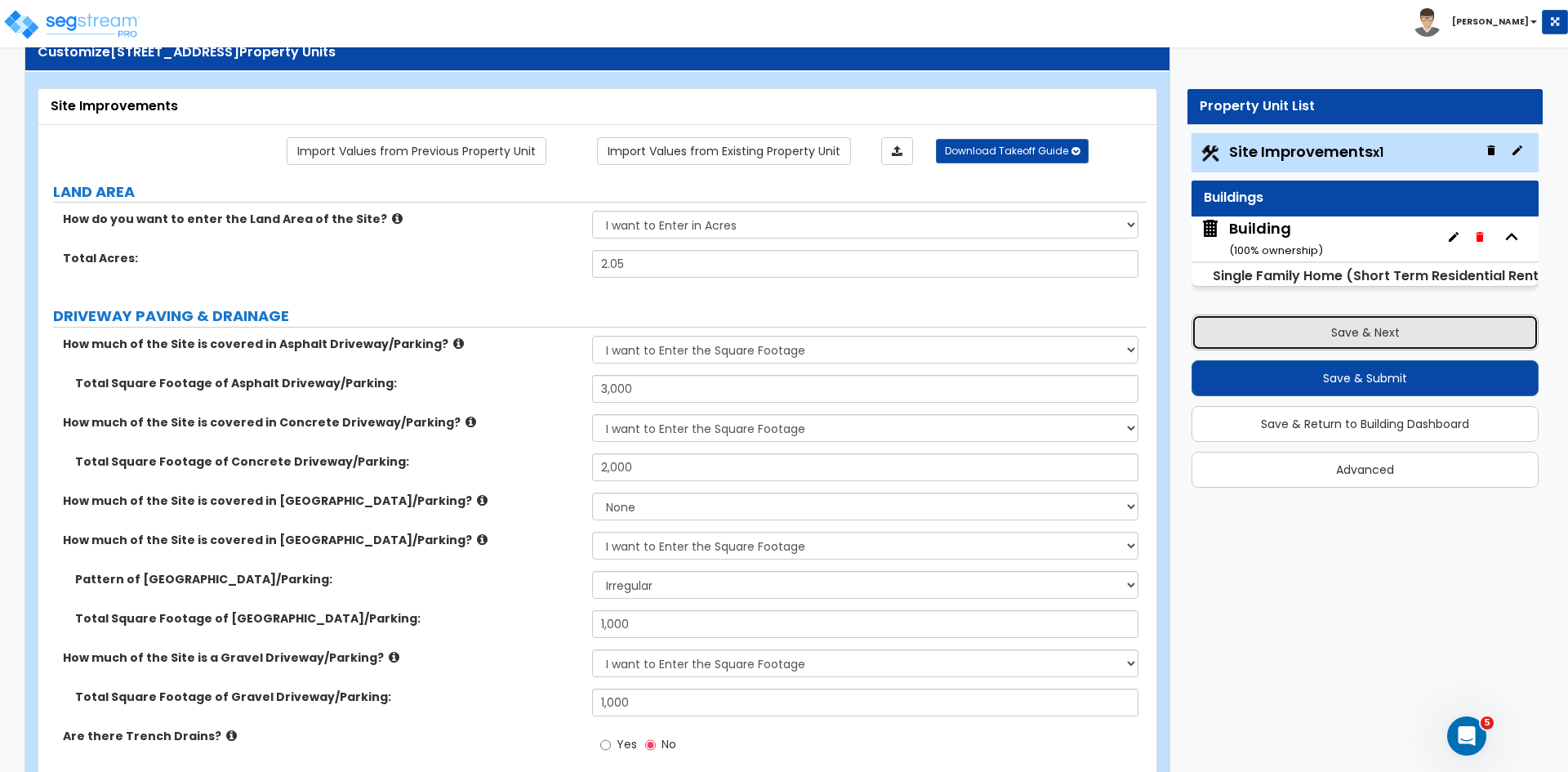
click at [1222, 328] on button "Save & Next" at bounding box center [1364, 332] width 347 height 36
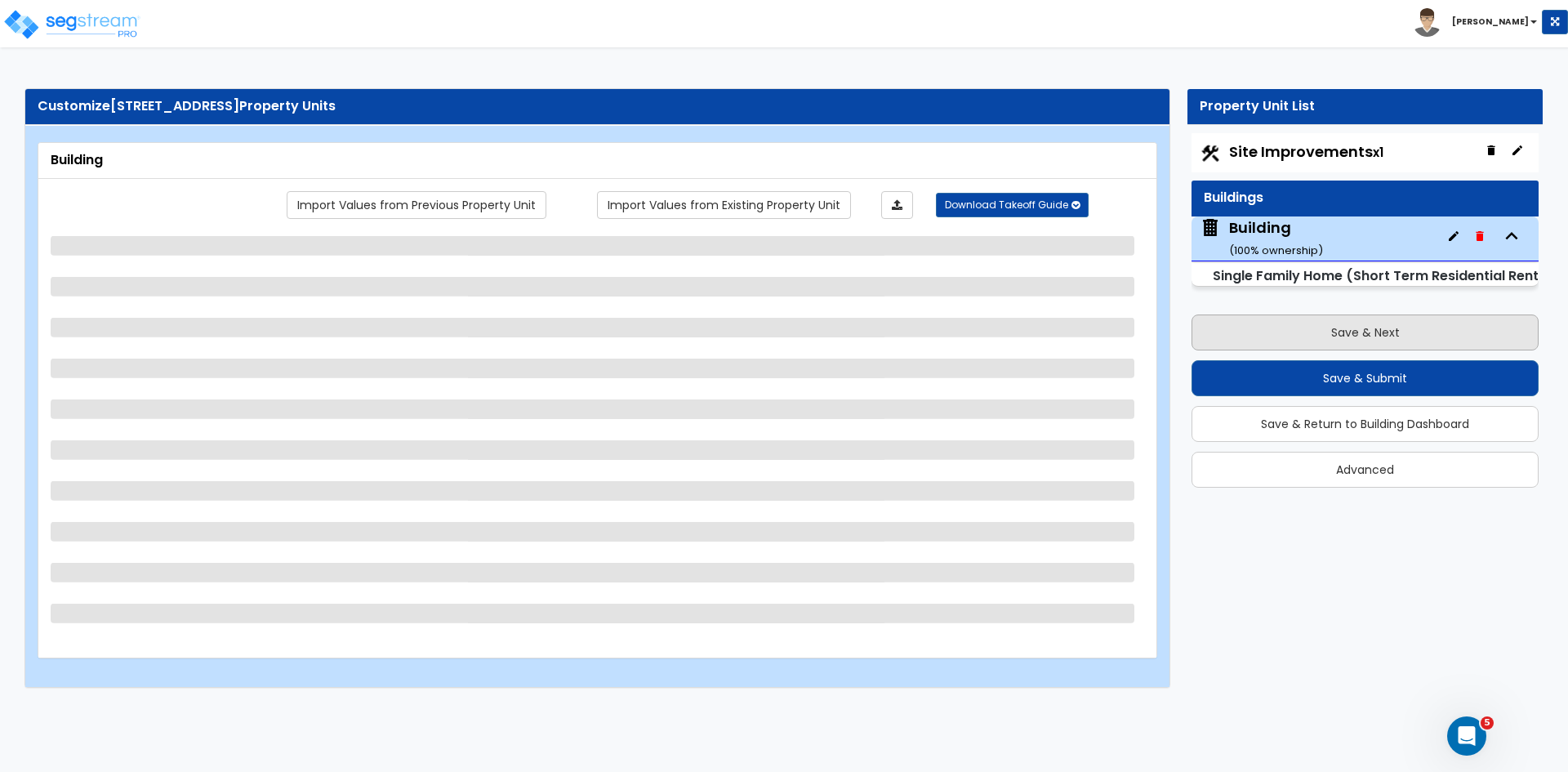
scroll to position [0, 0]
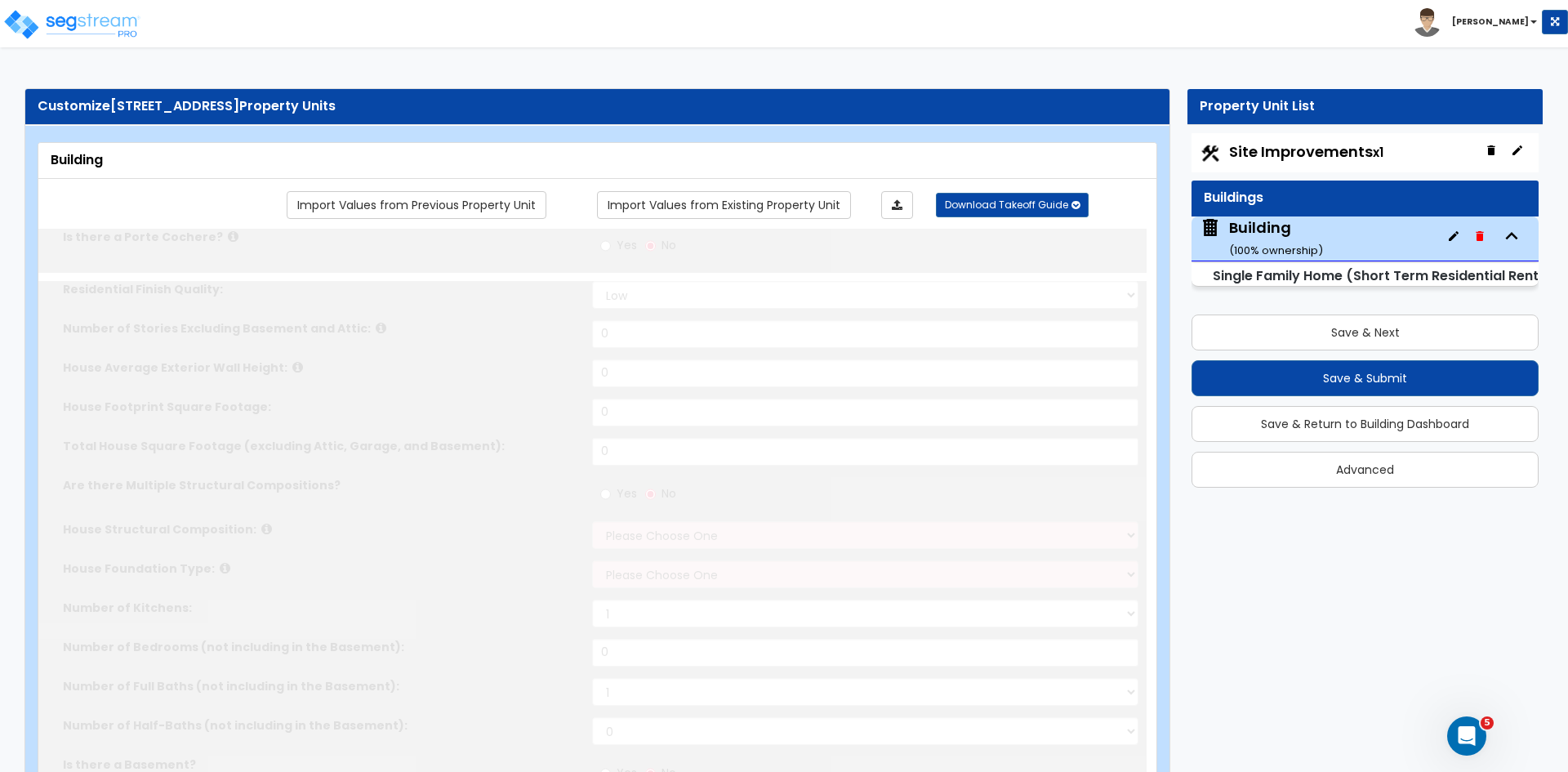
type input "1"
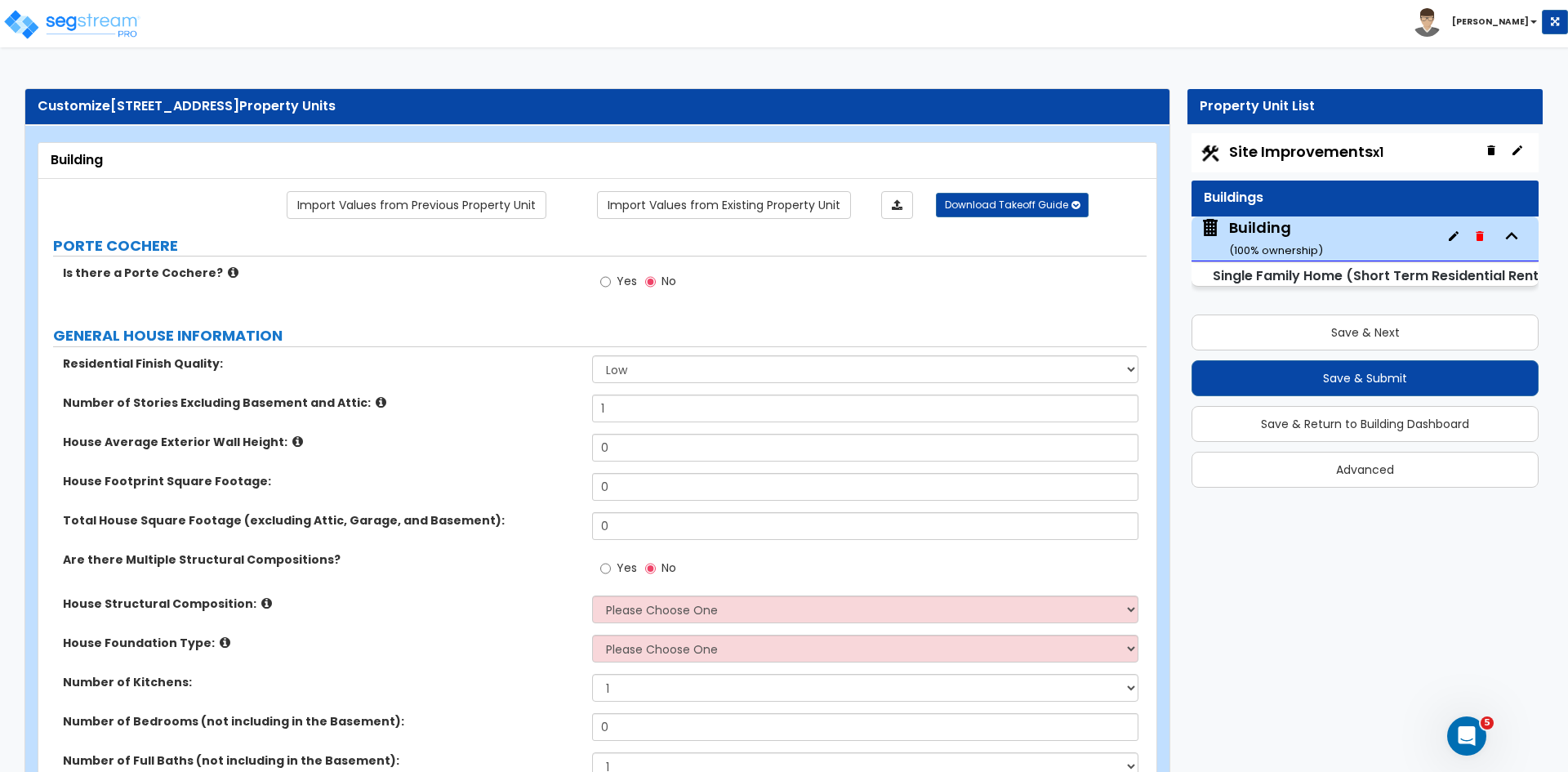
click at [444, 422] on div "Number of Stories Excluding Basement and Attic: 1" at bounding box center [593, 414] width 1109 height 40
click at [1460, 720] on icon "Open Intercom Messenger" at bounding box center [1464, 733] width 27 height 27
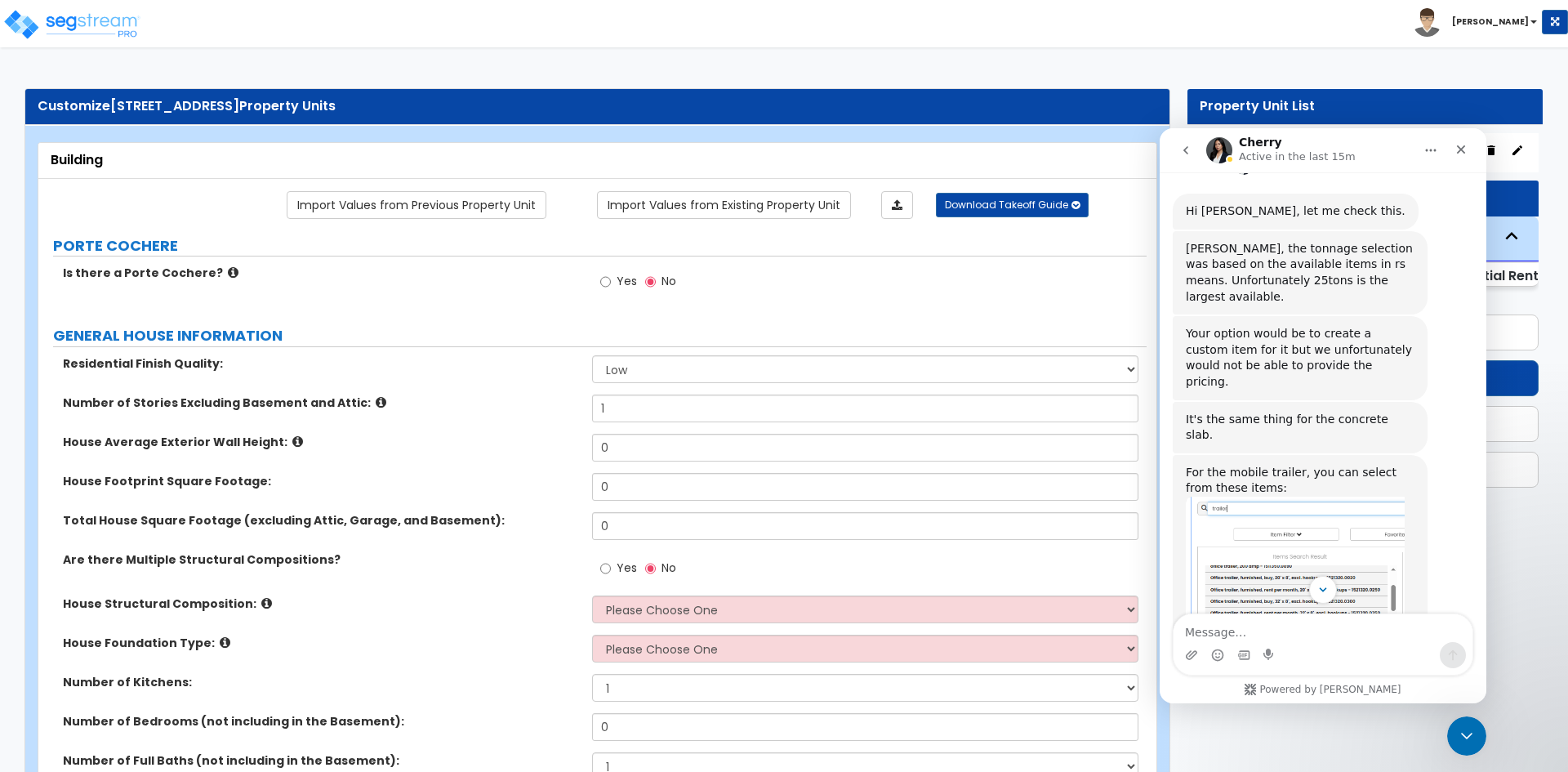
scroll to position [722, 0]
click at [1264, 494] on img "Cherry says…" at bounding box center [1295, 582] width 219 height 178
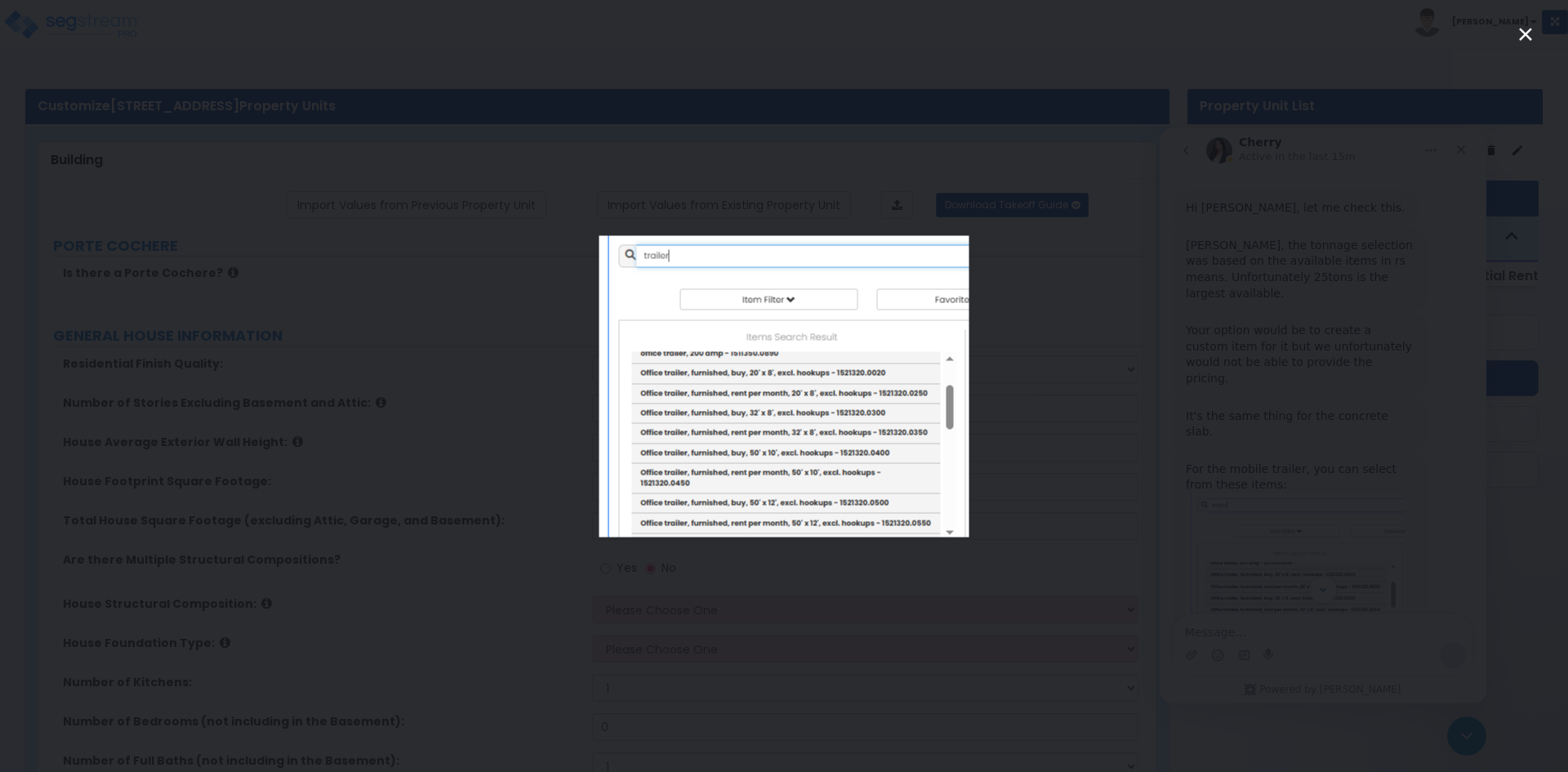
scroll to position [0, 0]
click at [1526, 30] on icon "Close" at bounding box center [1525, 34] width 19 height 19
